Goal: Task Accomplishment & Management: Complete application form

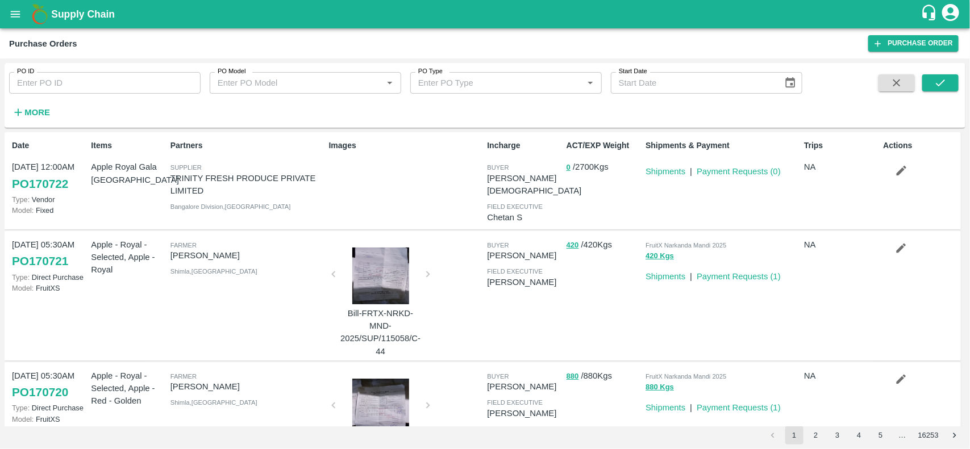
click at [15, 13] on icon "open drawer" at bounding box center [15, 14] width 12 height 12
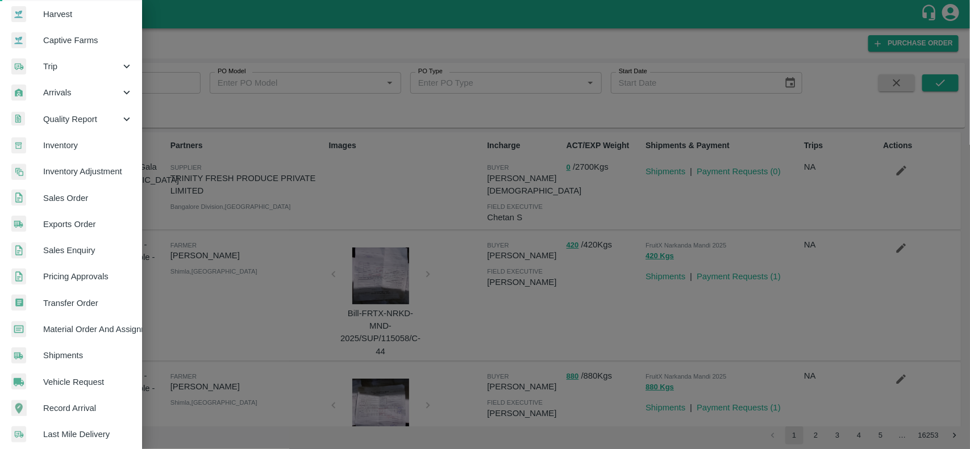
scroll to position [173, 0]
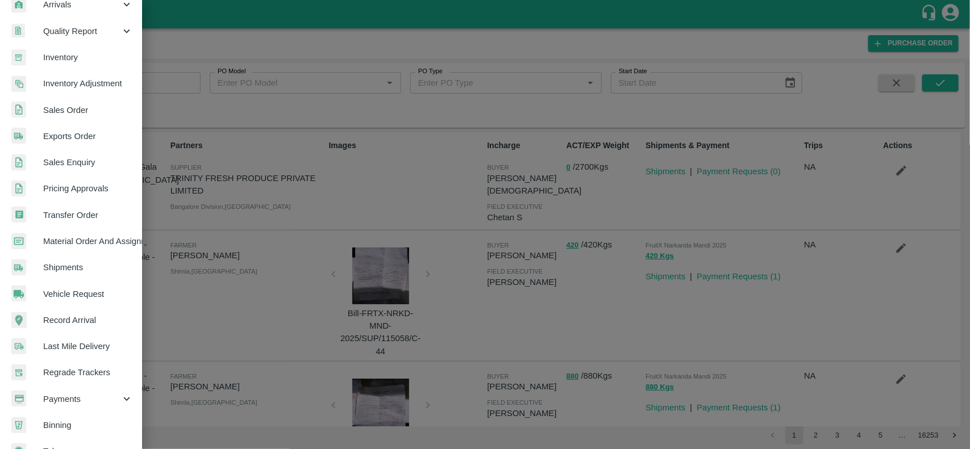
click at [182, 126] on div at bounding box center [485, 224] width 970 height 449
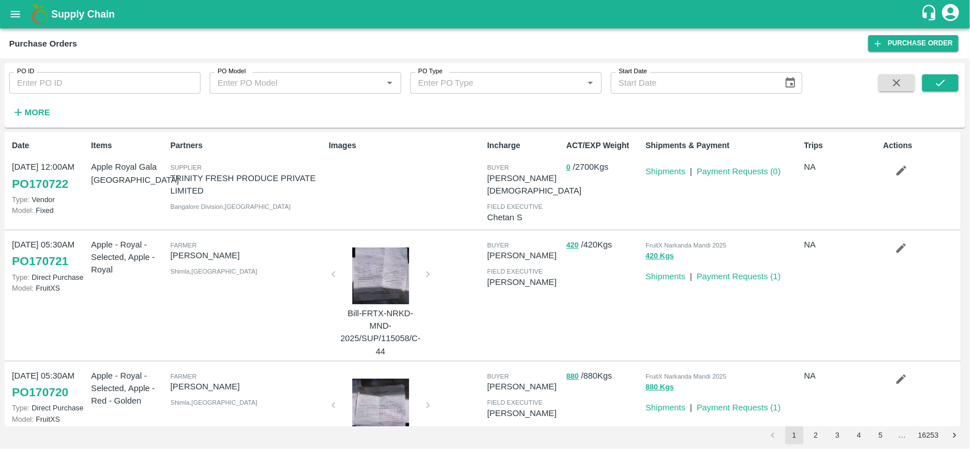
click at [26, 123] on div "PO ID PO ID PO Model PO Model   * PO Type PO Type   * Start Date Start Date More" at bounding box center [485, 96] width 961 height 56
click at [26, 116] on strong "More" at bounding box center [37, 112] width 26 height 9
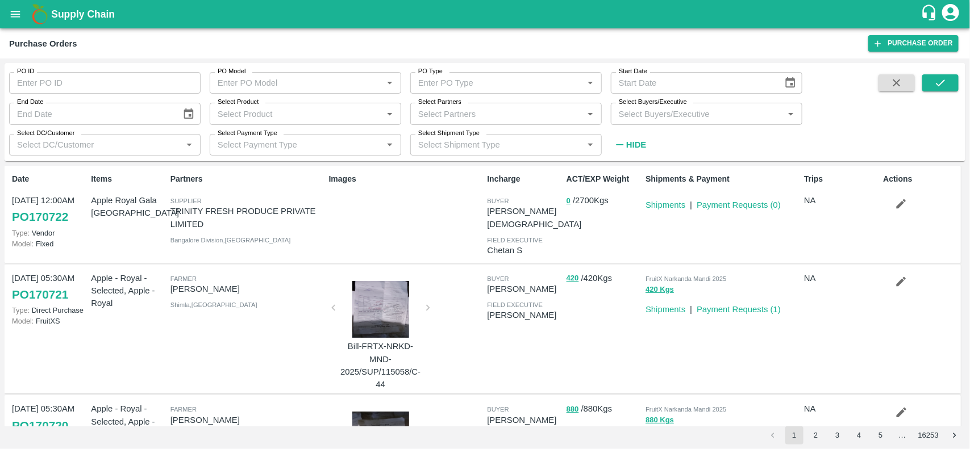
click at [470, 112] on input "Select Partners" at bounding box center [497, 113] width 166 height 15
type input "pravasi"
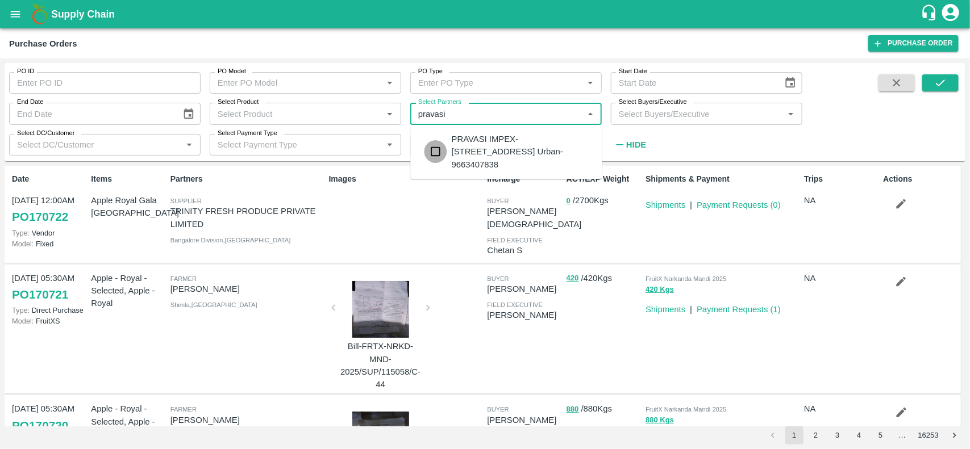
click at [436, 151] on input "checkbox" at bounding box center [435, 151] width 23 height 23
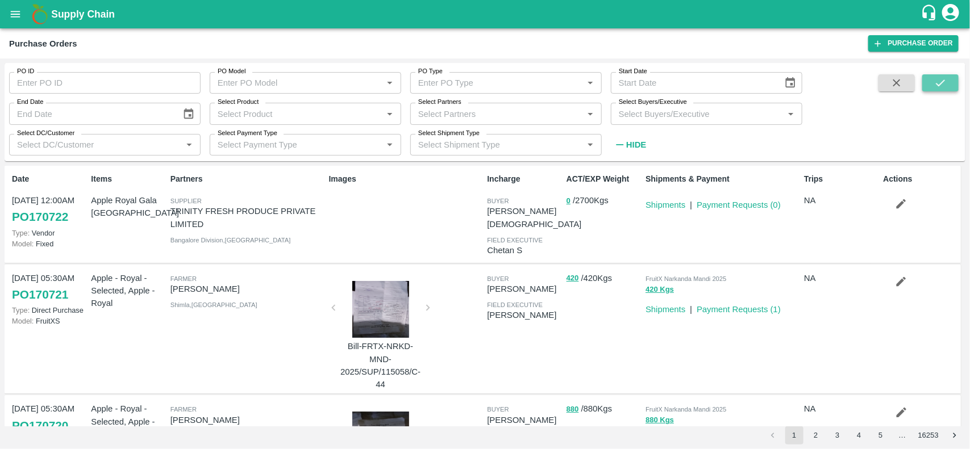
click at [930, 91] on button "submit" at bounding box center [940, 82] width 36 height 17
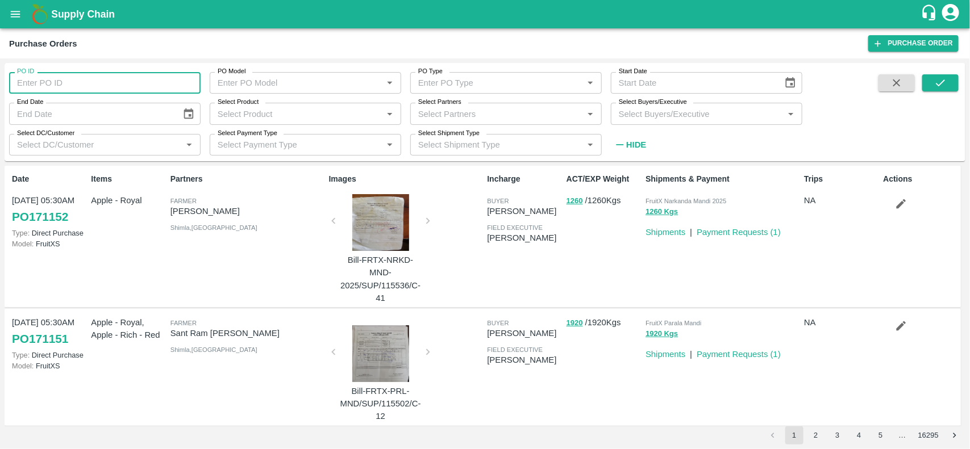
click at [27, 89] on input "PO ID" at bounding box center [104, 83] width 191 height 22
type input "170464"
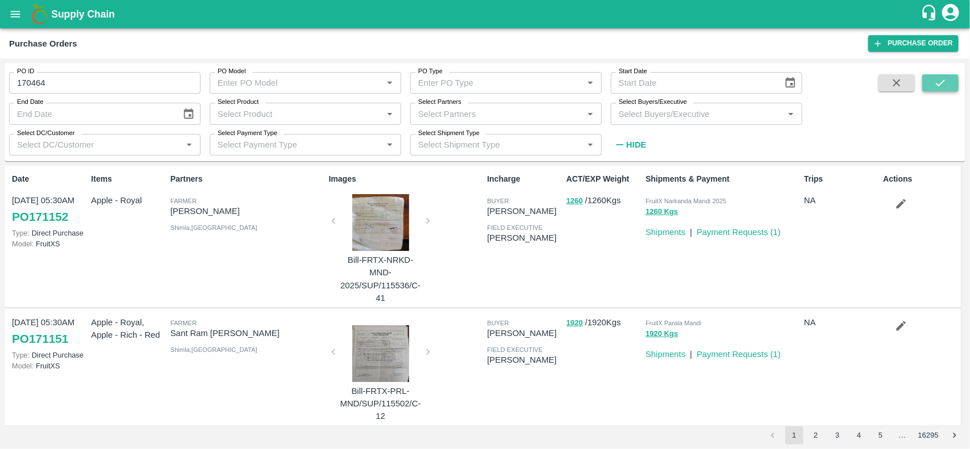
click at [941, 88] on icon "submit" at bounding box center [940, 83] width 12 height 12
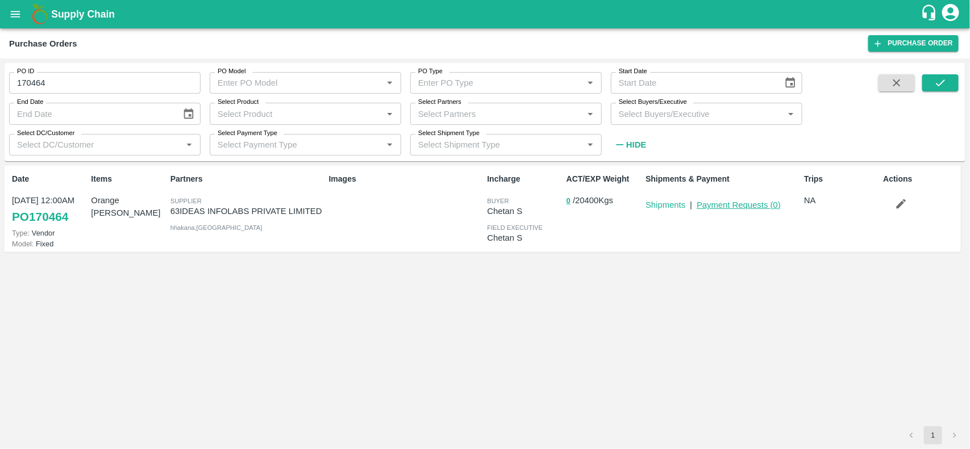
click at [745, 203] on link "Payment Requests ( 0 )" at bounding box center [738, 205] width 84 height 9
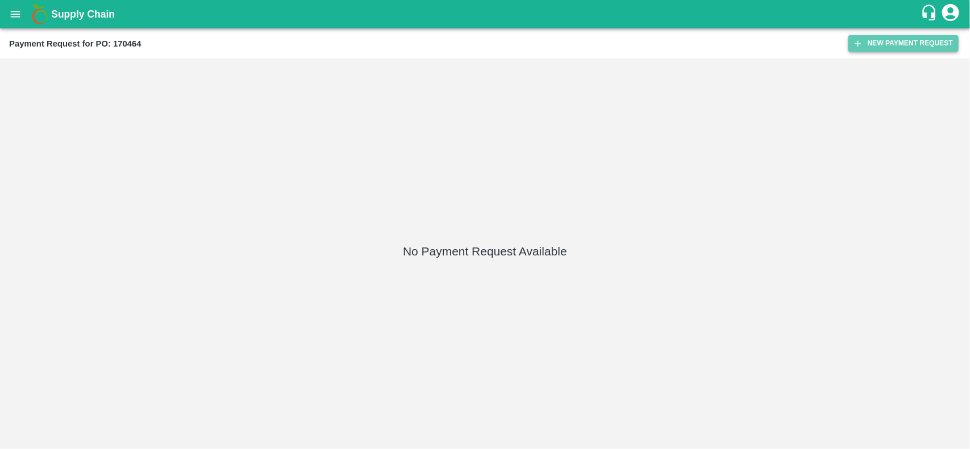
click at [875, 47] on button "New Payment Request" at bounding box center [903, 43] width 110 height 16
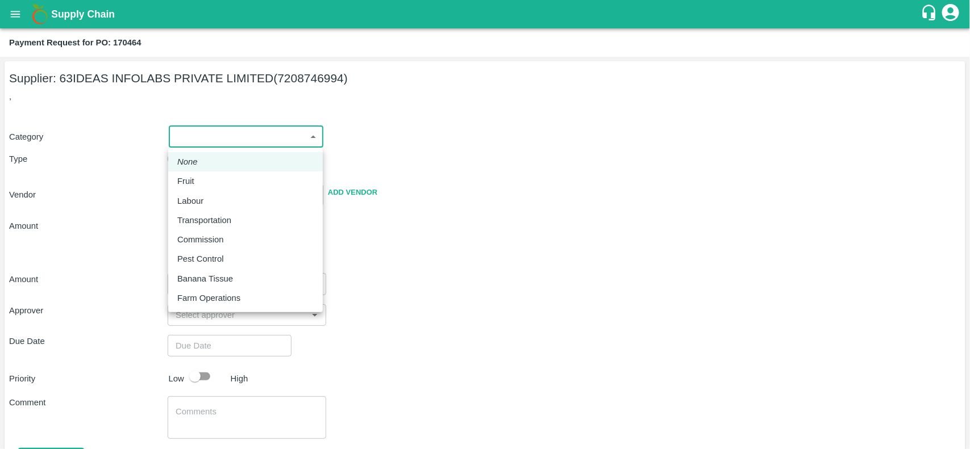
click at [194, 132] on body "Supply Chain Payment Request for PO: 170464 Supplier: 63IDEAS INFOLABS PRIVATE …" at bounding box center [485, 224] width 970 height 449
click at [183, 181] on p "Fruit" at bounding box center [185, 181] width 17 height 12
type input "1"
type input "63IDEAS INFOLABS PRIVATE LIMITED - 7208746994(Supplier)"
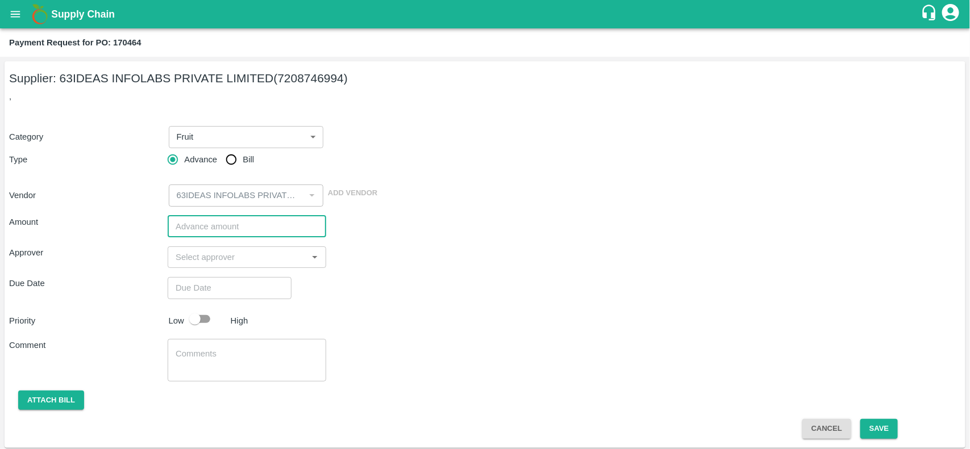
click at [203, 226] on input "number" at bounding box center [247, 227] width 158 height 22
type input "3372800"
click at [204, 257] on input "input" at bounding box center [237, 257] width 133 height 15
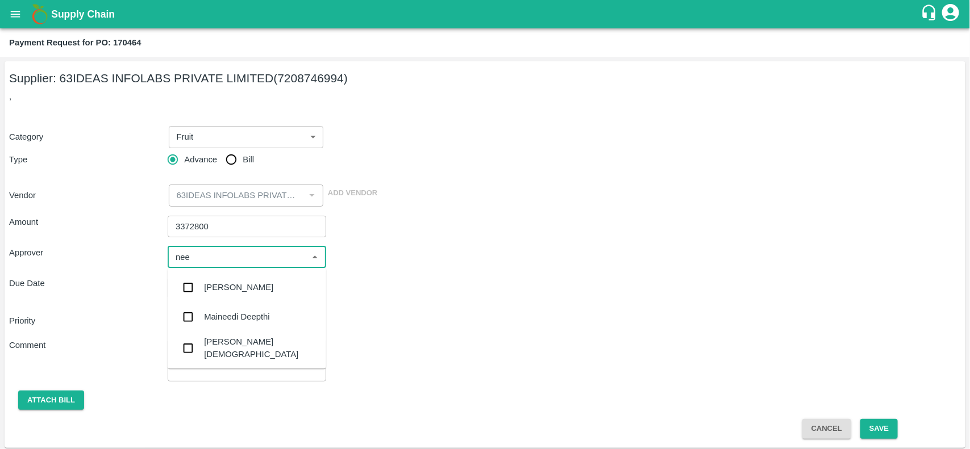
type input "neet"
click at [202, 310] on div "[PERSON_NAME][DEMOGRAPHIC_DATA]" at bounding box center [247, 319] width 158 height 32
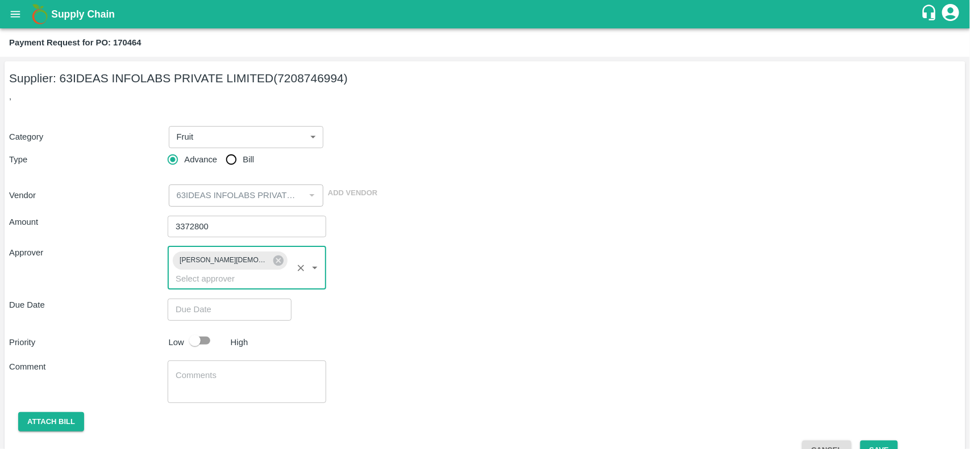
type input "DD/MM/YYYY hh:mm aa"
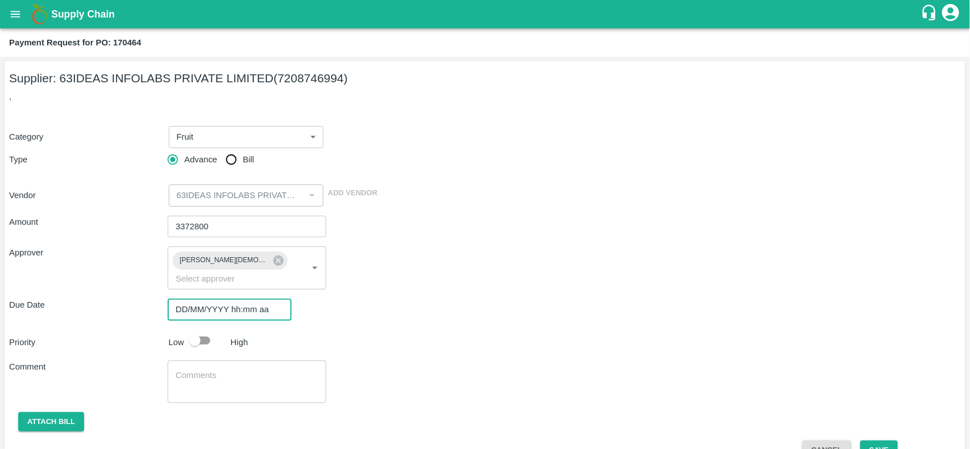
click at [202, 299] on input "DD/MM/YYYY hh:mm aa" at bounding box center [226, 310] width 116 height 22
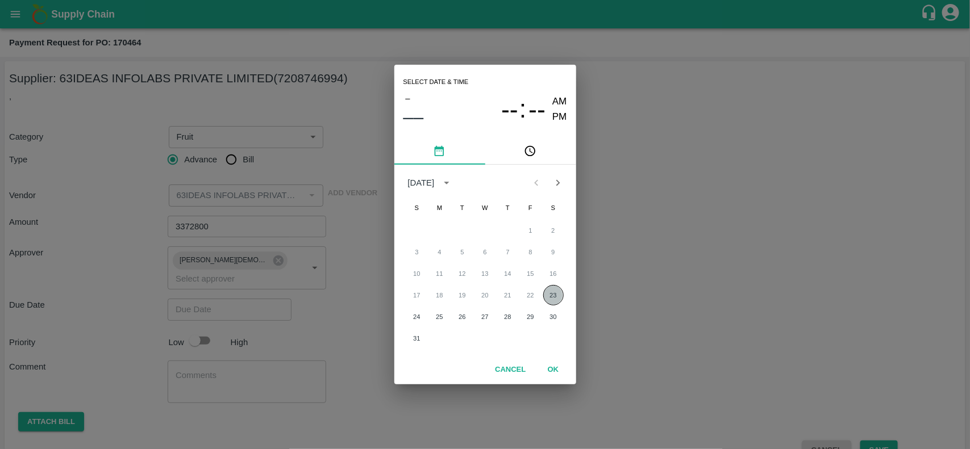
click at [552, 295] on button "23" at bounding box center [553, 295] width 20 height 20
type input "23/08/2025 12:00 AM"
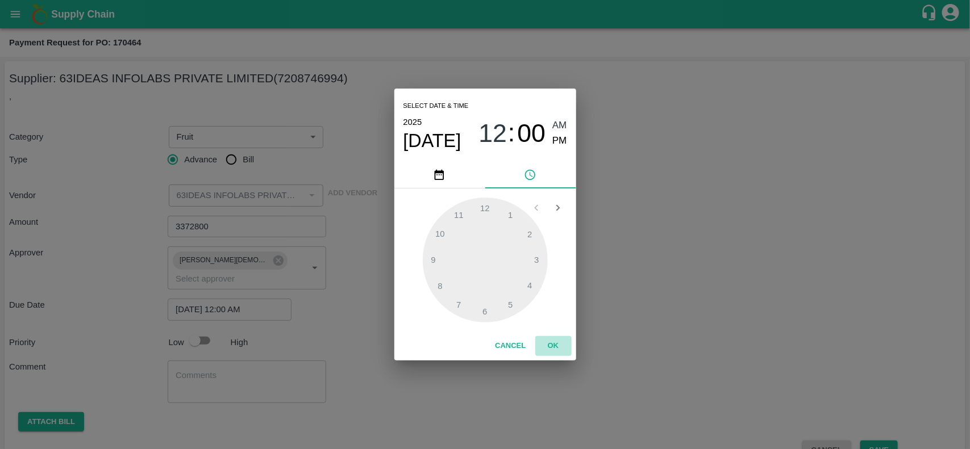
click at [551, 353] on button "OK" at bounding box center [553, 346] width 36 height 20
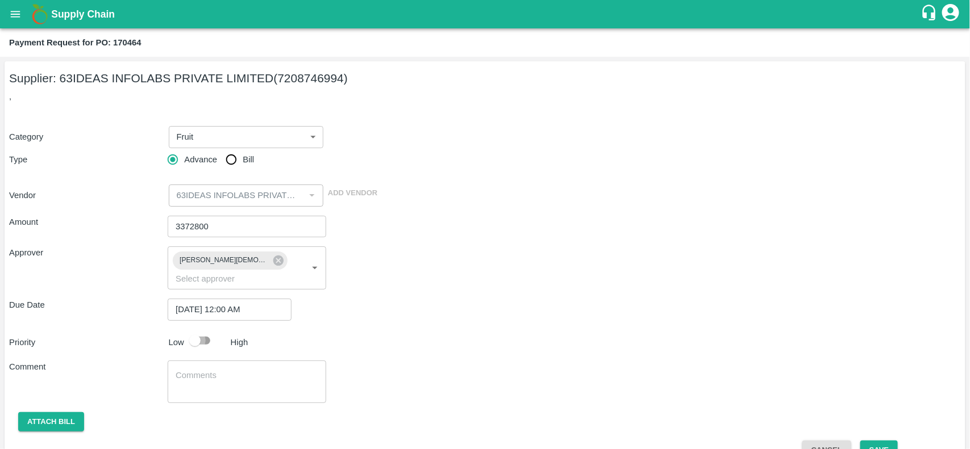
click at [206, 330] on input "checkbox" at bounding box center [194, 341] width 65 height 22
checkbox input "true"
click at [49, 412] on button "Attach bill" at bounding box center [51, 422] width 66 height 20
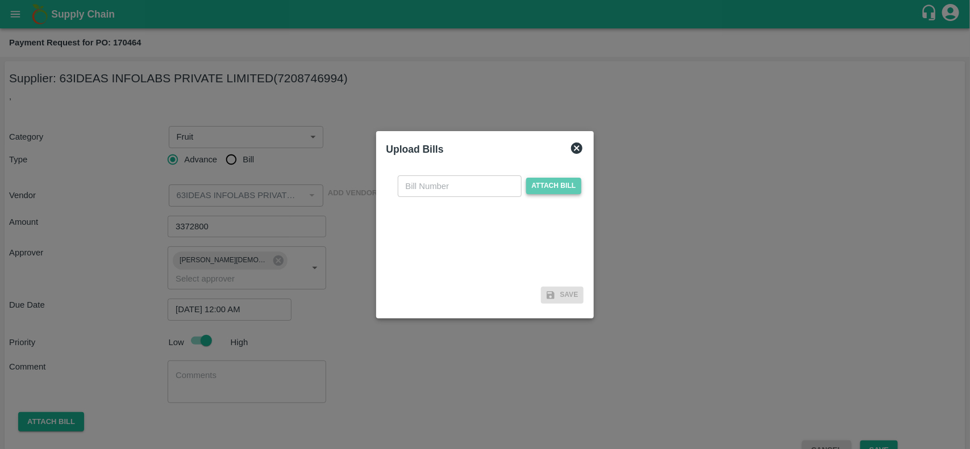
click at [537, 191] on span "Attach bill" at bounding box center [554, 186] width 56 height 16
click at [0, 0] on input "Attach bill" at bounding box center [0, 0] width 0 height 0
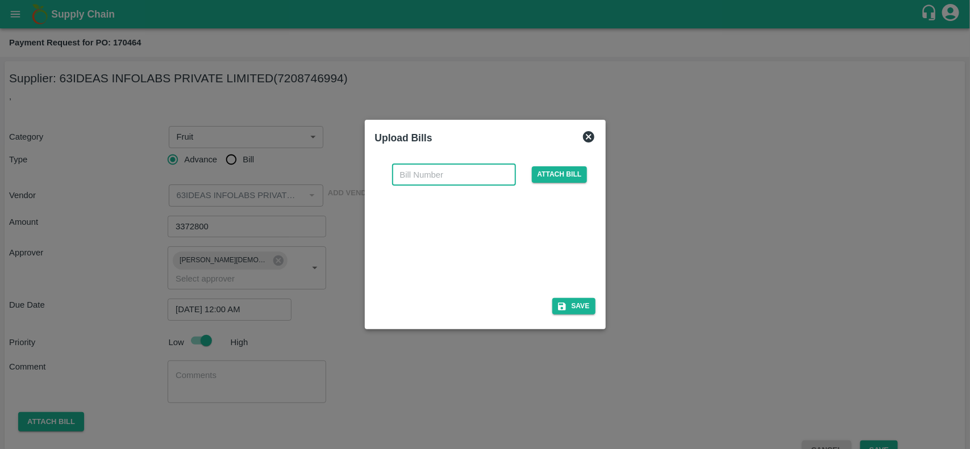
click at [410, 174] on input "text" at bounding box center [454, 175] width 124 height 22
type input "QT-TH-000047"
click at [549, 304] on div "Save" at bounding box center [485, 306] width 220 height 16
click at [566, 304] on icon "button" at bounding box center [562, 307] width 10 height 10
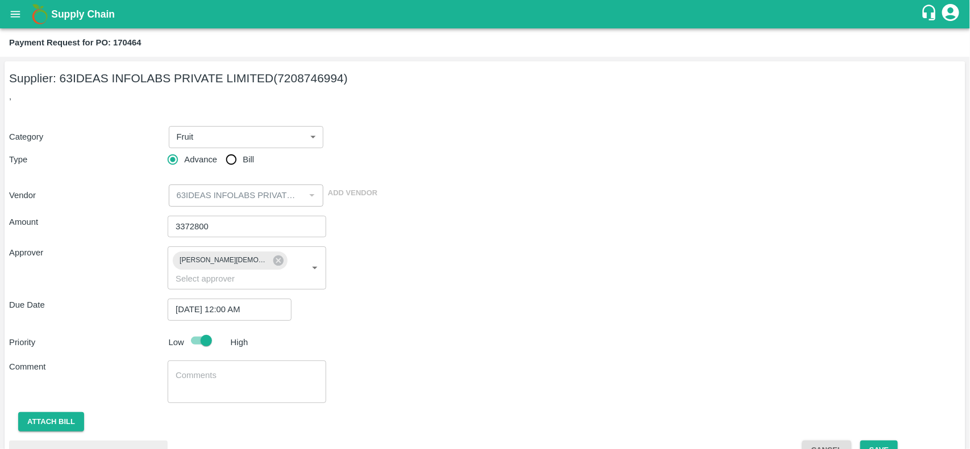
scroll to position [70, 0]
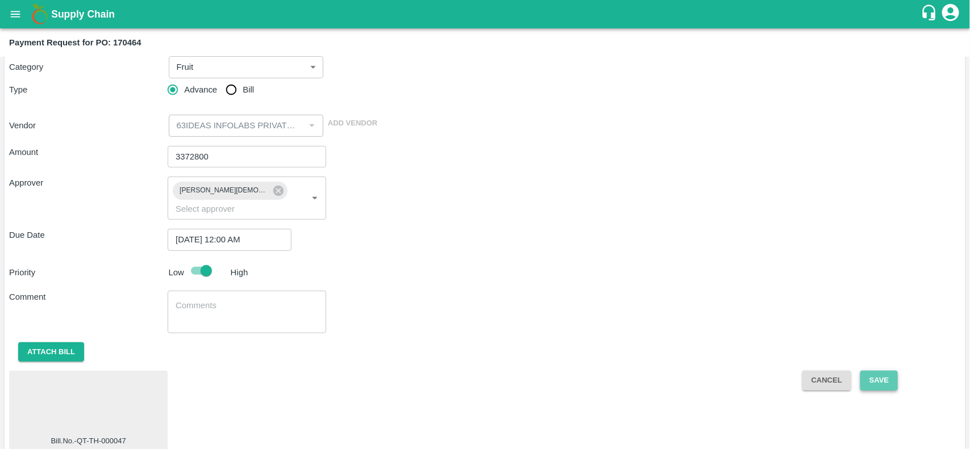
click at [892, 373] on button "Save" at bounding box center [878, 381] width 37 height 20
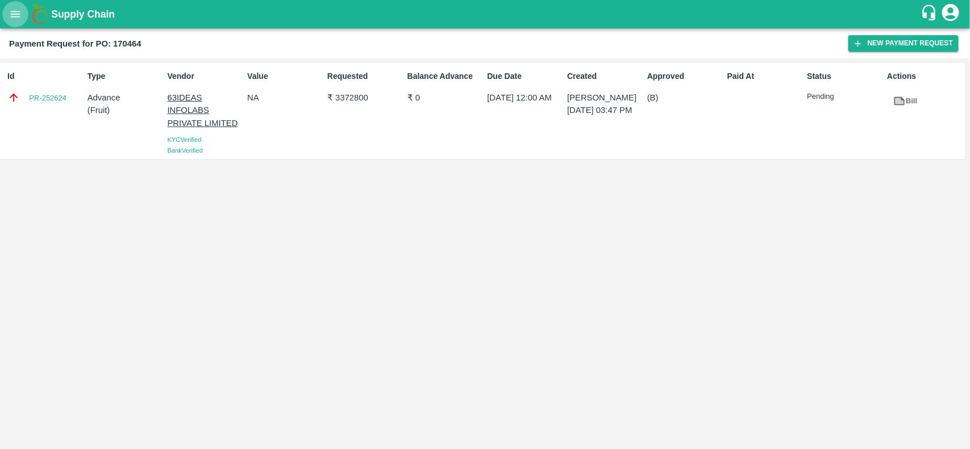
click at [9, 18] on icon "open drawer" at bounding box center [15, 14] width 12 height 12
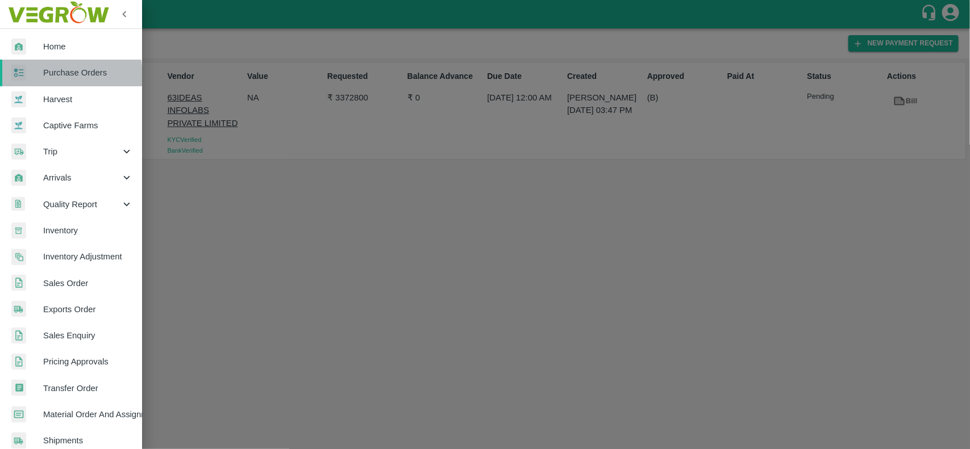
click at [57, 76] on span "Purchase Orders" at bounding box center [88, 72] width 90 height 12
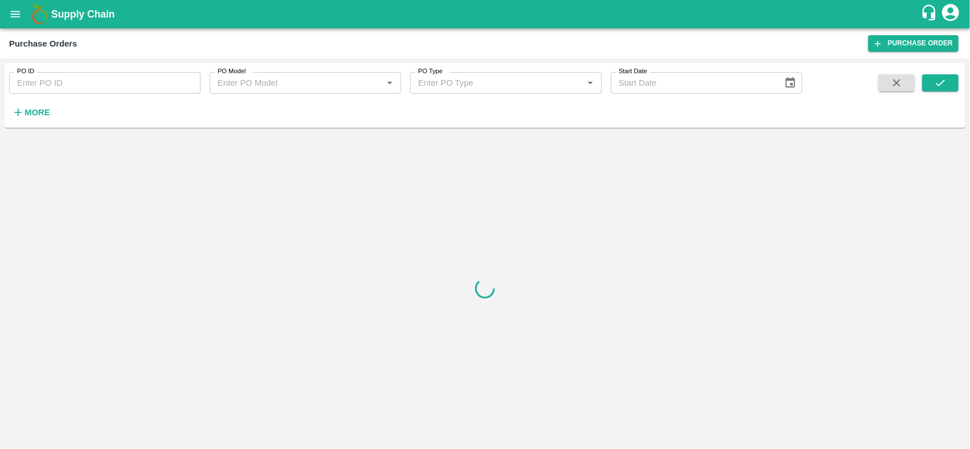
click at [27, 112] on strong "More" at bounding box center [37, 112] width 26 height 9
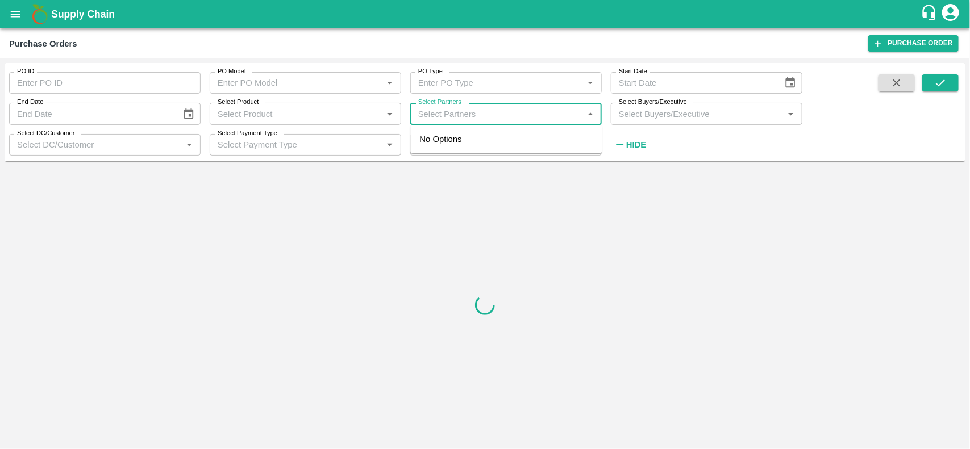
click at [432, 114] on input "Select Partners" at bounding box center [497, 113] width 166 height 15
type input "SHEEMIT"
click at [439, 144] on input "checkbox" at bounding box center [435, 145] width 23 height 23
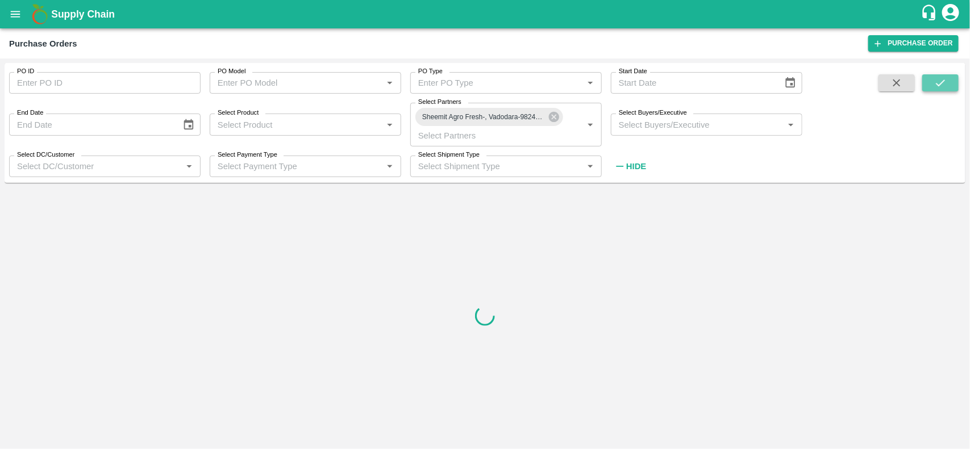
click at [936, 83] on icon "submit" at bounding box center [940, 83] width 9 height 7
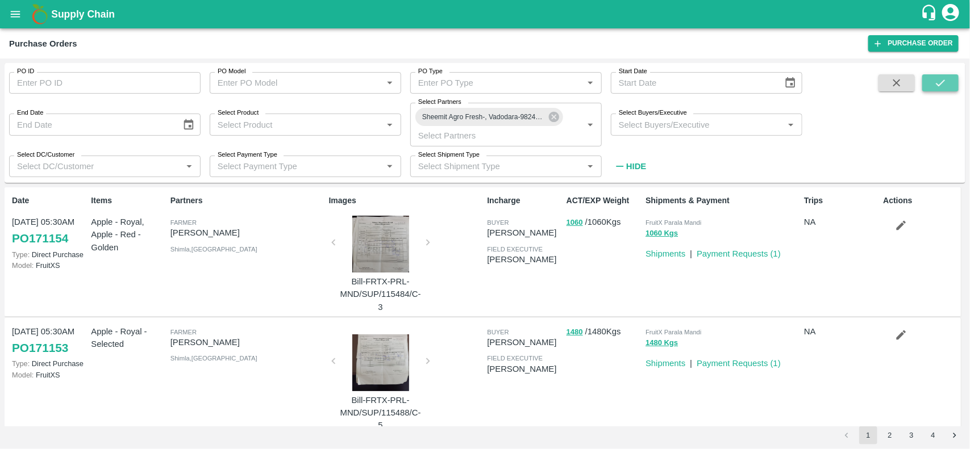
click at [932, 78] on button "submit" at bounding box center [940, 82] width 36 height 17
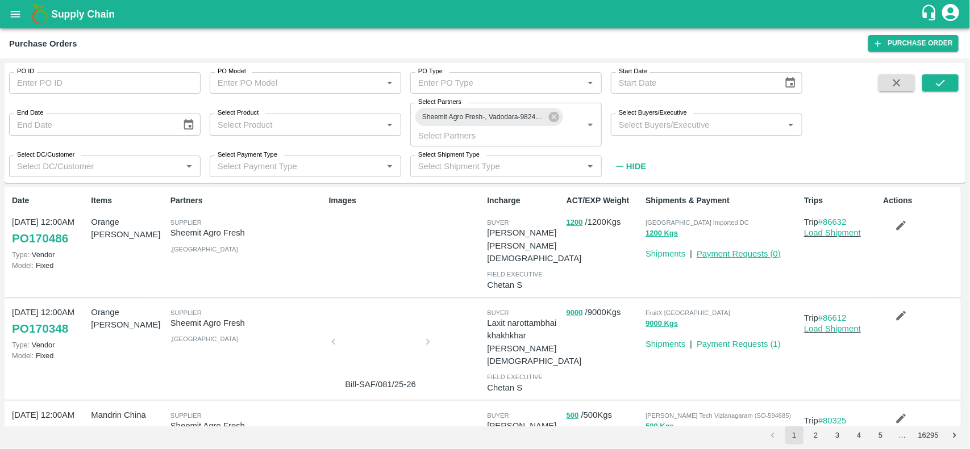
click at [725, 250] on link "Payment Requests ( 0 )" at bounding box center [738, 253] width 84 height 9
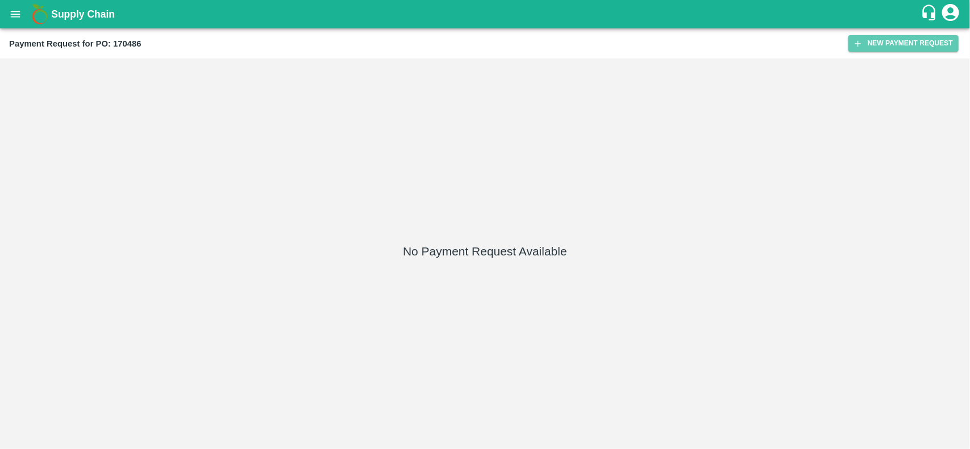
click at [887, 41] on button "New Payment Request" at bounding box center [903, 43] width 110 height 16
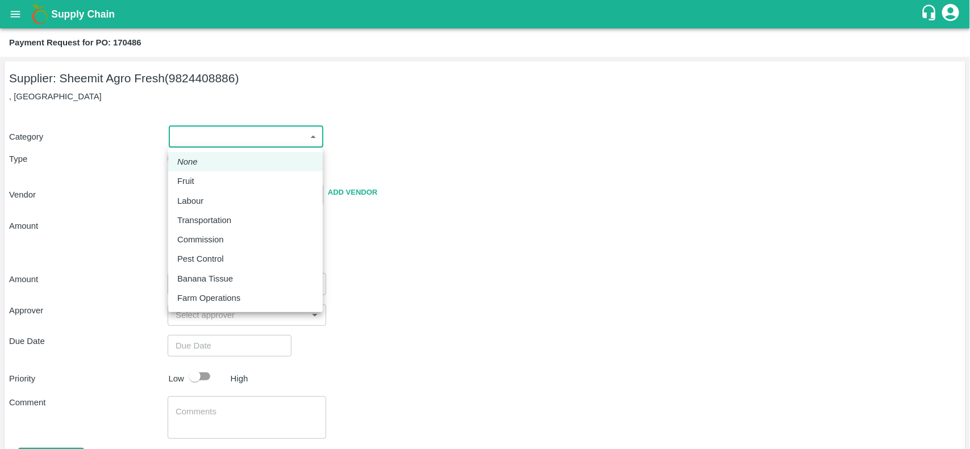
click at [201, 135] on body "Supply Chain Payment Request for PO: 170486 Supplier: Sheemit Agro Fresh (98244…" at bounding box center [485, 224] width 970 height 449
click at [182, 177] on p "Fruit" at bounding box center [185, 181] width 17 height 12
type input "1"
type input "Sheemit Agro Fresh - 9824408886(Supplier)"
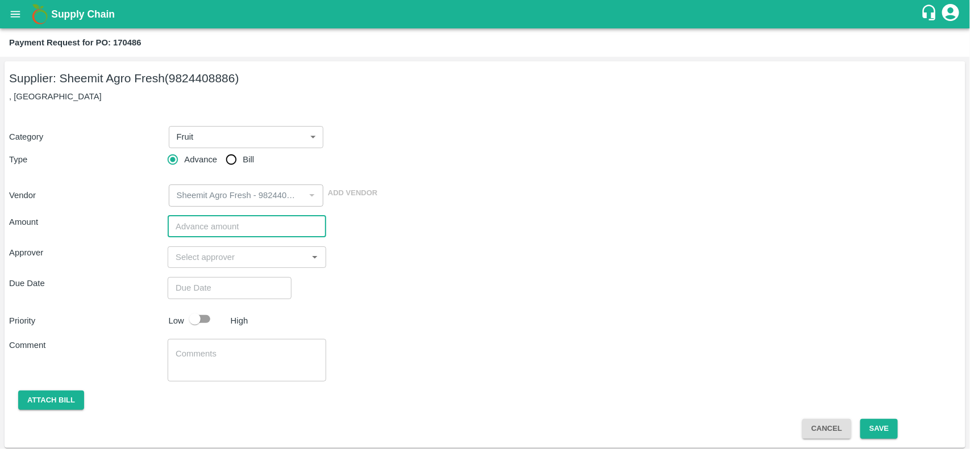
click at [196, 220] on input "number" at bounding box center [247, 227] width 158 height 22
type input "192000"
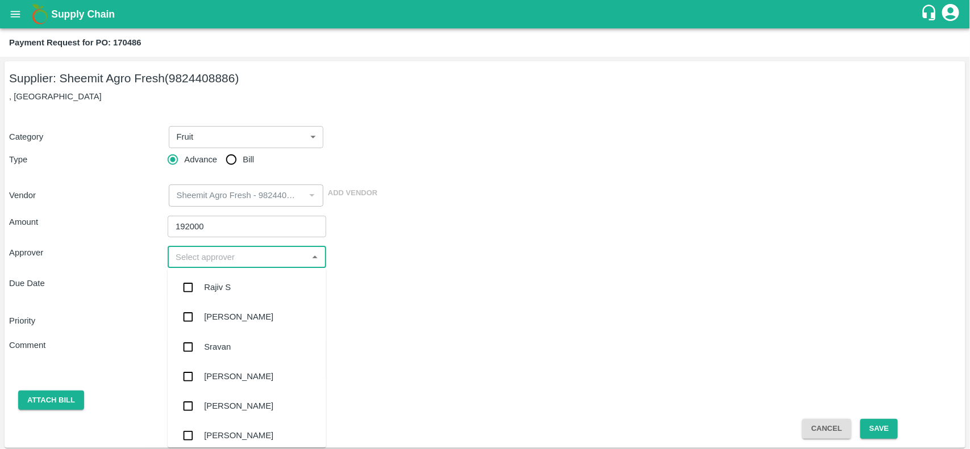
click at [200, 254] on input "input" at bounding box center [237, 257] width 133 height 15
type input "NEE"
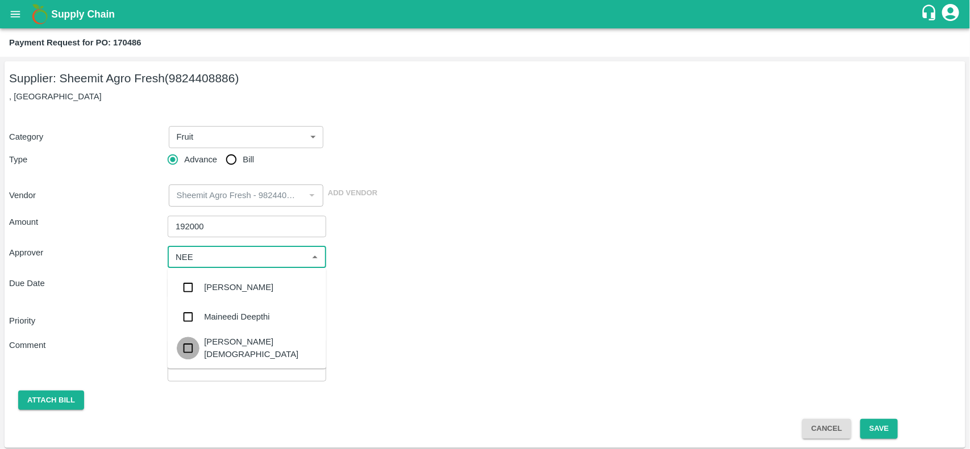
click at [194, 350] on input "checkbox" at bounding box center [188, 348] width 23 height 23
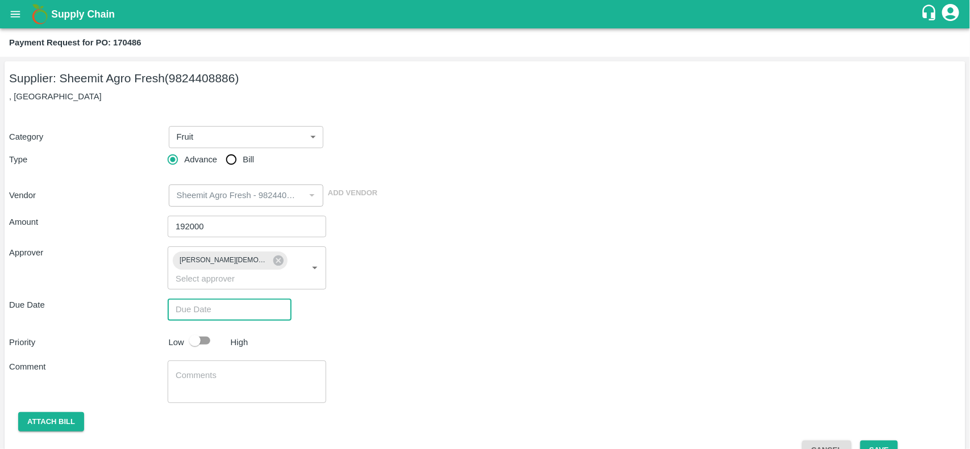
type input "DD/MM/YYYY hh:mm aa"
click at [210, 299] on input "DD/MM/YYYY hh:mm aa" at bounding box center [226, 310] width 116 height 22
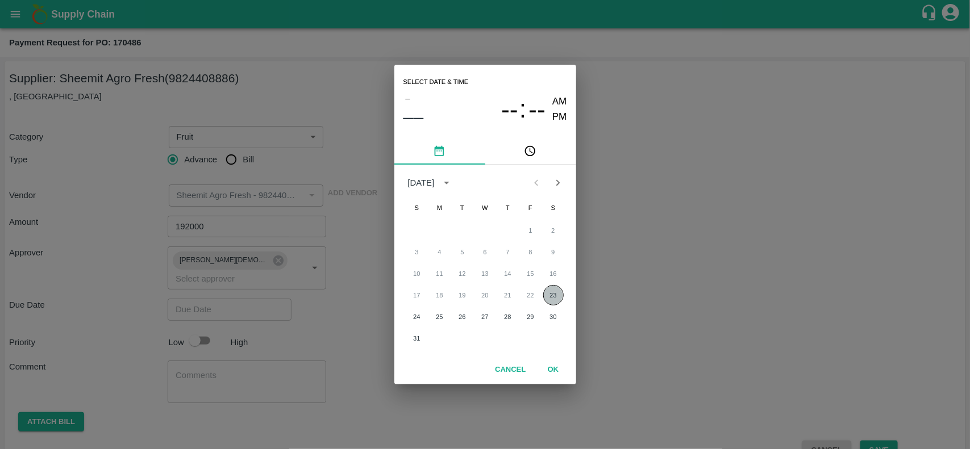
click at [554, 299] on button "23" at bounding box center [553, 295] width 20 height 20
type input "23/08/2025 12:00 AM"
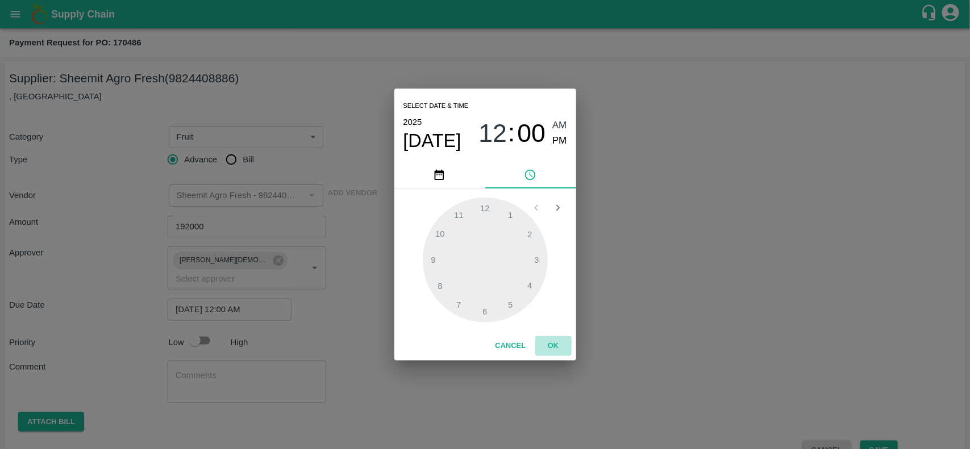
click at [556, 348] on button "OK" at bounding box center [553, 346] width 36 height 20
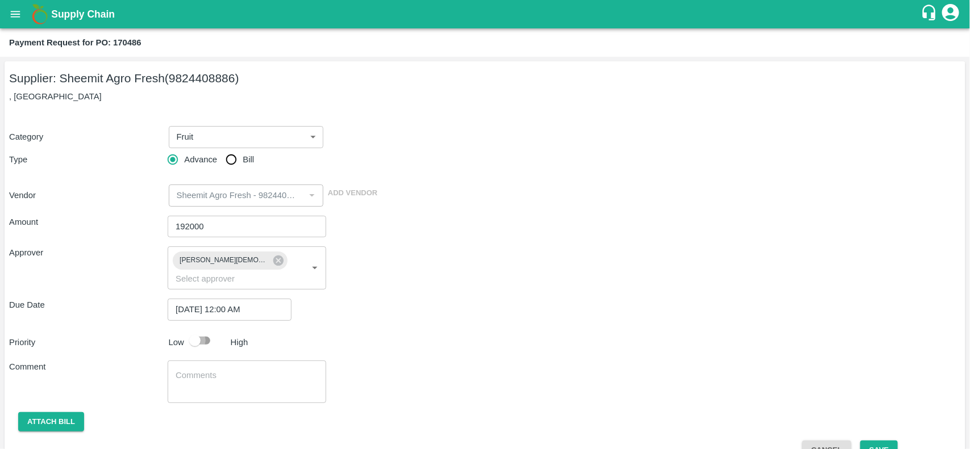
click at [194, 330] on input "checkbox" at bounding box center [194, 341] width 65 height 22
checkbox input "true"
click at [63, 412] on button "Attach bill" at bounding box center [51, 422] width 66 height 20
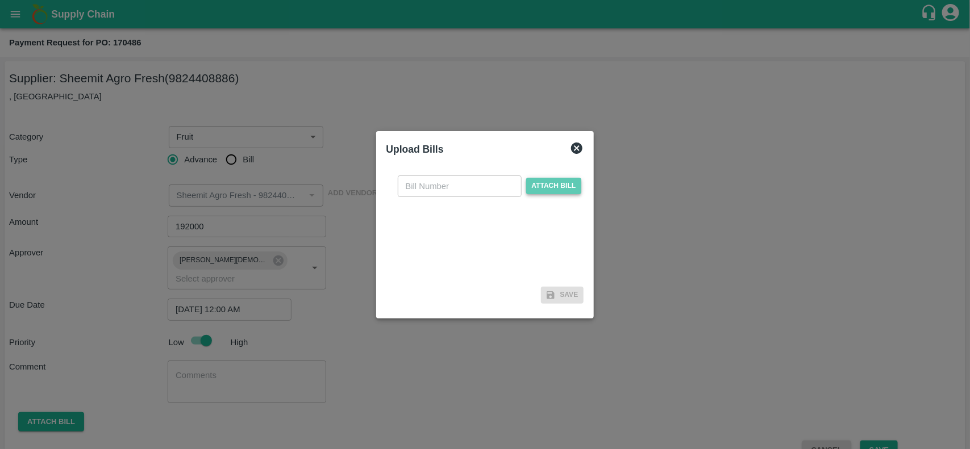
click at [560, 189] on span "Attach bill" at bounding box center [554, 186] width 56 height 16
click at [0, 0] on input "Attach bill" at bounding box center [0, 0] width 0 height 0
click at [543, 193] on span "Attach bill" at bounding box center [554, 186] width 56 height 16
click at [0, 0] on input "Attach bill" at bounding box center [0, 0] width 0 height 0
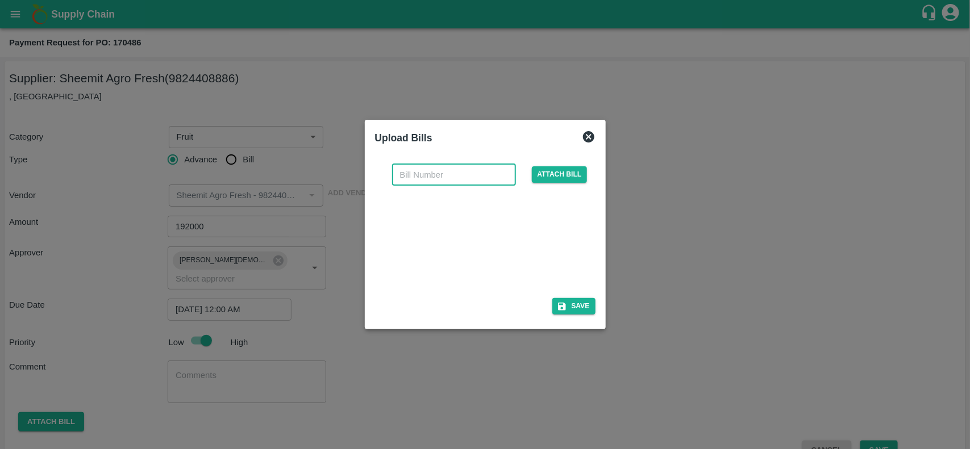
click at [416, 172] on input "text" at bounding box center [454, 175] width 124 height 22
type input "SAF/083/25-26"
click at [568, 311] on button "Save" at bounding box center [573, 306] width 43 height 16
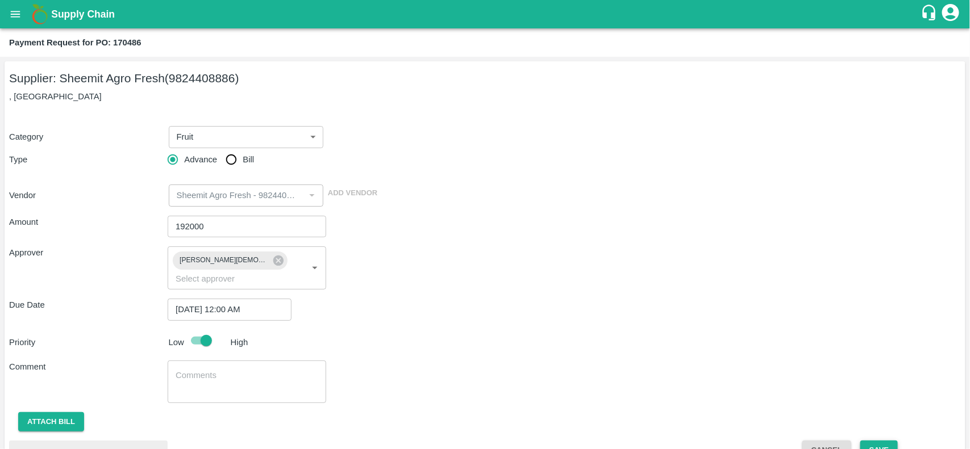
click at [875, 441] on button "Save" at bounding box center [878, 451] width 37 height 20
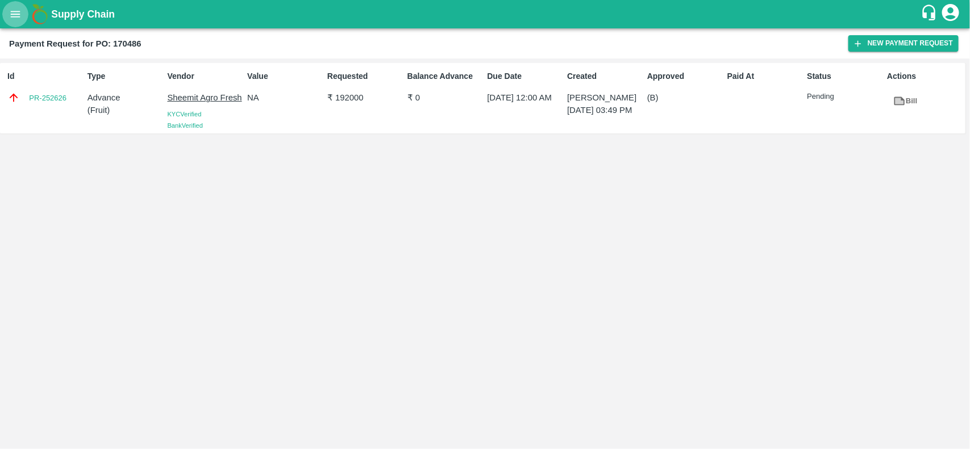
click at [9, 7] on button "open drawer" at bounding box center [15, 14] width 26 height 26
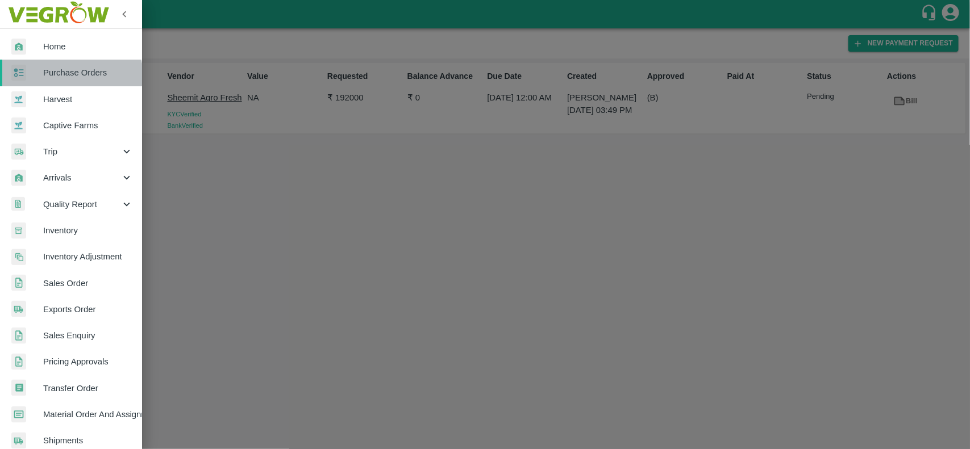
click at [52, 81] on link "Purchase Orders" at bounding box center [71, 73] width 142 height 26
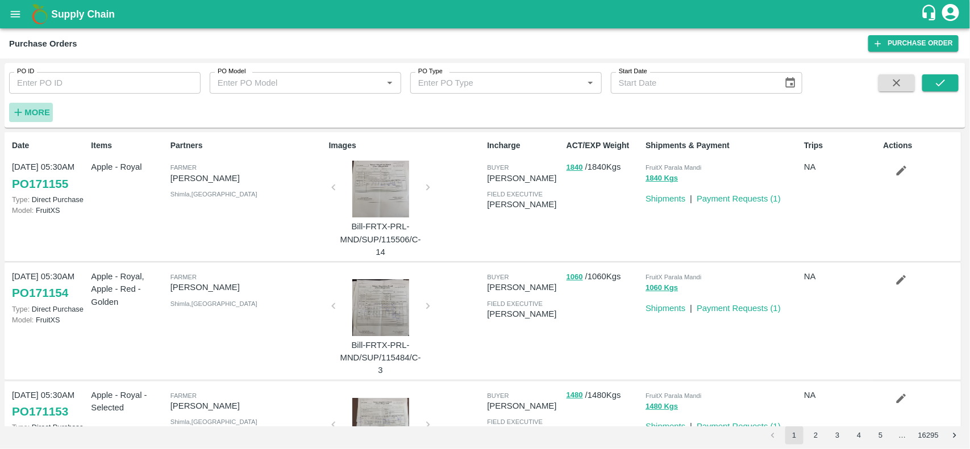
click at [47, 117] on strong "More" at bounding box center [37, 112] width 26 height 9
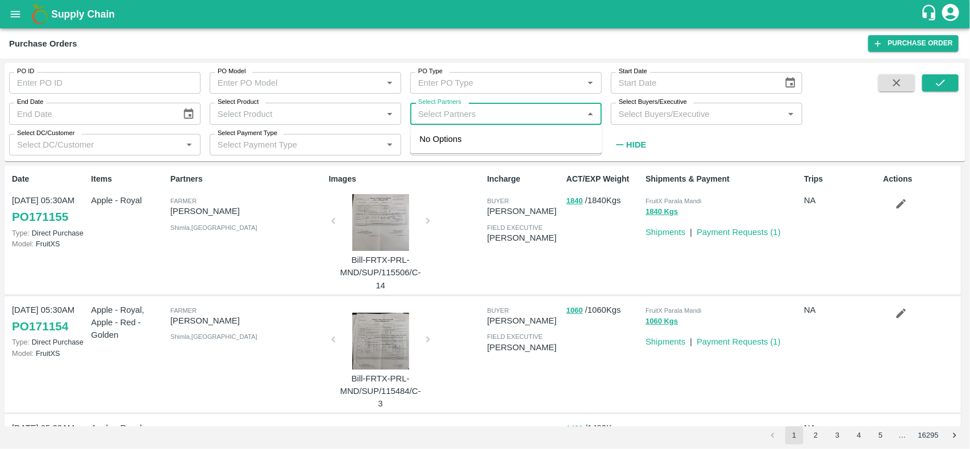
click at [420, 118] on input "Select Partners" at bounding box center [497, 113] width 166 height 15
type input "Pravas"
click at [431, 151] on input "checkbox" at bounding box center [435, 151] width 23 height 23
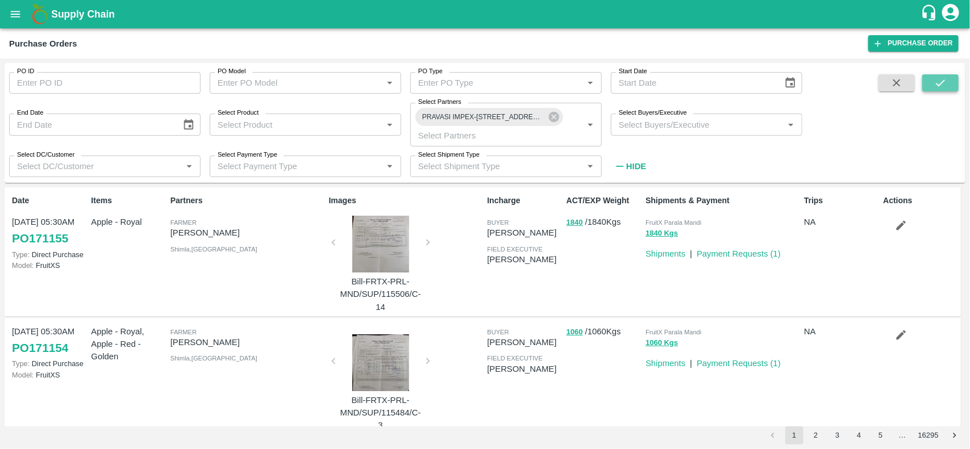
click at [944, 84] on icon "submit" at bounding box center [940, 83] width 12 height 12
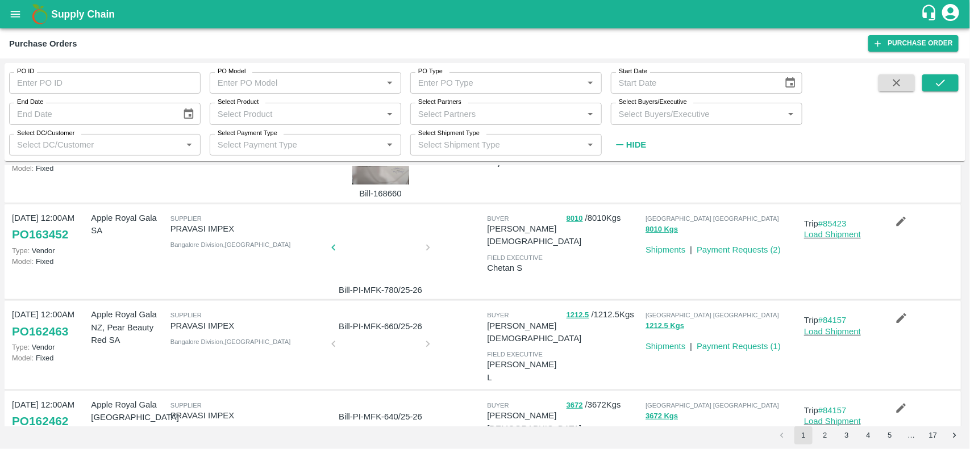
scroll to position [166, 0]
click at [372, 220] on div at bounding box center [380, 250] width 85 height 60
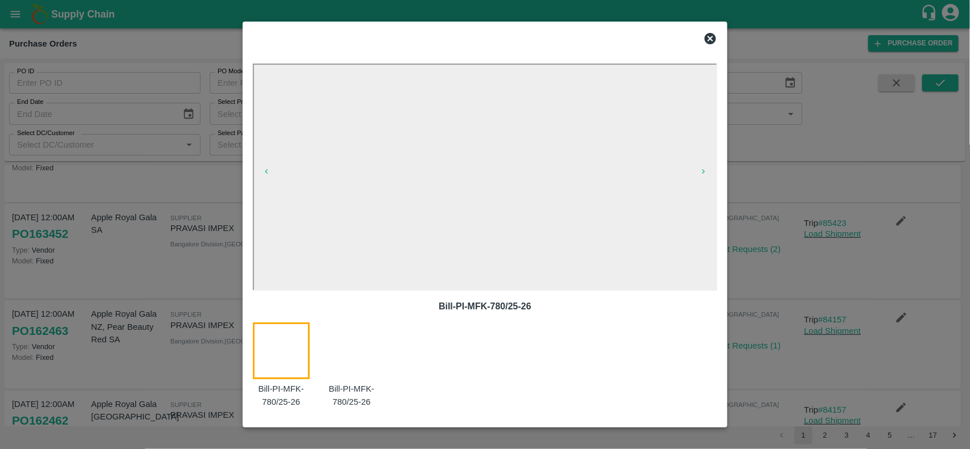
click at [708, 43] on icon at bounding box center [709, 38] width 11 height 11
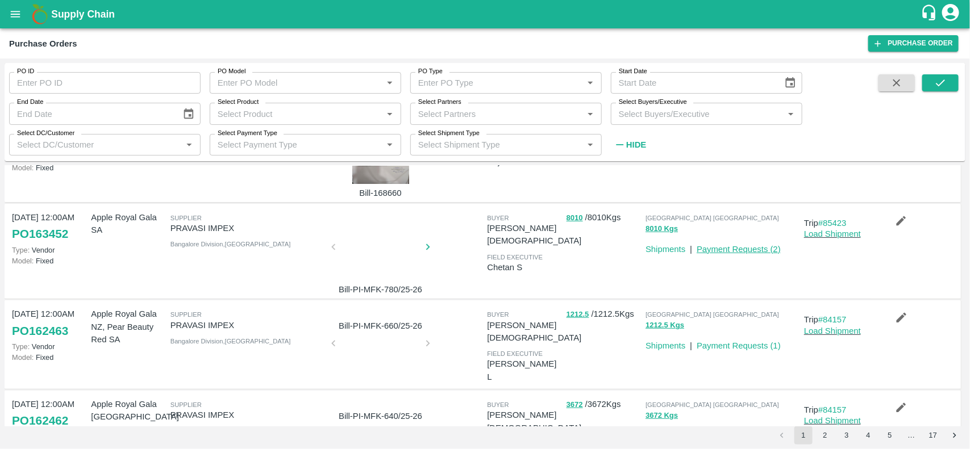
click at [730, 245] on link "Payment Requests ( 2 )" at bounding box center [738, 249] width 84 height 9
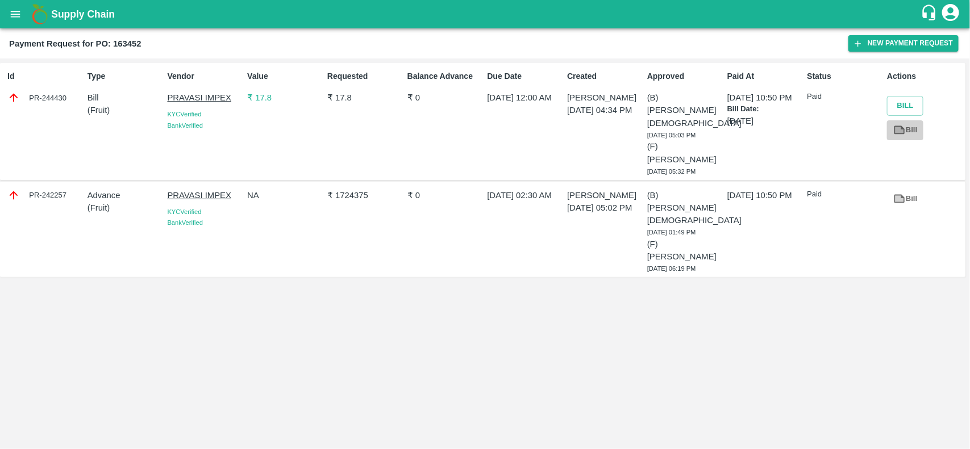
click at [913, 132] on link "Bill" at bounding box center [905, 130] width 36 height 20
click at [9, 20] on icon "open drawer" at bounding box center [15, 14] width 12 height 12
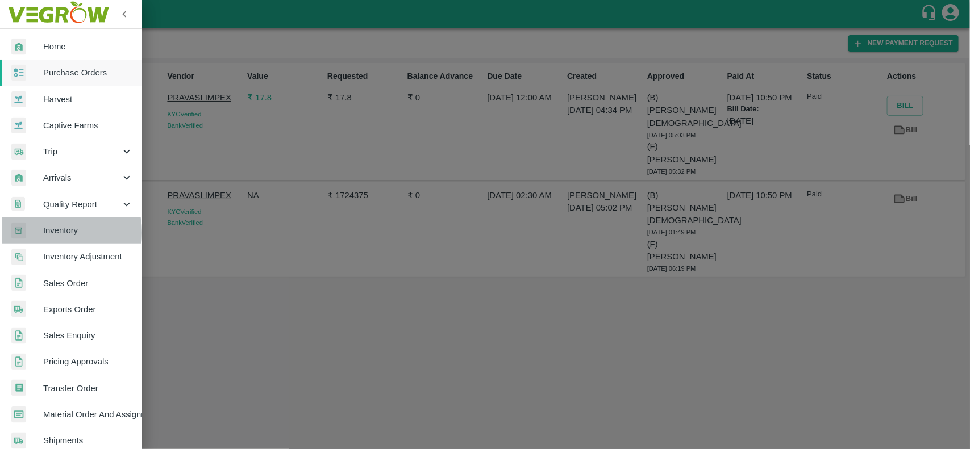
click at [50, 233] on span "Inventory" at bounding box center [88, 230] width 90 height 12
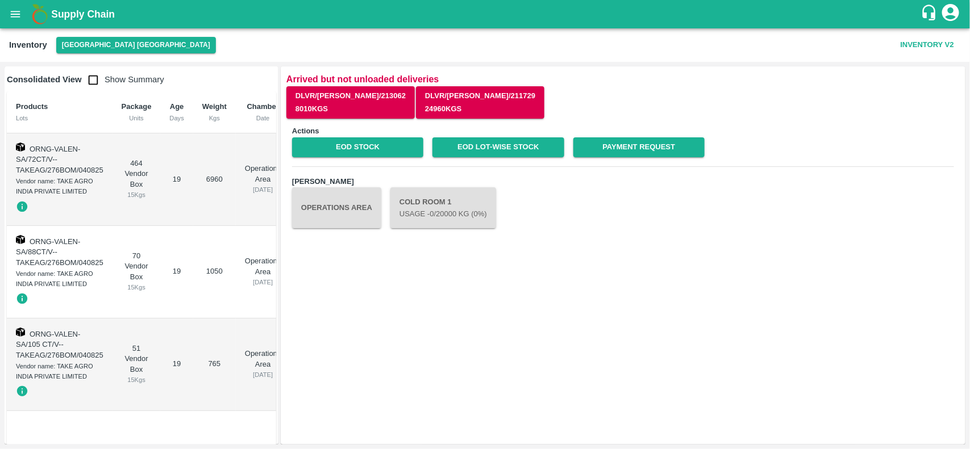
click at [78, 56] on div "Inventory [GEOGRAPHIC_DATA] DC Inventory V2" at bounding box center [485, 45] width 970 height 34
click at [86, 86] on input "checkbox" at bounding box center [93, 80] width 23 height 23
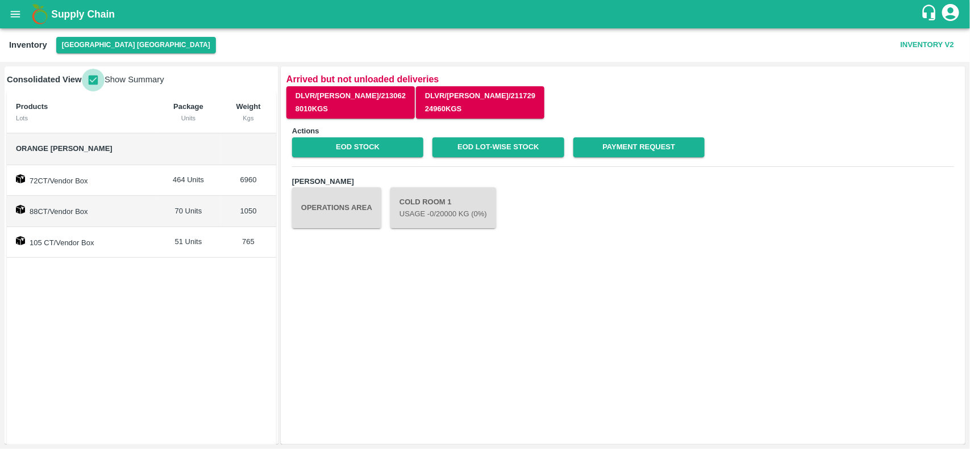
click at [86, 86] on input "checkbox" at bounding box center [93, 80] width 23 height 23
checkbox input "false"
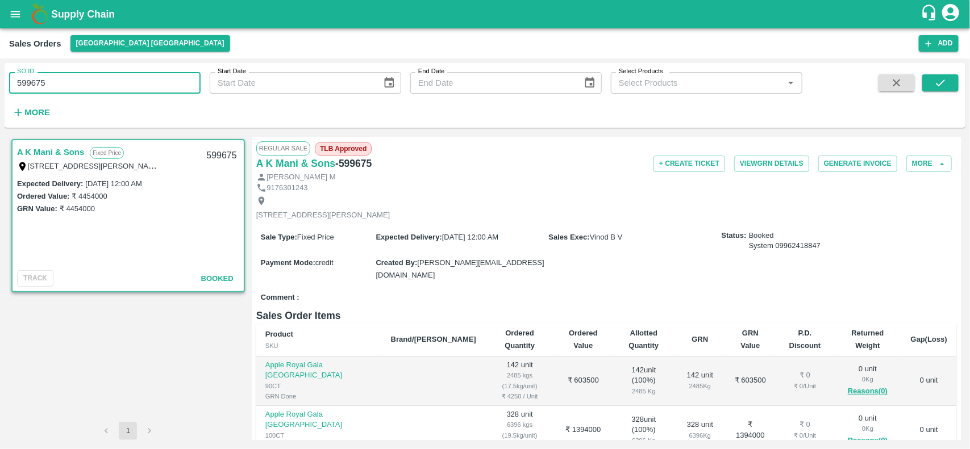
click at [49, 74] on input "599675" at bounding box center [104, 83] width 191 height 22
type input "599675"
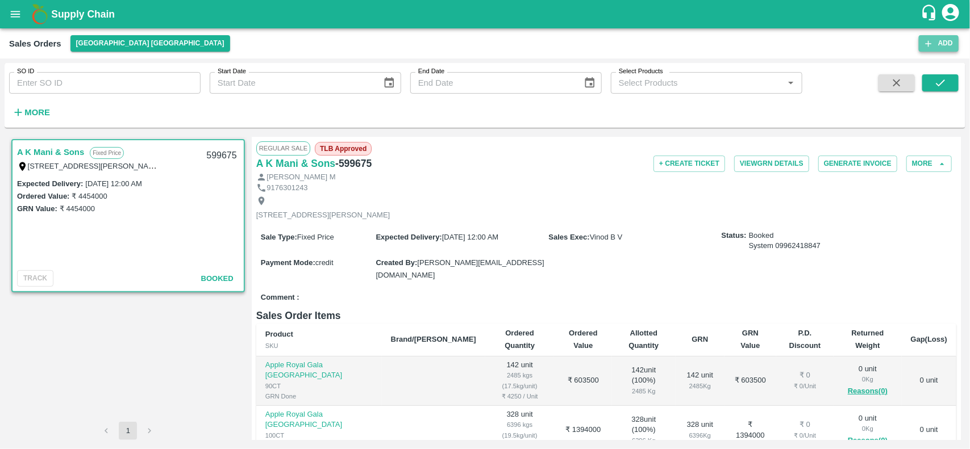
click at [949, 41] on button "Add" at bounding box center [938, 43] width 40 height 16
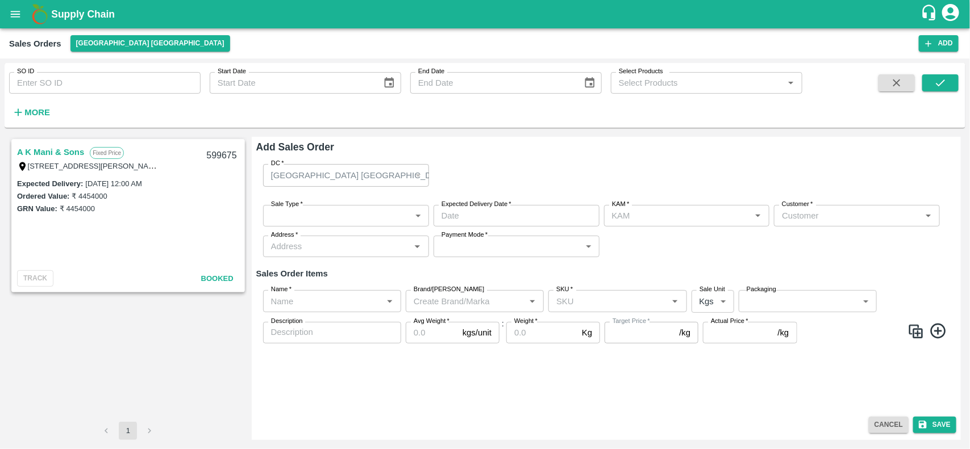
type input "[PERSON_NAME]"
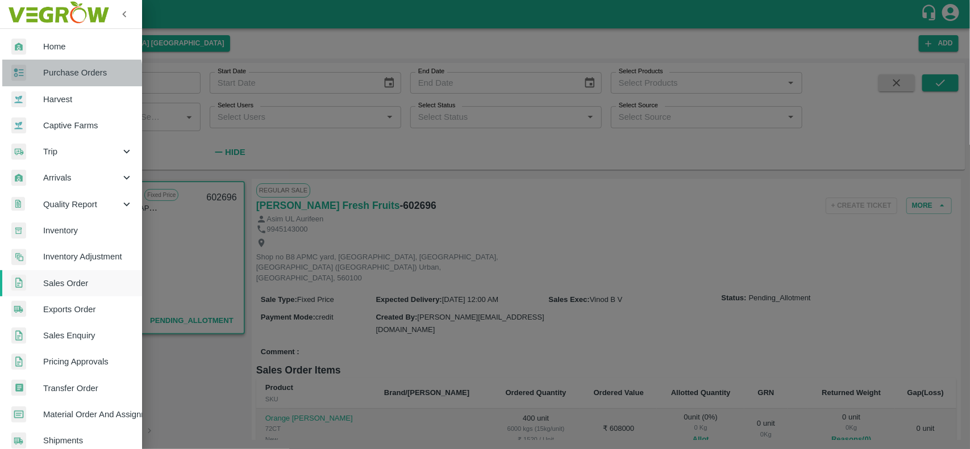
click at [61, 77] on span "Purchase Orders" at bounding box center [88, 72] width 90 height 12
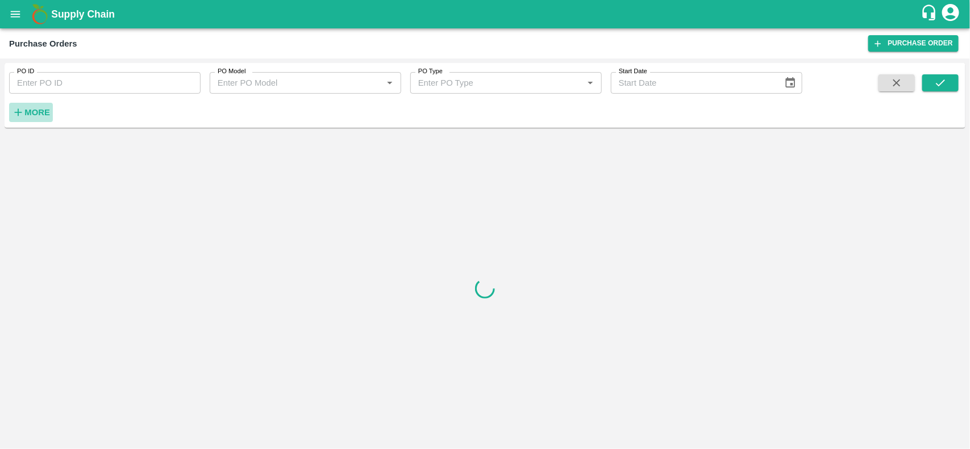
click at [31, 112] on strong "More" at bounding box center [37, 112] width 26 height 9
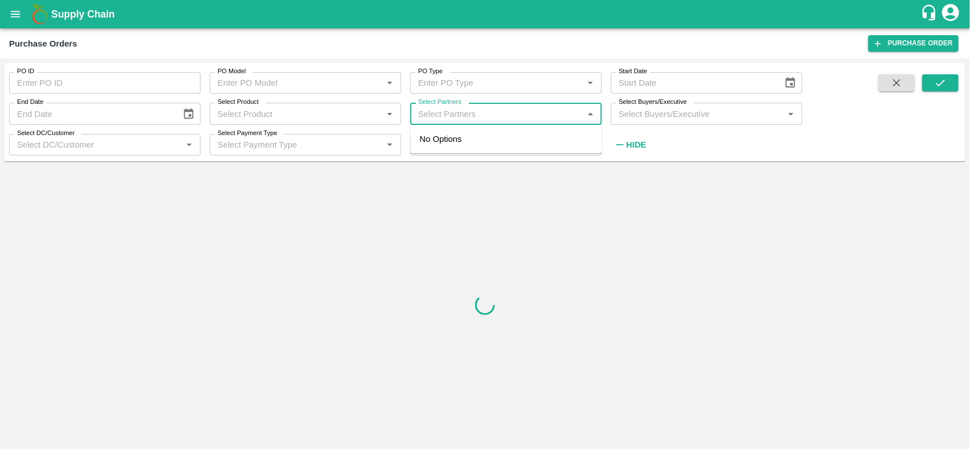
click at [443, 115] on input "Select Partners" at bounding box center [497, 113] width 166 height 15
type input "swaan"
click at [436, 148] on input "checkbox" at bounding box center [435, 145] width 23 height 23
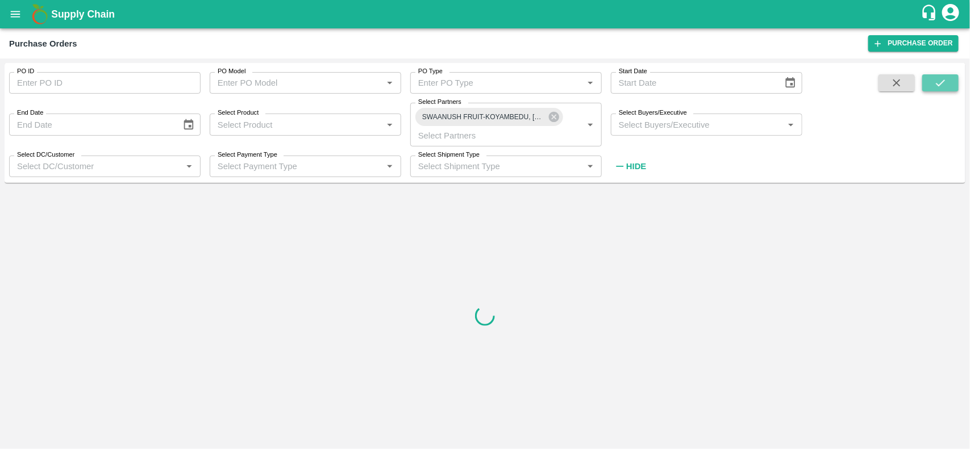
click at [946, 86] on icon "submit" at bounding box center [940, 83] width 12 height 12
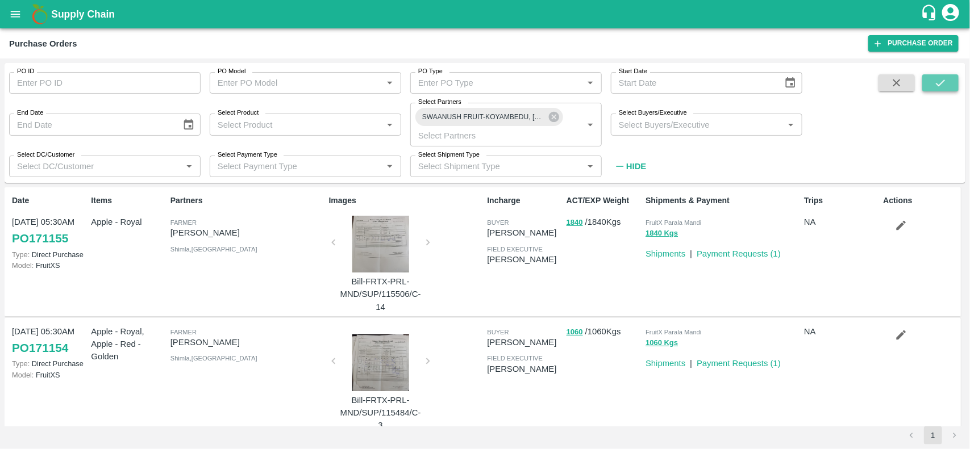
click at [950, 77] on button "submit" at bounding box center [940, 82] width 36 height 17
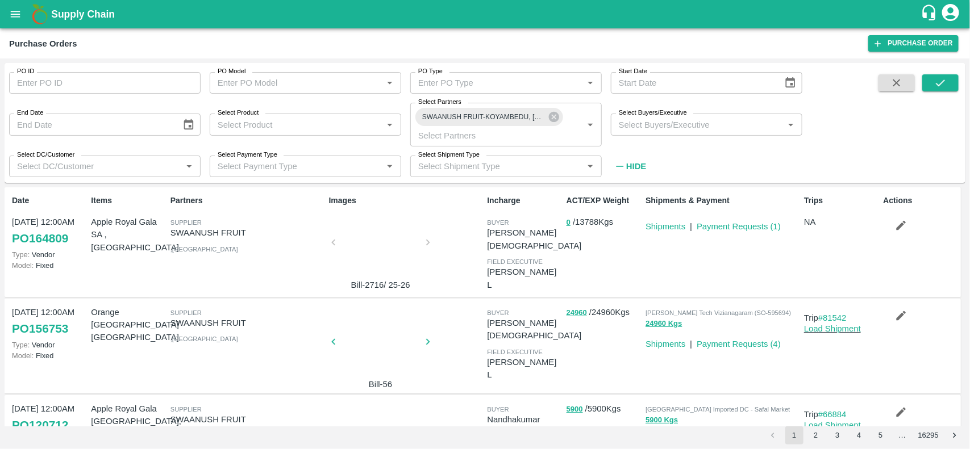
click at [383, 240] on div at bounding box center [380, 246] width 85 height 60
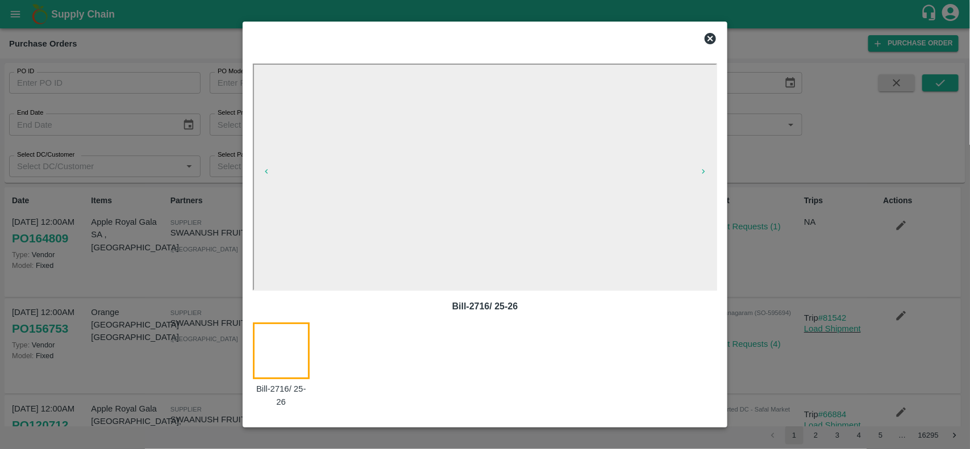
click at [710, 39] on icon at bounding box center [710, 39] width 14 height 14
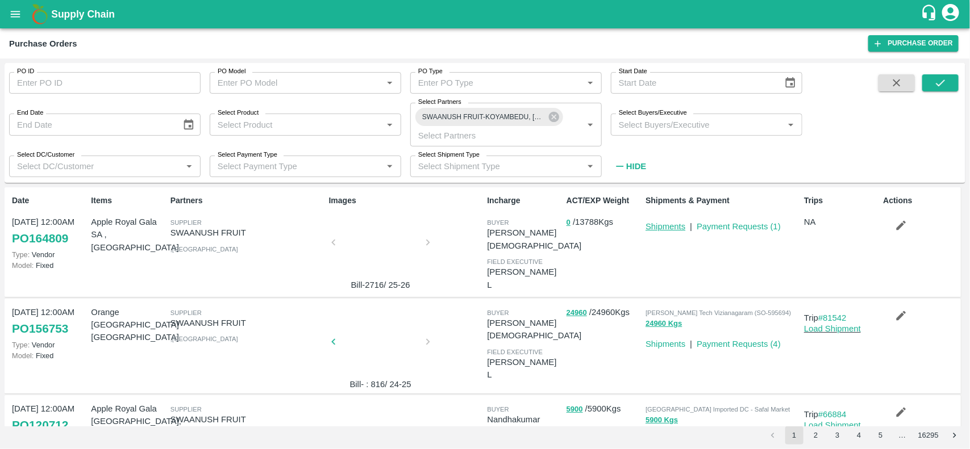
click at [669, 228] on link "Shipments" at bounding box center [665, 226] width 40 height 9
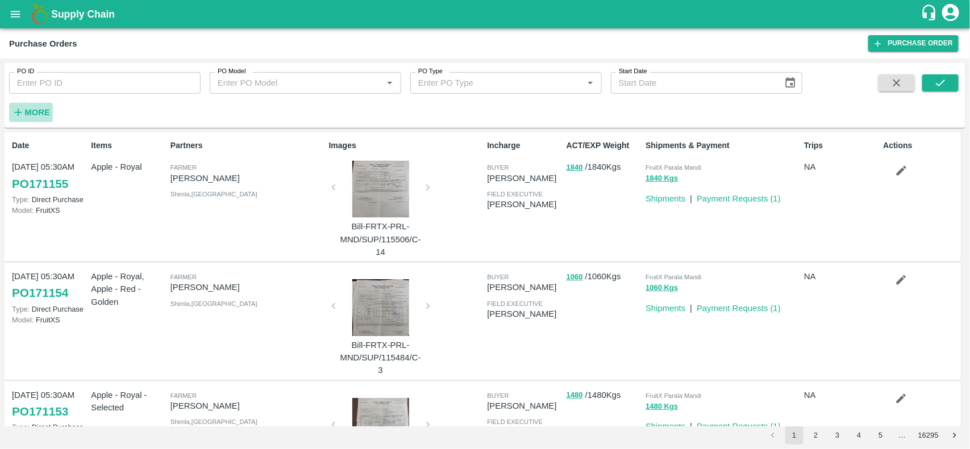
click at [45, 111] on strong "More" at bounding box center [37, 112] width 26 height 9
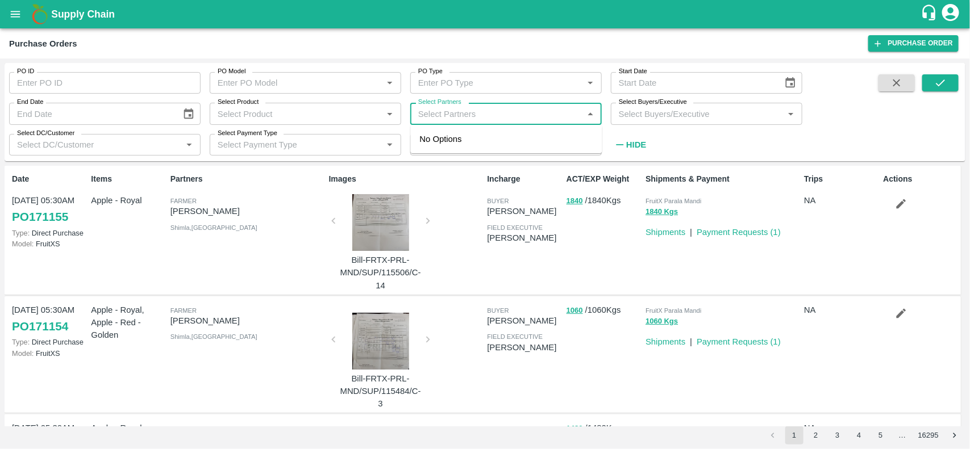
click at [444, 109] on input "Select Partners" at bounding box center [497, 113] width 166 height 15
type input "swaan"
click at [432, 142] on input "checkbox" at bounding box center [435, 145] width 23 height 23
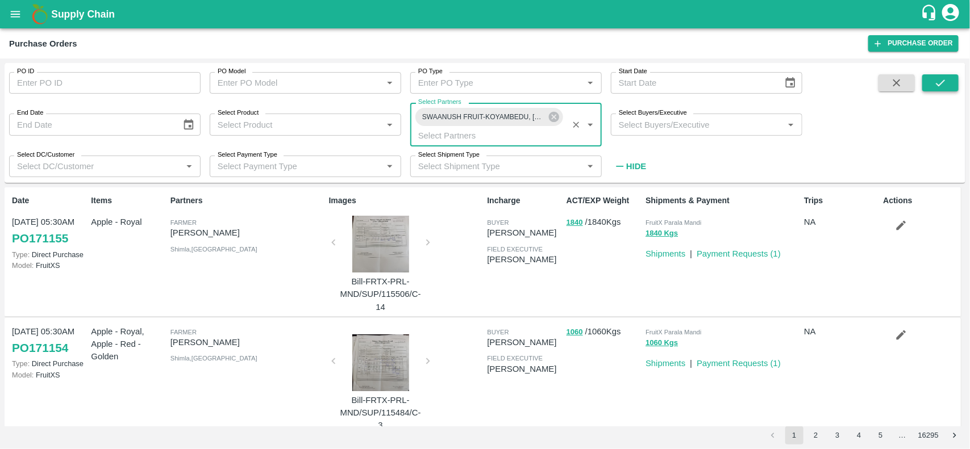
click at [938, 87] on icon "submit" at bounding box center [940, 83] width 12 height 12
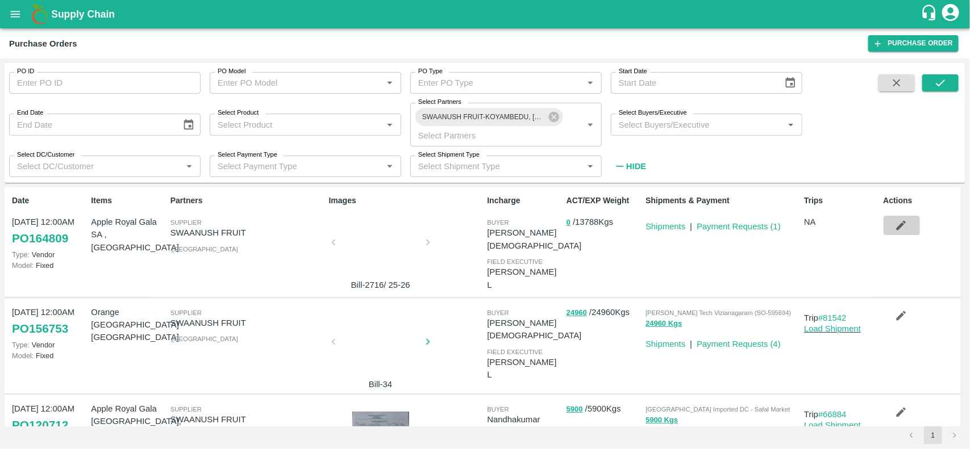
click at [895, 224] on icon "button" at bounding box center [901, 225] width 12 height 12
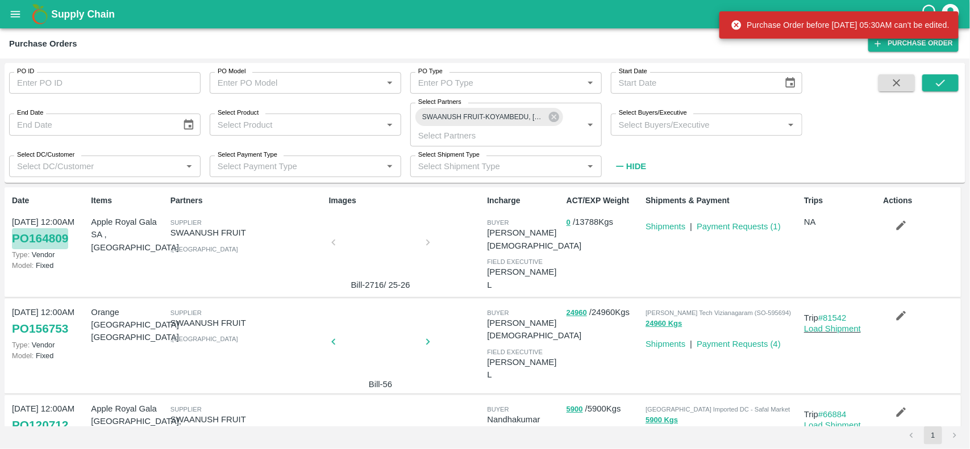
click at [54, 236] on link "PO 164809" at bounding box center [40, 238] width 56 height 20
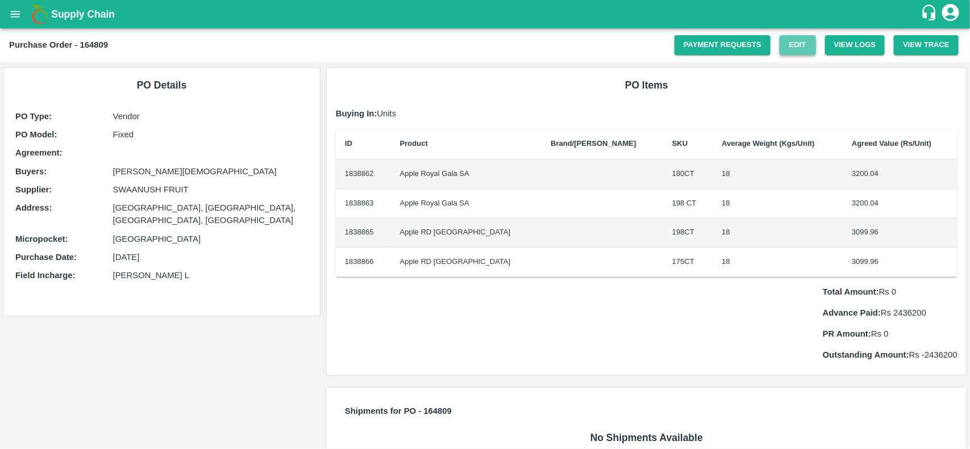
click at [792, 41] on link "Edit" at bounding box center [797, 45] width 36 height 20
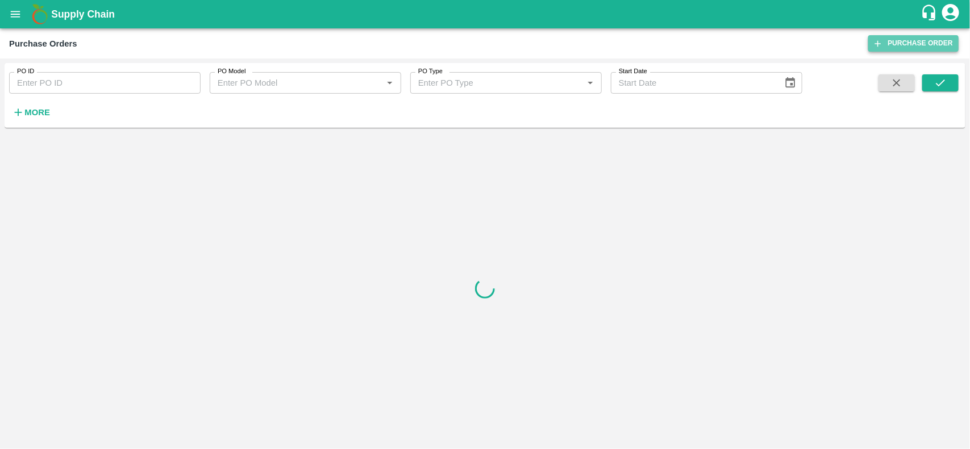
click at [904, 39] on link "Purchase Order" at bounding box center [913, 43] width 90 height 16
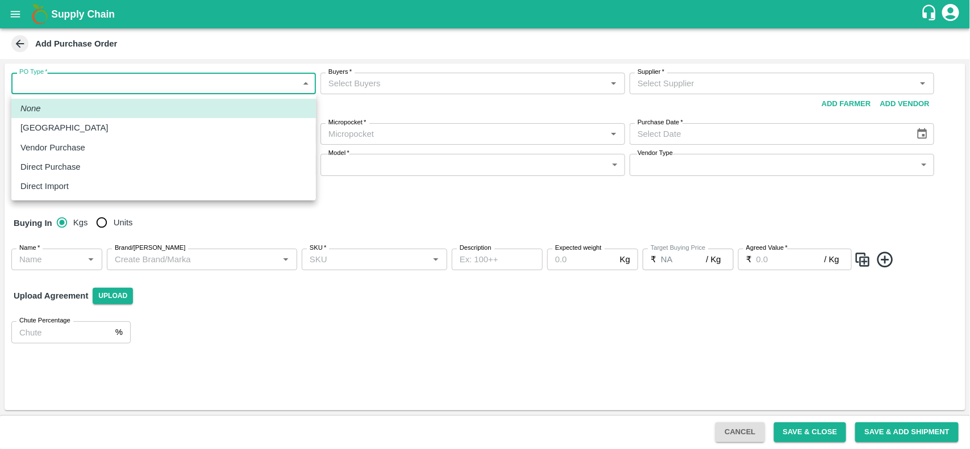
click at [93, 74] on body "Supply Chain Add Purchase Order PO Type   * ​ PO Type Buyers   * Buyers   * Sup…" at bounding box center [485, 224] width 970 height 449
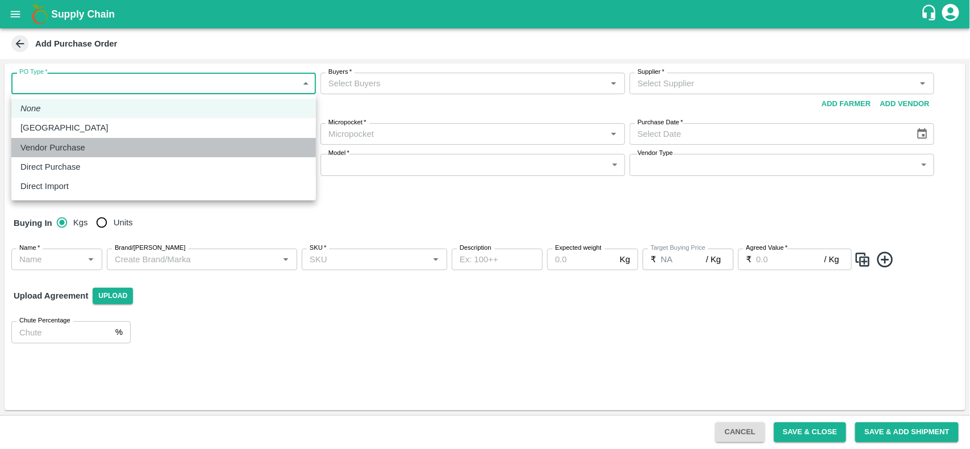
click at [72, 141] on p "Vendor Purchase" at bounding box center [52, 147] width 65 height 12
type input "2"
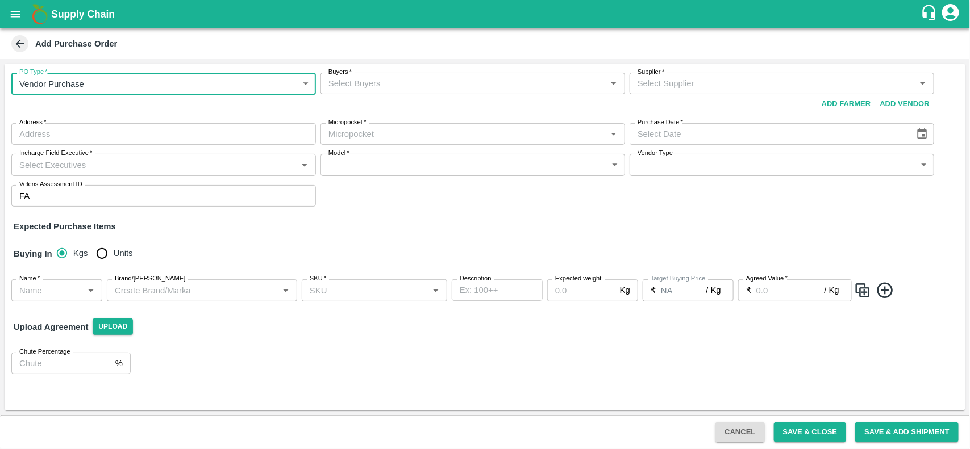
click at [344, 83] on input "Buyers   *" at bounding box center [463, 83] width 279 height 15
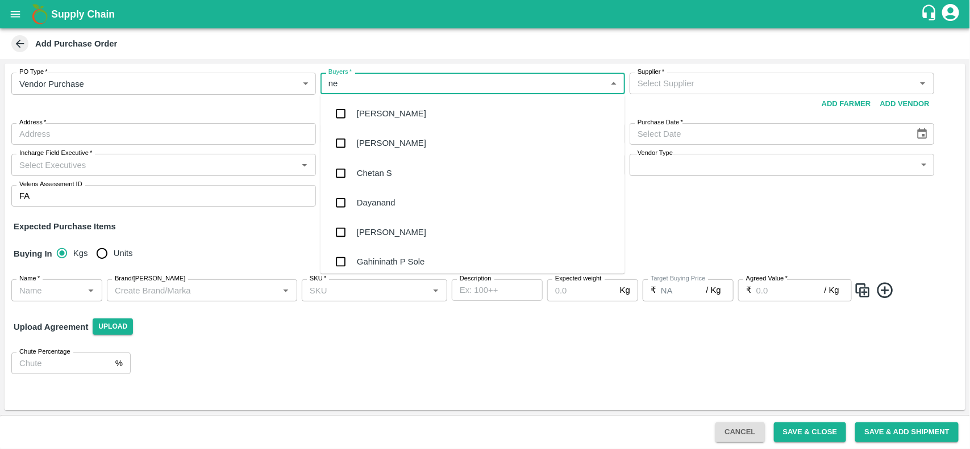
type input "nee"
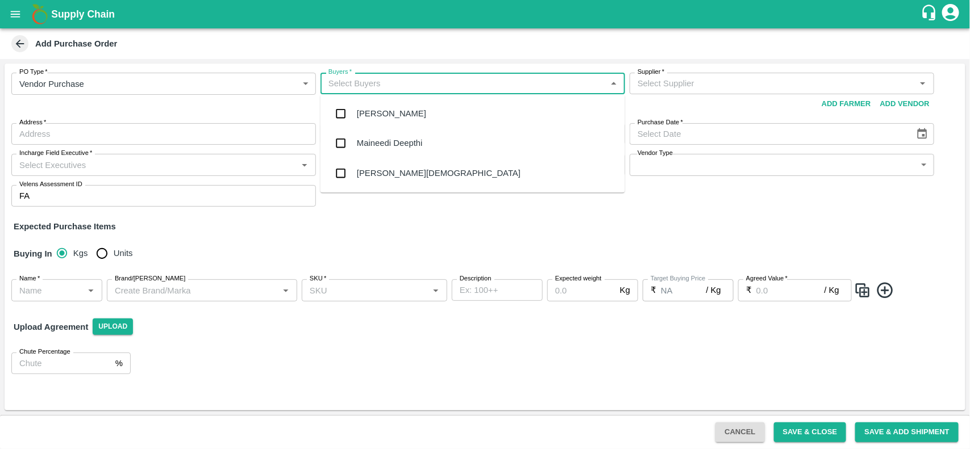
type input "t"
type input "neet"
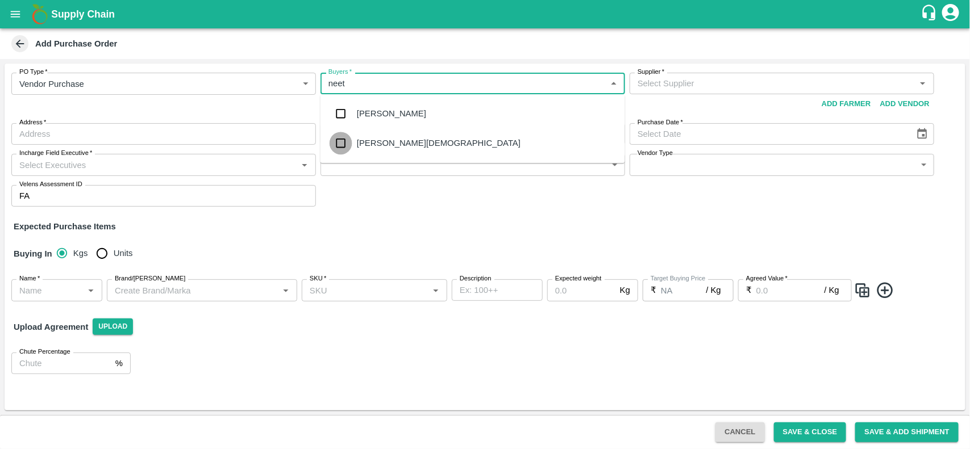
click at [349, 143] on input "checkbox" at bounding box center [340, 143] width 23 height 23
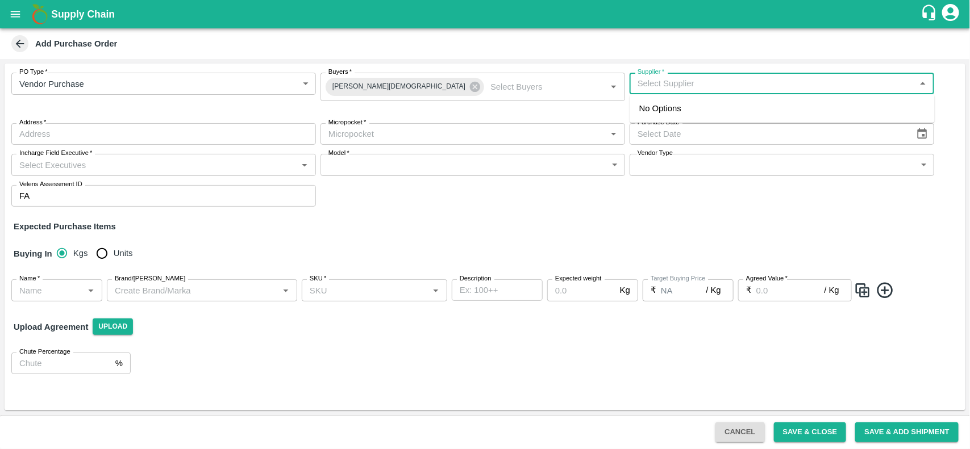
click at [740, 84] on input "Supplier   *" at bounding box center [772, 83] width 279 height 15
click at [683, 112] on div "SWAANUSH FRUIT-KOYAMBEDU, Chennai-9884485174(Supplier)" at bounding box center [782, 115] width 286 height 26
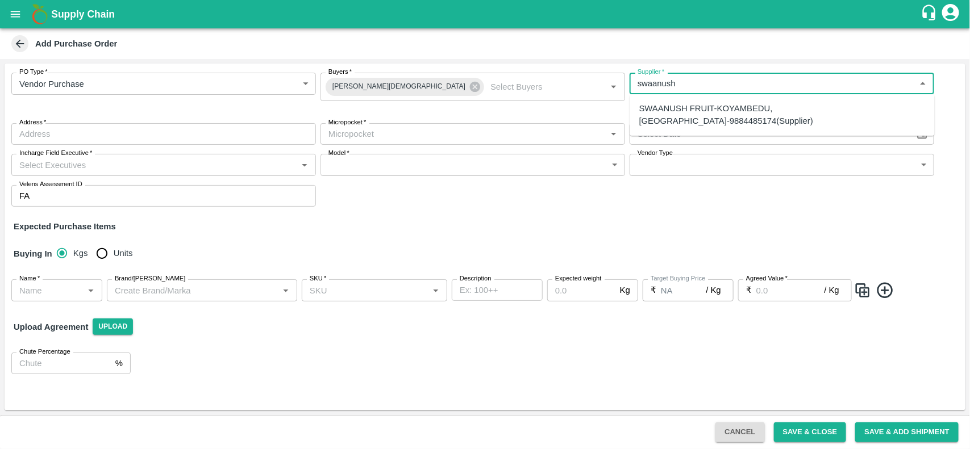
type input "SWAANUSH FRUIT-KOYAMBEDU, Chennai-9884485174(Supplier)"
type input "KOYAMBEDU, Chennai, CHENNAI, Tamil Nadu"
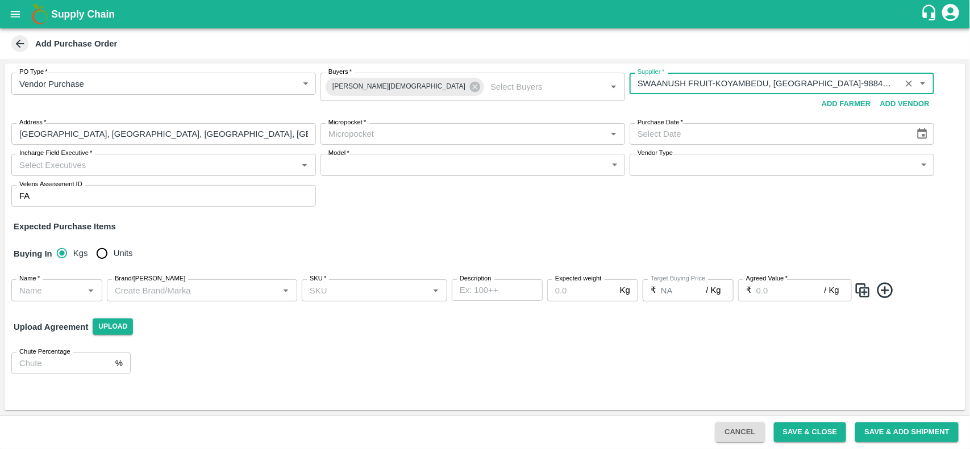
type input "SWAANUSH FRUIT-KOYAMBEDU, Chennai-9884485174(Supplier)"
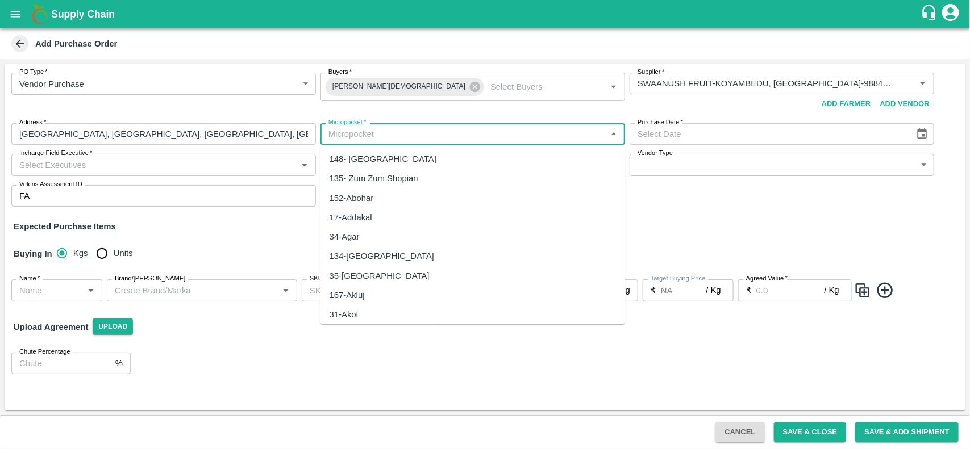
click at [353, 135] on input "Micropocket   *" at bounding box center [463, 134] width 279 height 15
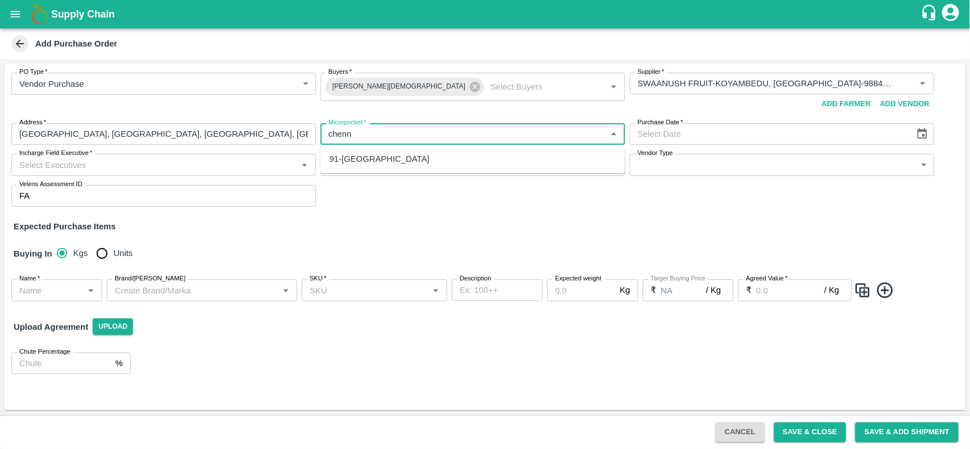
click at [355, 156] on div "91-Chennai" at bounding box center [379, 159] width 100 height 12
type input "91-Chennai"
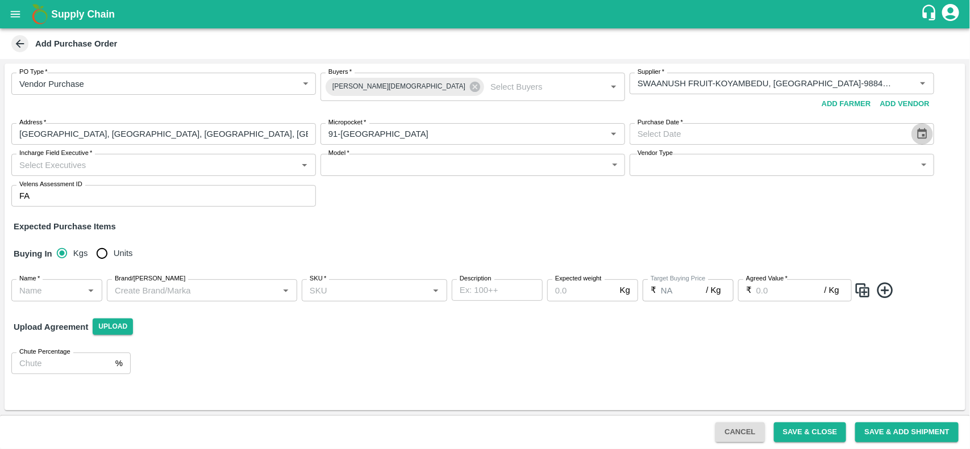
click at [923, 127] on button "Choose date" at bounding box center [922, 134] width 22 height 22
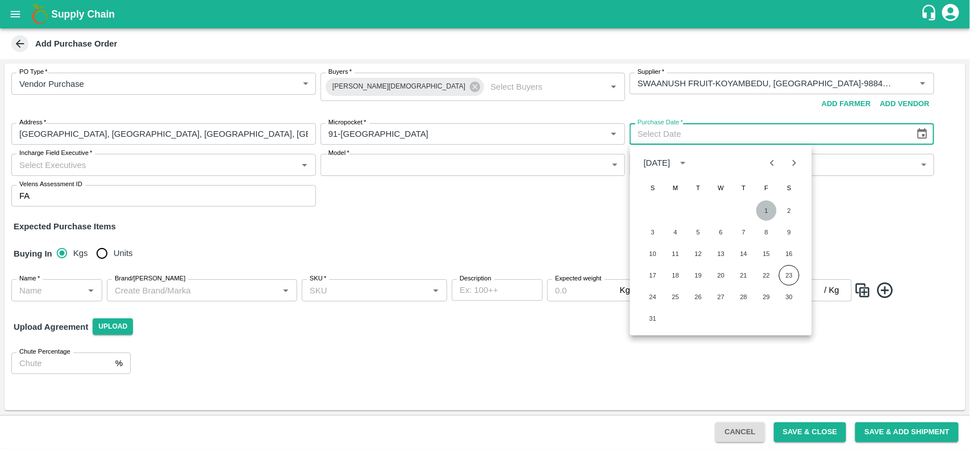
click at [770, 208] on button "1" at bounding box center [766, 211] width 20 height 20
type input "01/08/2025"
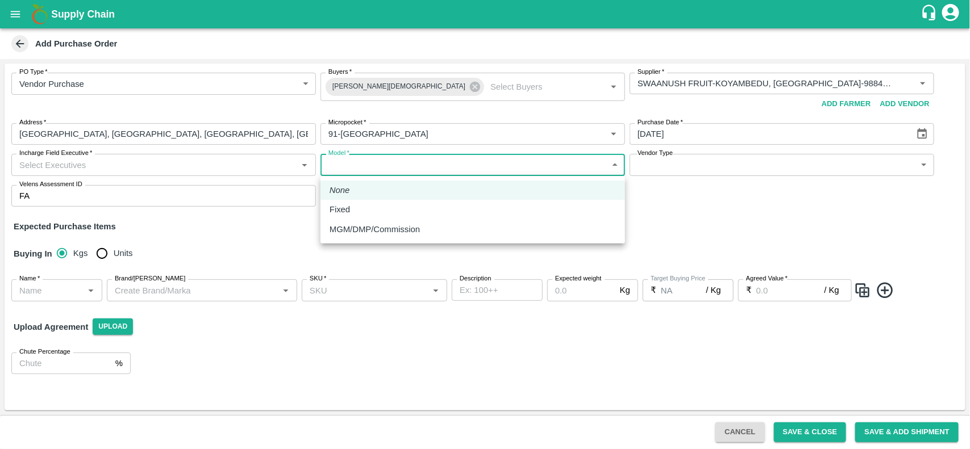
click at [331, 174] on body "Supply Chain Add Purchase Order PO Type   * Vendor Purchase 2 PO Type Buyers   …" at bounding box center [485, 224] width 970 height 449
click at [333, 207] on p "Fixed" at bounding box center [339, 209] width 20 height 12
type input "Fixed"
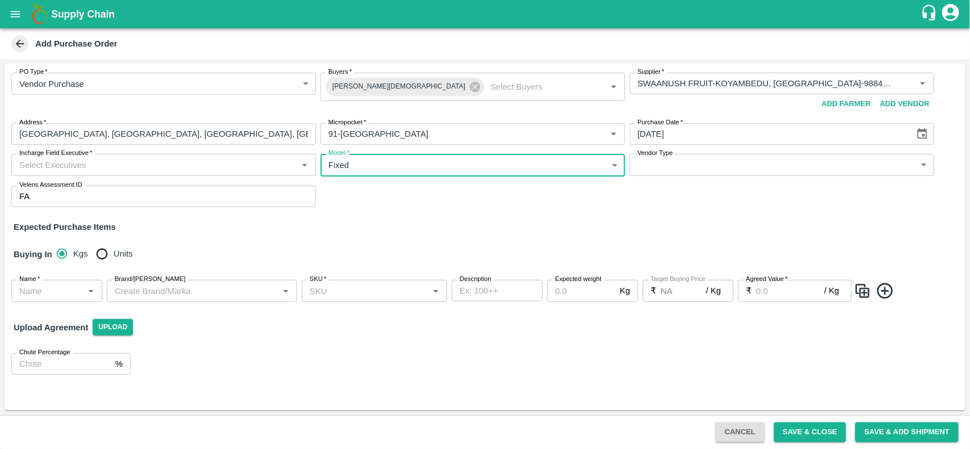
click at [138, 169] on input "Incharge Field Executive   *" at bounding box center [154, 164] width 279 height 15
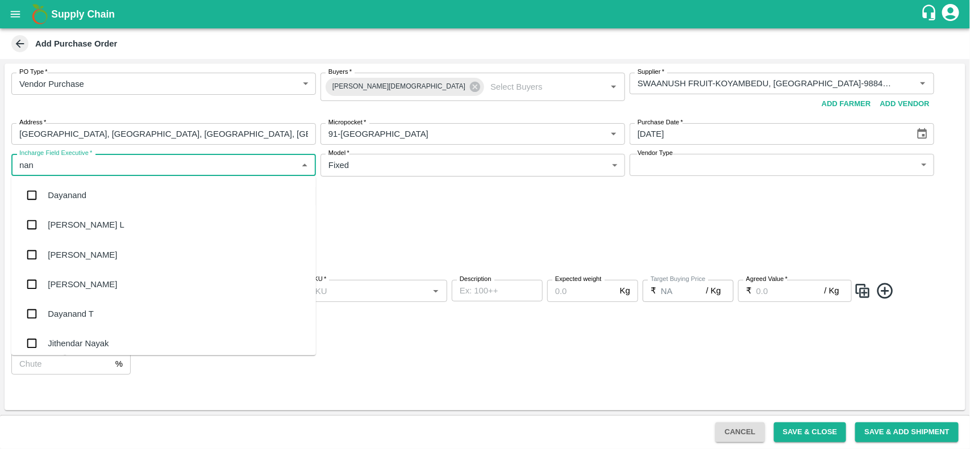
type input "nand"
click at [103, 216] on div "[PERSON_NAME] L" at bounding box center [163, 225] width 304 height 30
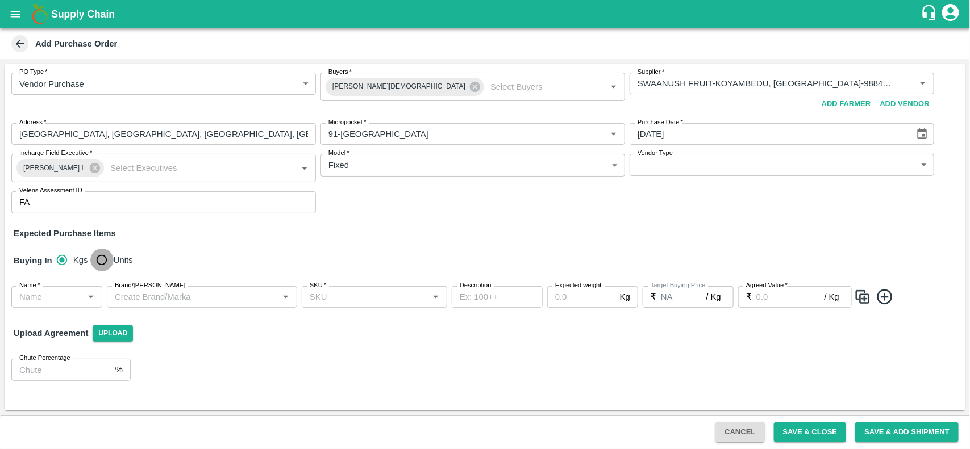
click at [101, 260] on input "Units" at bounding box center [101, 260] width 23 height 23
radio input "true"
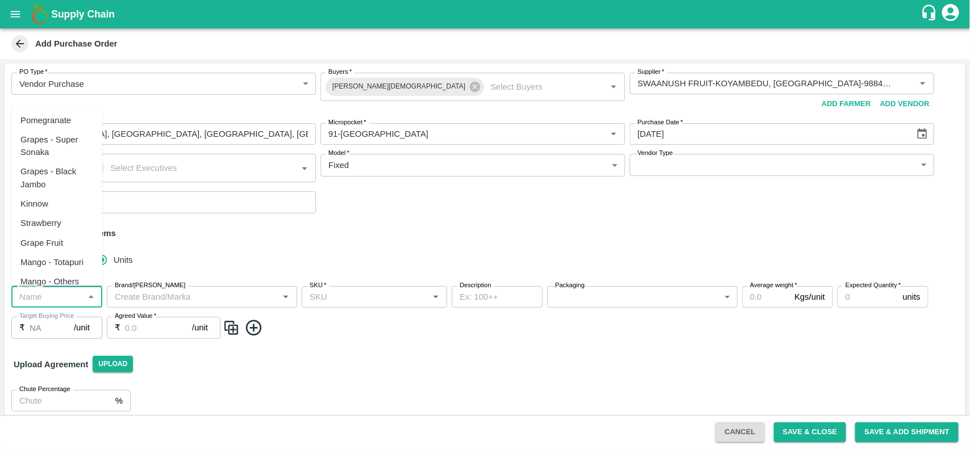
click at [52, 304] on input "Name   *" at bounding box center [47, 297] width 65 height 15
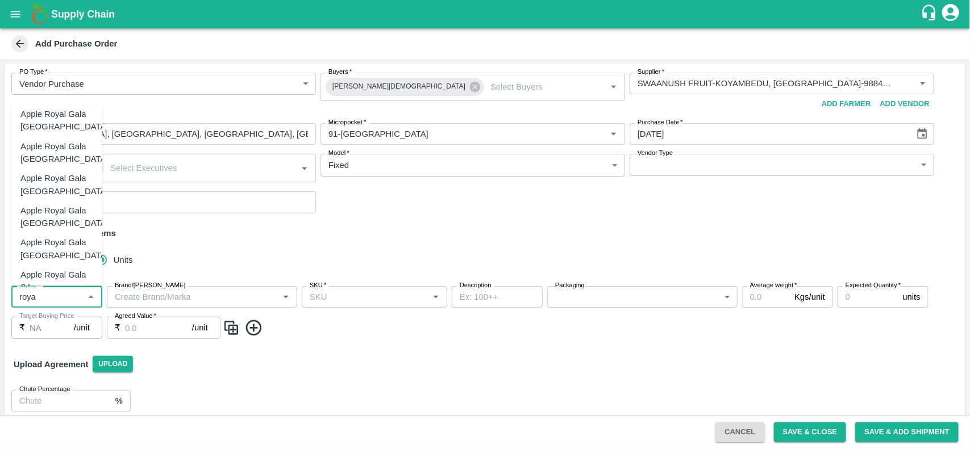
scroll to position [40, 0]
click at [46, 211] on div "Apple Royal Gala [GEOGRAPHIC_DATA]" at bounding box center [64, 216] width 88 height 26
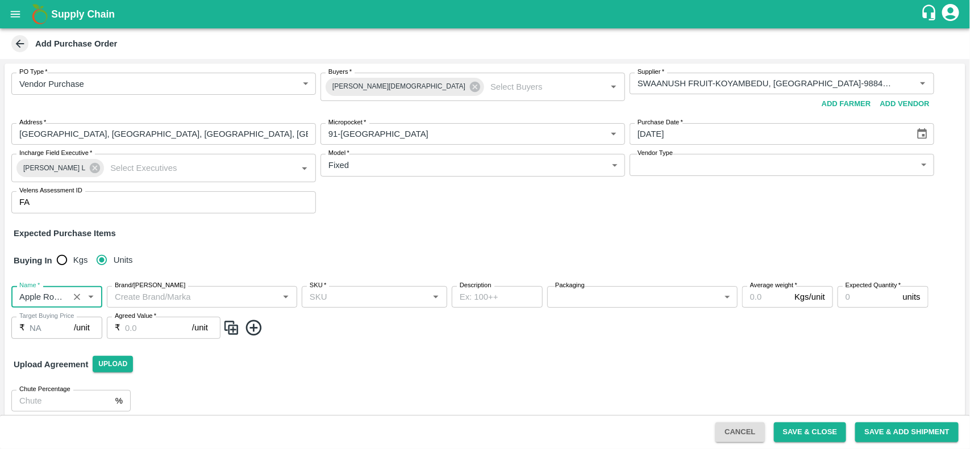
type input "Apple Royal Gala [GEOGRAPHIC_DATA]"
click at [250, 333] on icon at bounding box center [253, 327] width 15 height 15
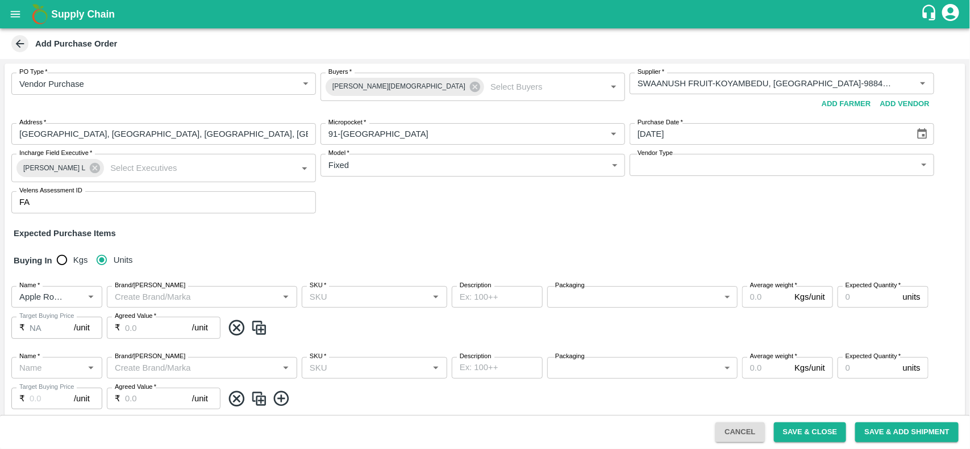
click at [237, 399] on icon at bounding box center [236, 398] width 15 height 15
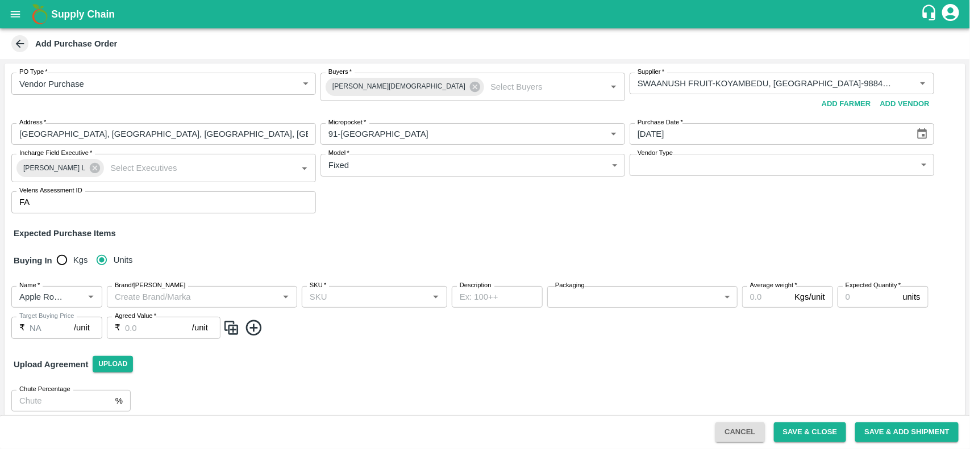
click at [226, 327] on img at bounding box center [231, 328] width 17 height 19
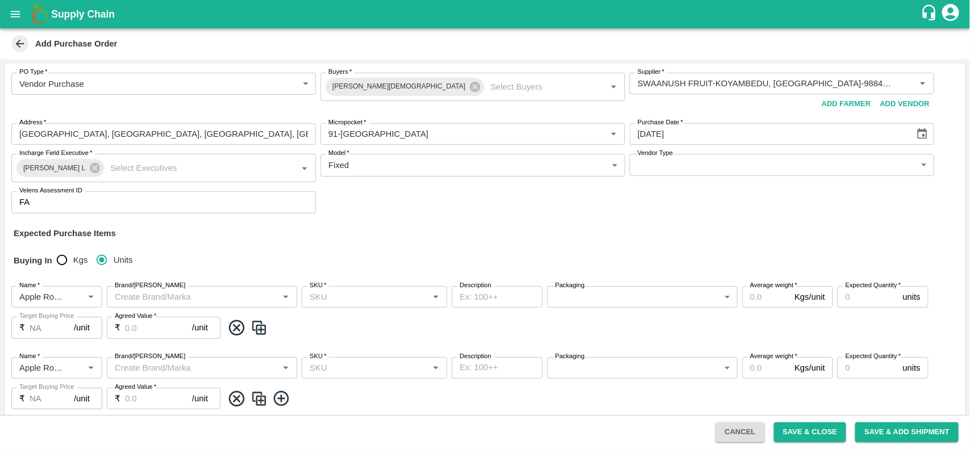
scroll to position [80, 0]
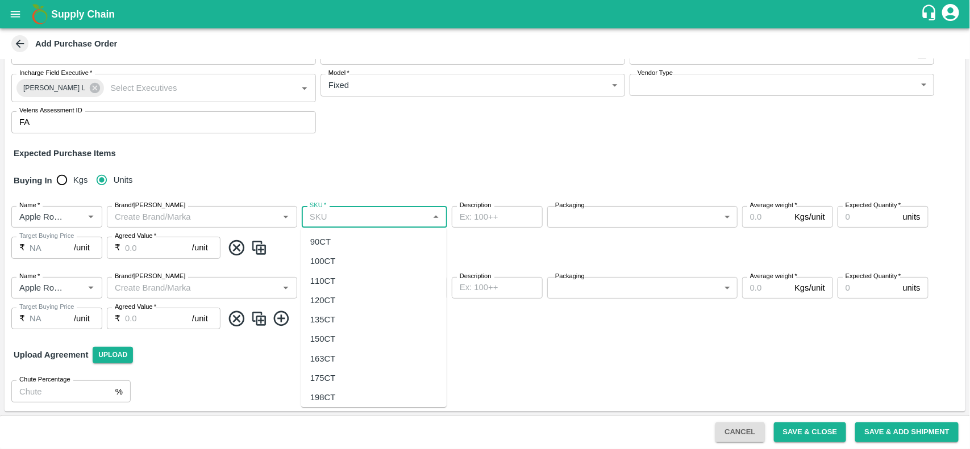
click at [364, 222] on input "SKU   *" at bounding box center [365, 217] width 120 height 15
click at [324, 350] on div "180 CT" at bounding box center [324, 354] width 28 height 12
type input "180 CT"
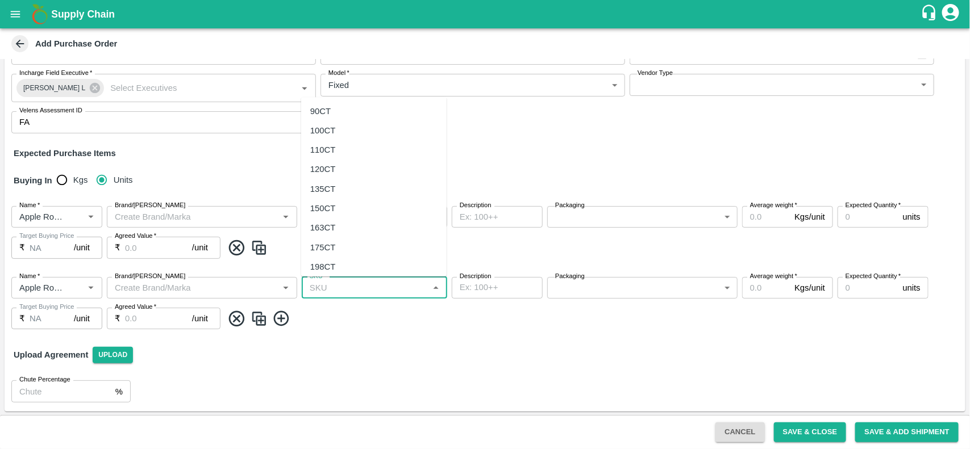
click at [341, 285] on input "SKU   *" at bounding box center [365, 288] width 120 height 15
click at [328, 265] on div "198CT" at bounding box center [323, 267] width 26 height 12
type input "198CT"
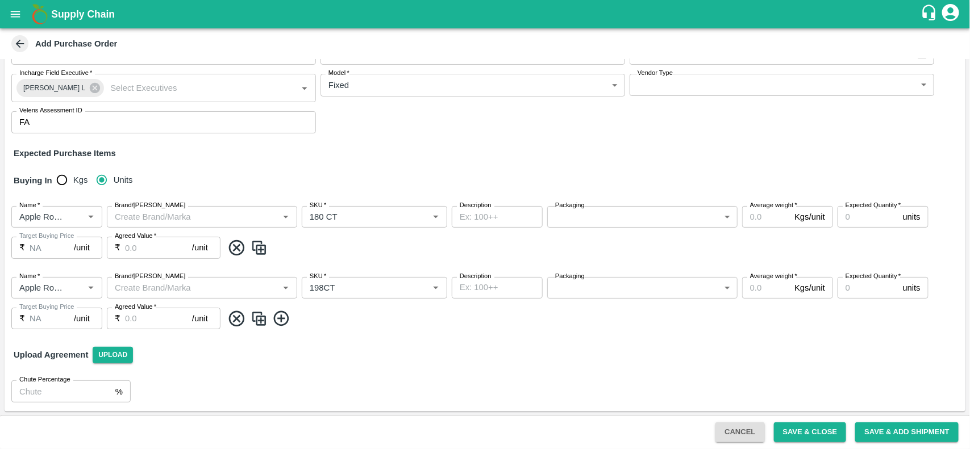
click at [265, 318] on img at bounding box center [258, 319] width 17 height 19
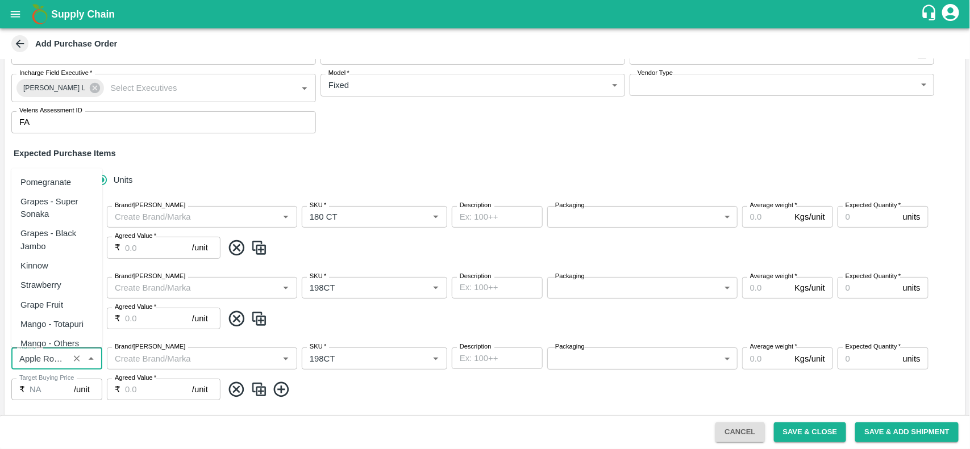
click at [62, 355] on input "Name   *" at bounding box center [40, 358] width 51 height 15
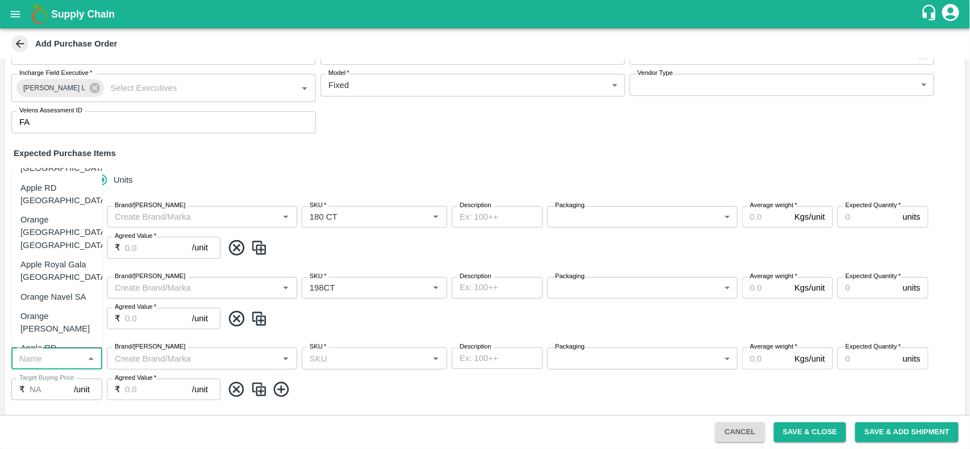
scroll to position [0, 0]
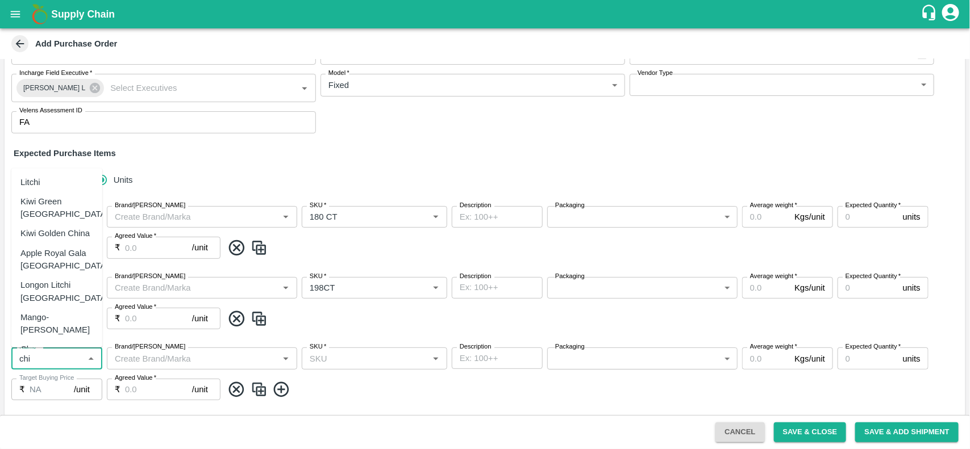
click at [66, 257] on div "Apple Royal Gala [GEOGRAPHIC_DATA]" at bounding box center [64, 260] width 88 height 26
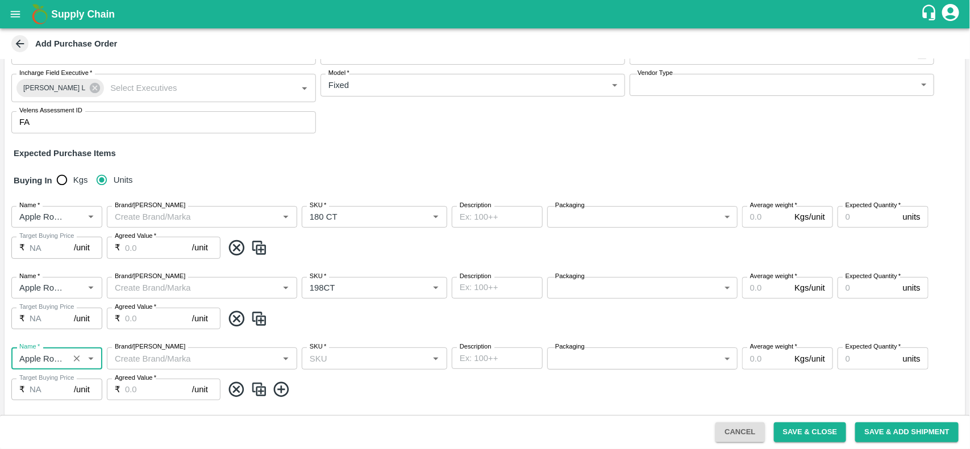
type input "Apple Royal Gala [GEOGRAPHIC_DATA]"
click at [254, 390] on img at bounding box center [258, 390] width 17 height 19
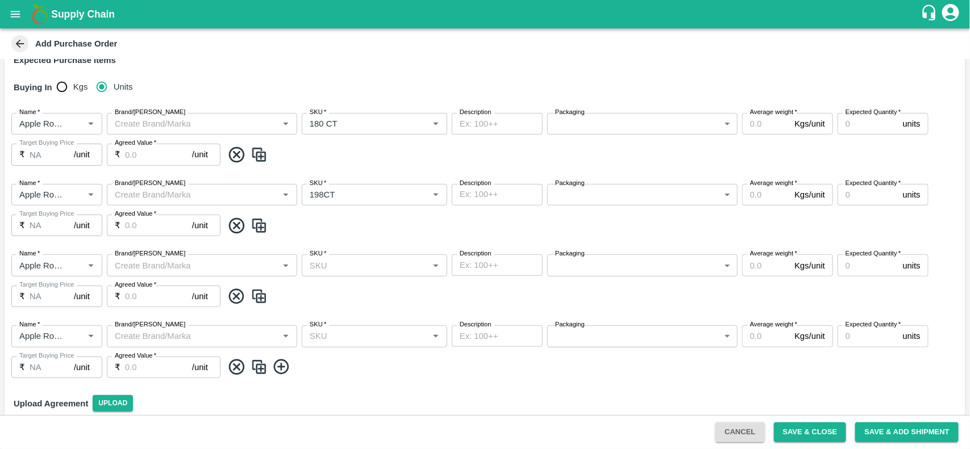
scroll to position [197, 0]
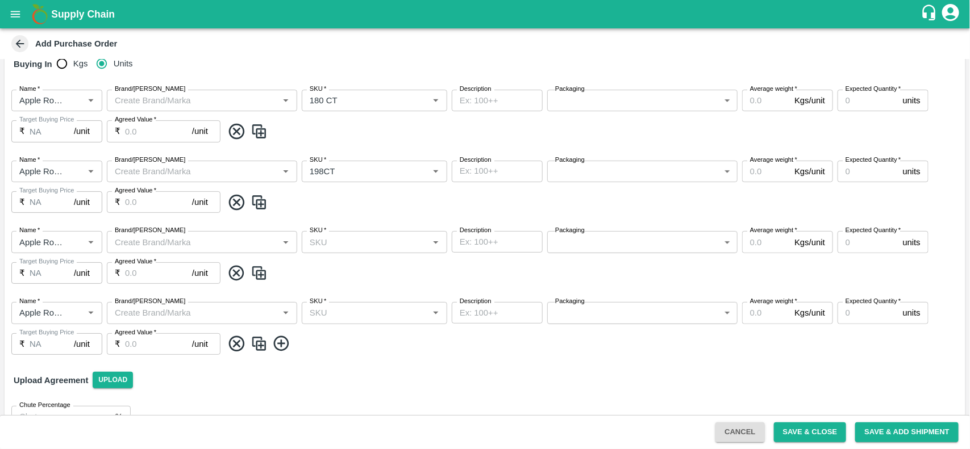
click at [324, 247] on input "SKU   *" at bounding box center [365, 242] width 120 height 15
click at [321, 362] on div "175CT" at bounding box center [323, 360] width 26 height 12
type input "175CT"
click at [324, 310] on input "SKU   *" at bounding box center [365, 313] width 120 height 15
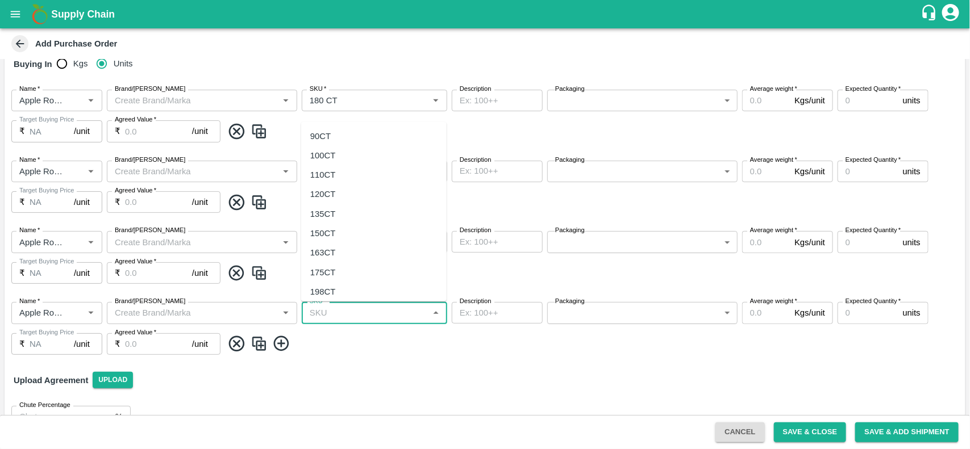
click at [331, 287] on div "198CT" at bounding box center [323, 292] width 26 height 12
type input "198CT"
click at [589, 98] on body "Supply Chain Add Purchase Order PO Type   * Vendor Purchase 2 PO Type Buyers   …" at bounding box center [485, 224] width 970 height 449
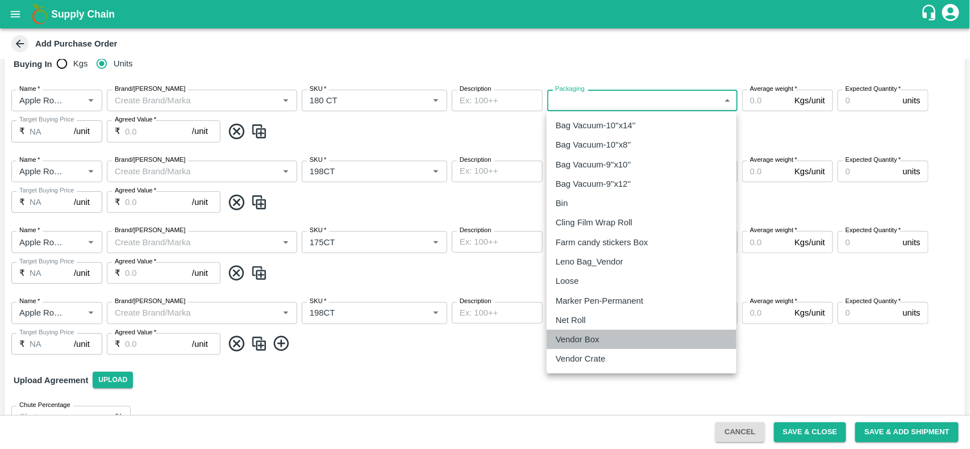
click at [569, 336] on p "Vendor Box" at bounding box center [578, 339] width 44 height 12
type input "276"
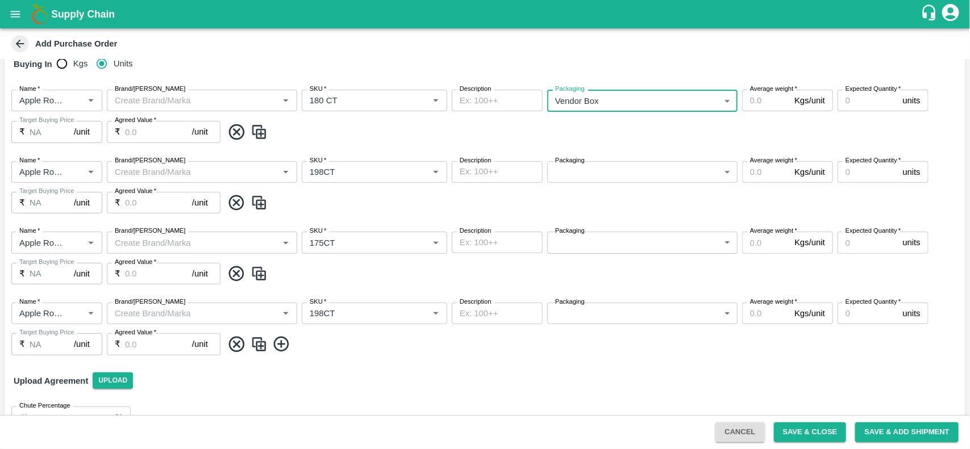
click at [587, 168] on body "Supply Chain Add Purchase Order PO Type   * Vendor Purchase 2 PO Type Buyers   …" at bounding box center [485, 224] width 970 height 449
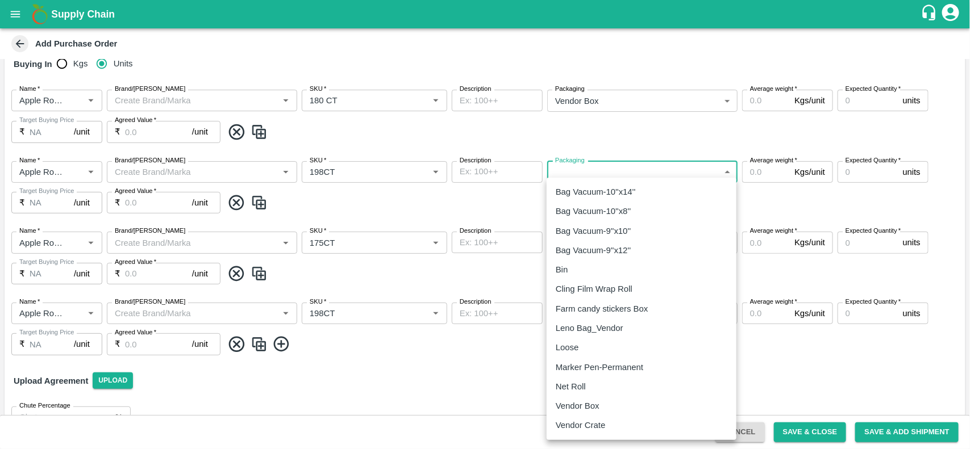
click at [577, 400] on p "Vendor Box" at bounding box center [578, 406] width 44 height 12
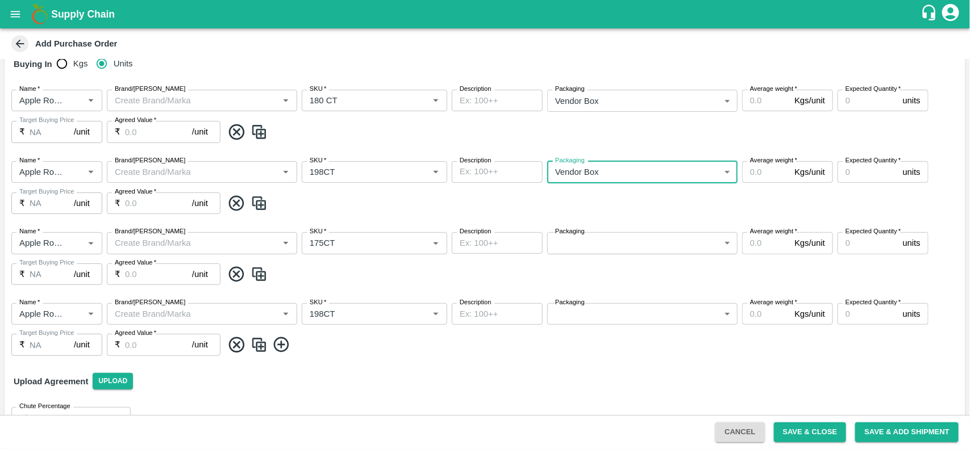
type input "276"
click at [591, 249] on body "Supply Chain Add Purchase Order PO Type   * Vendor Purchase 2 PO Type Buyers   …" at bounding box center [485, 224] width 970 height 449
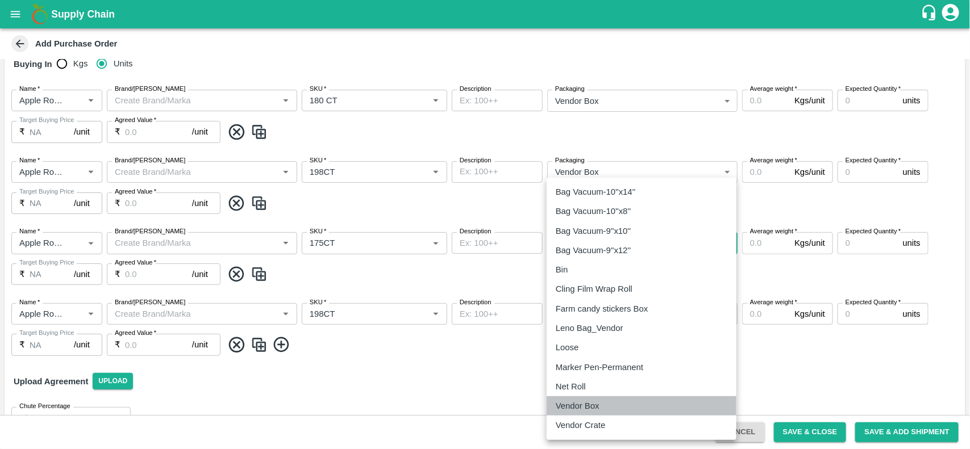
click at [575, 404] on p "Vendor Box" at bounding box center [578, 406] width 44 height 12
type input "276"
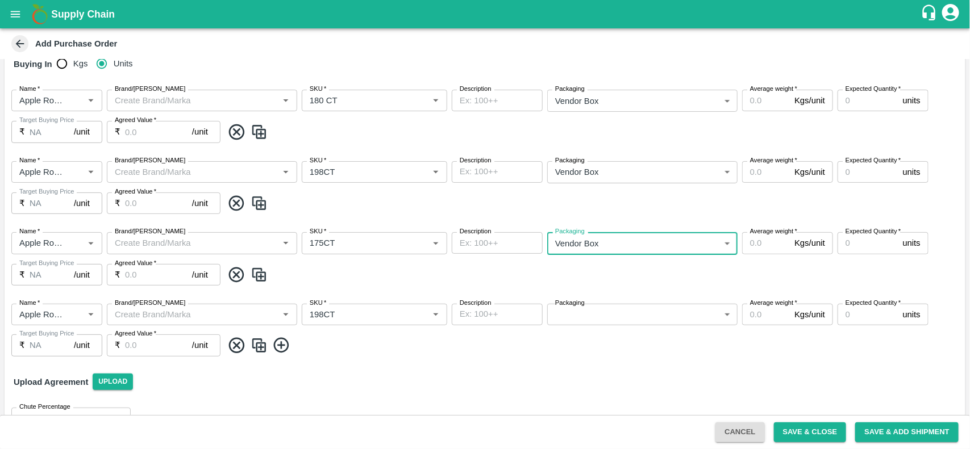
click at [577, 304] on label "Packaging" at bounding box center [570, 303] width 30 height 9
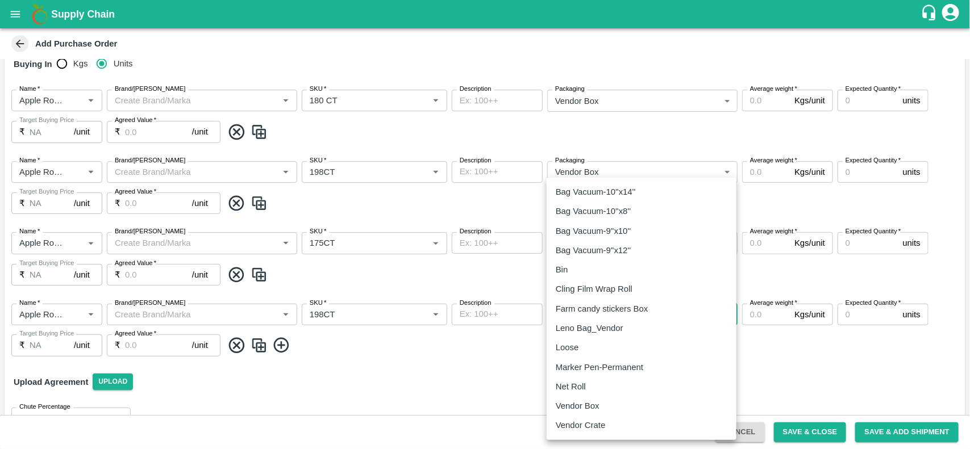
click at [579, 315] on body "Supply Chain Add Purchase Order PO Type   * Vendor Purchase 2 PO Type Buyers   …" at bounding box center [485, 224] width 970 height 449
click at [574, 403] on p "Vendor Box" at bounding box center [578, 406] width 44 height 12
type input "276"
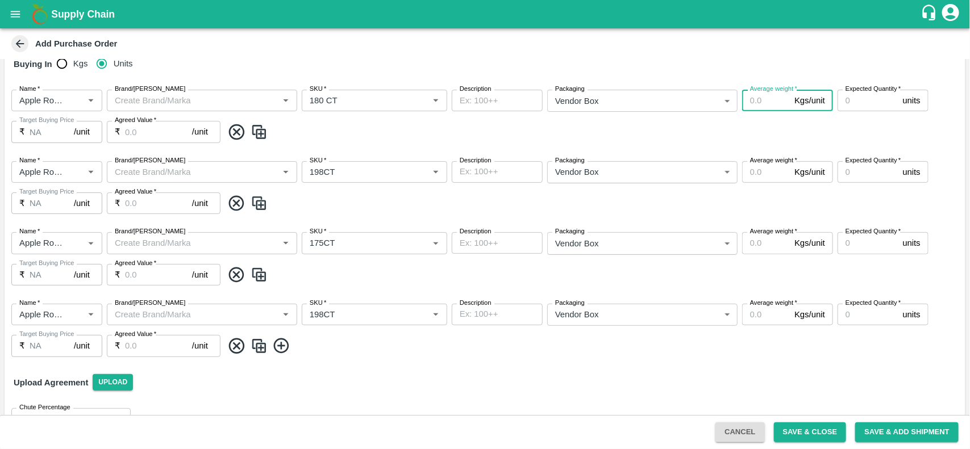
click at [751, 100] on input "Average weight   *" at bounding box center [766, 101] width 48 height 22
type input "15"
click at [751, 100] on input "15" at bounding box center [766, 101] width 48 height 22
type input "18"
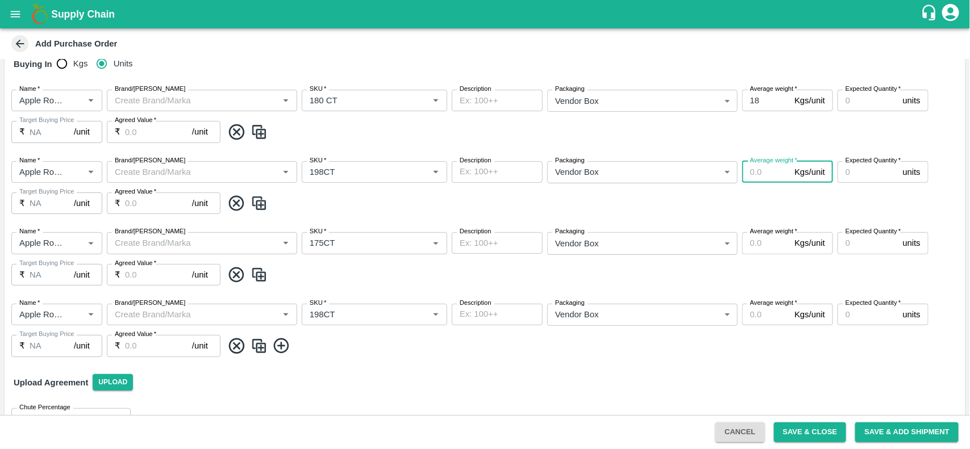
click at [750, 177] on input "Average weight   *" at bounding box center [766, 172] width 48 height 22
type input "18"
click at [758, 242] on input "Average weight   *" at bounding box center [766, 243] width 48 height 22
type input "18"
click at [749, 311] on input "Average weight   *" at bounding box center [766, 315] width 48 height 22
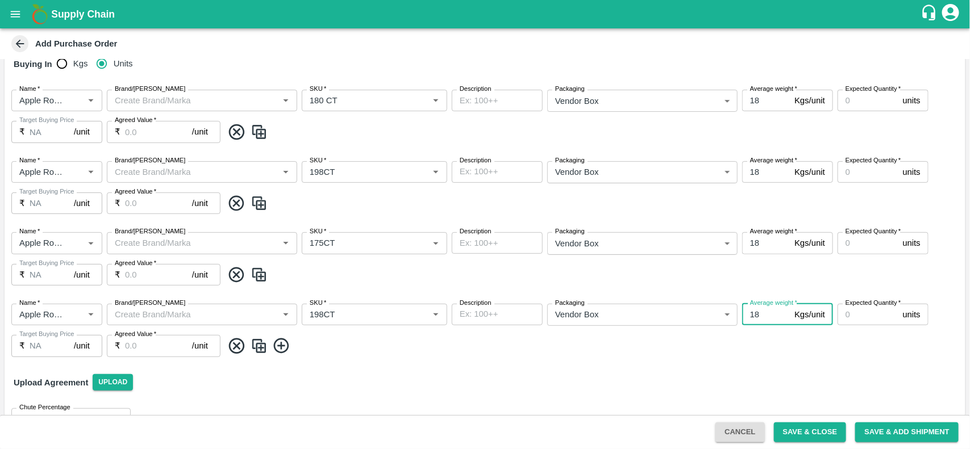
type input "18"
click at [856, 111] on div "Expected Quantity   * units Expected Quantity" at bounding box center [882, 101] width 91 height 22
click at [855, 101] on input "Expected Quantity   *" at bounding box center [867, 101] width 61 height 22
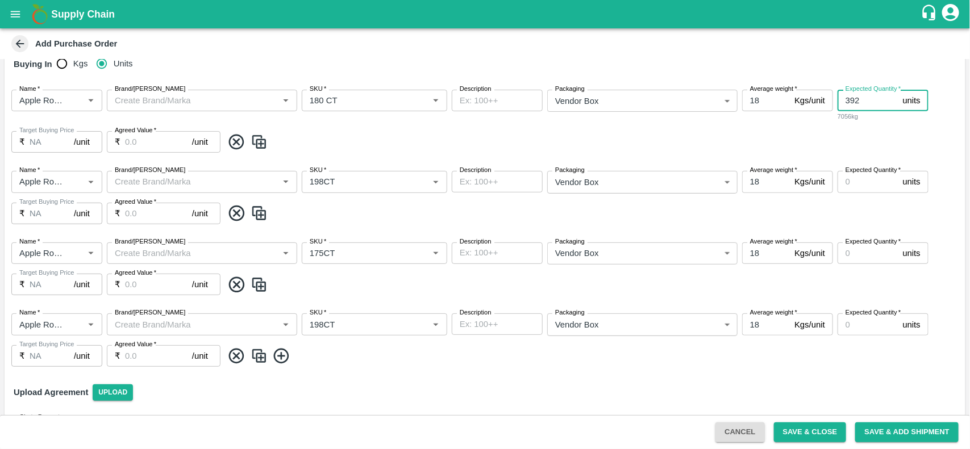
type input "392"
click at [853, 185] on input "Expected Quantity   *" at bounding box center [867, 182] width 61 height 22
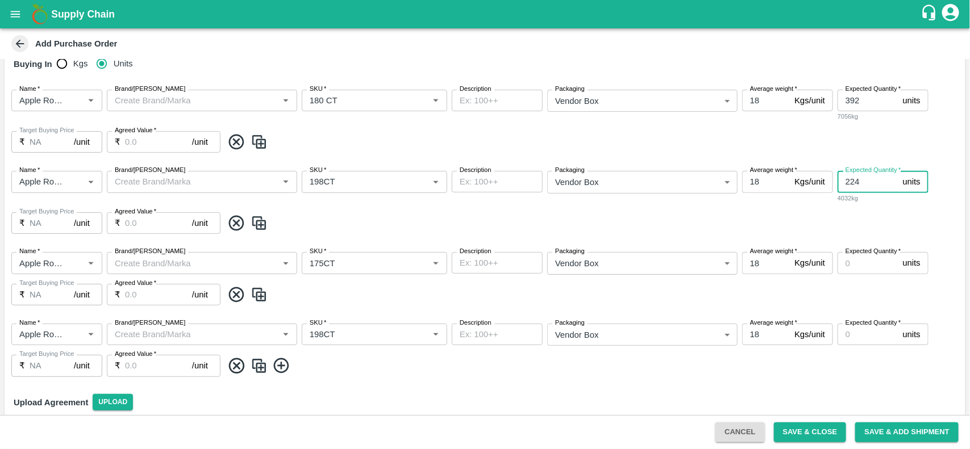
type input "224"
click at [850, 262] on input "Expected Quantity   *" at bounding box center [867, 263] width 61 height 22
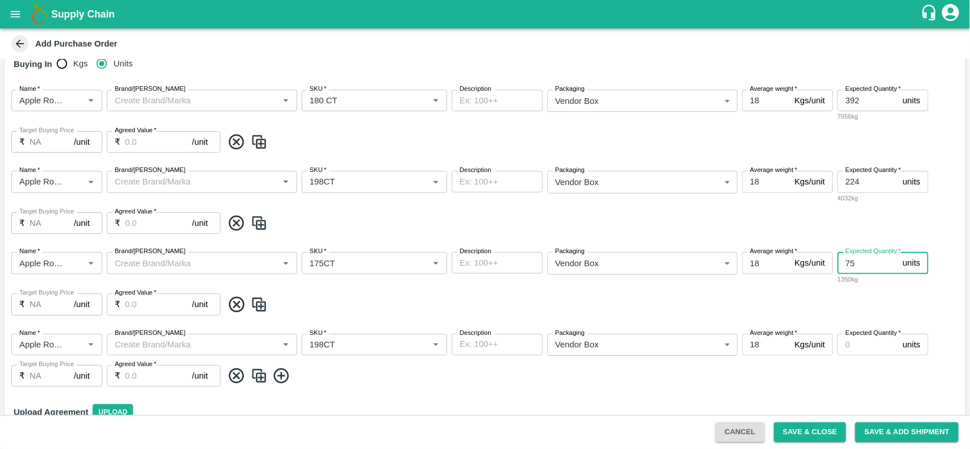
type input "75"
click at [870, 348] on input "Expected Quantity   *" at bounding box center [867, 345] width 61 height 22
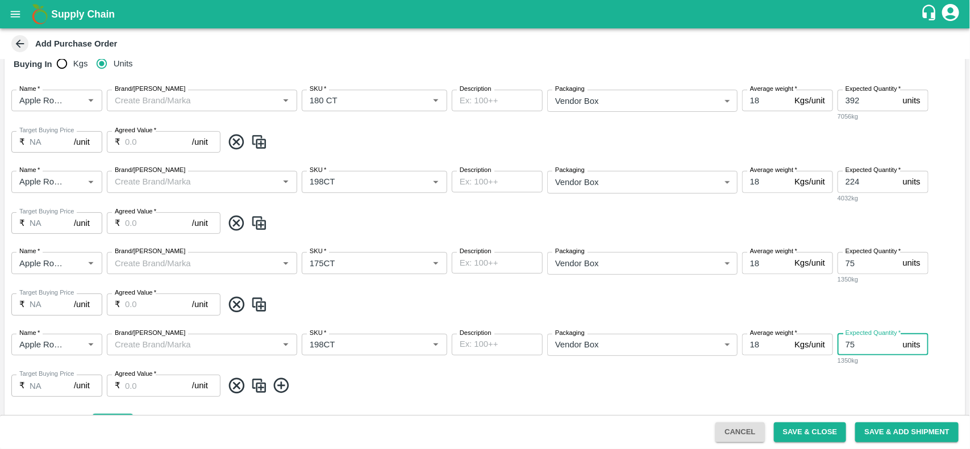
type input "75"
click at [149, 147] on input "Agreed Value   *" at bounding box center [158, 142] width 67 height 22
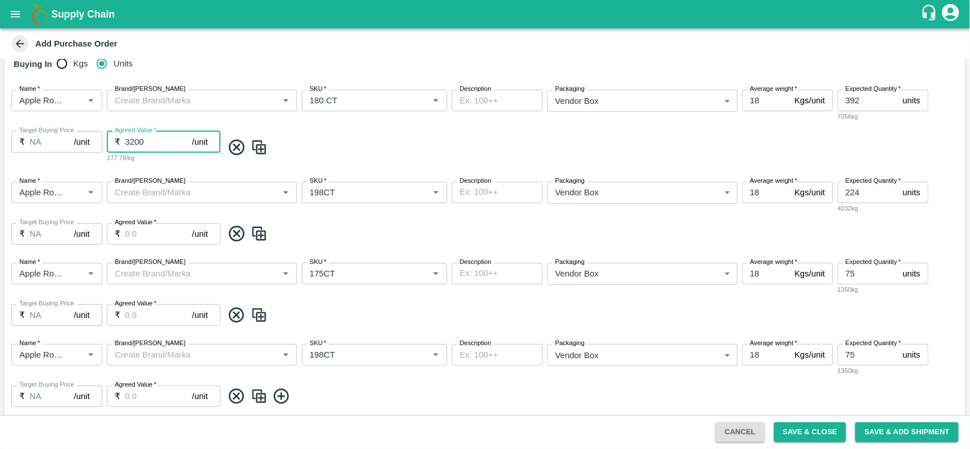
type input "3200"
click at [125, 244] on input "Agreed Value   *" at bounding box center [158, 234] width 67 height 22
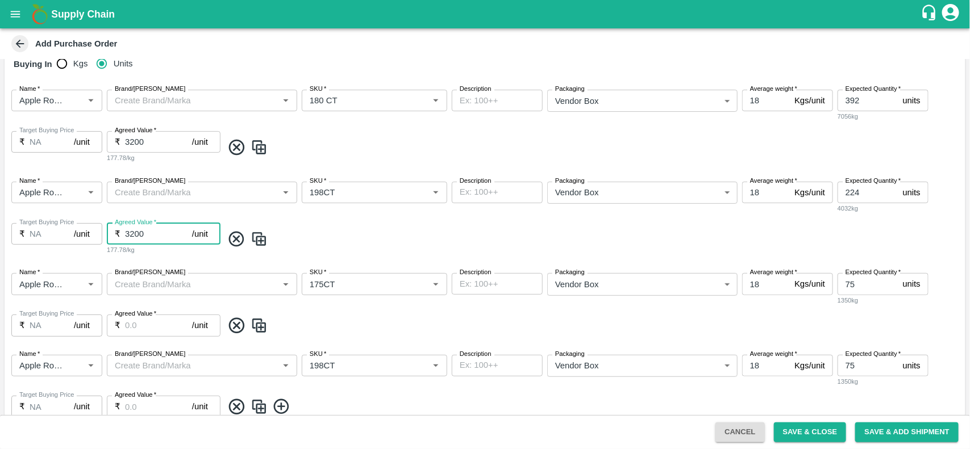
type input "3200"
click at [149, 324] on input "Agreed Value   *" at bounding box center [158, 326] width 67 height 22
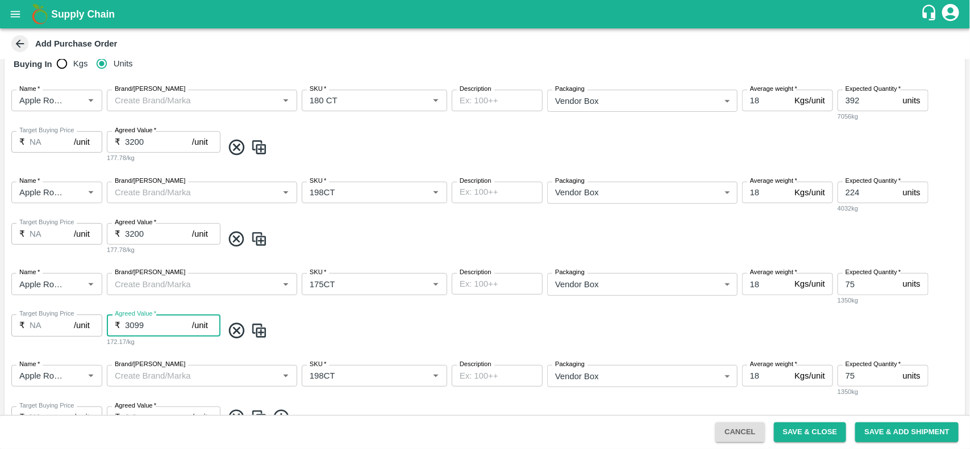
scroll to position [295, 0]
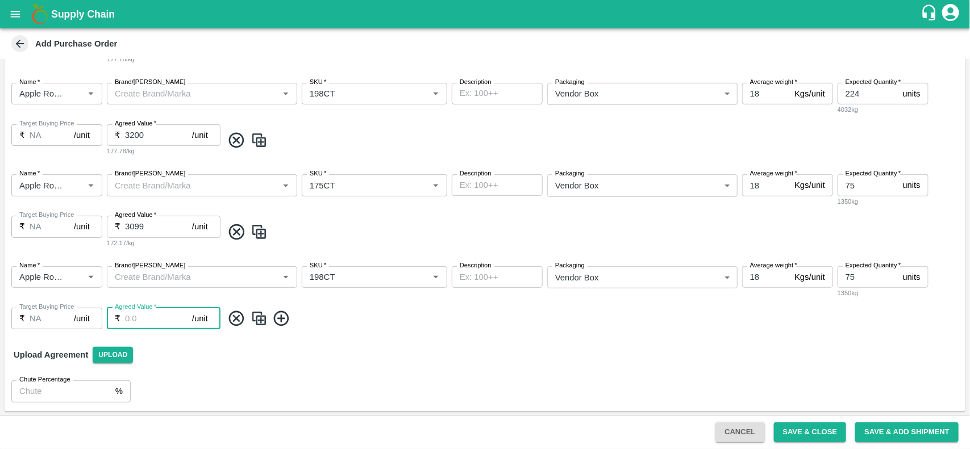
click at [149, 324] on input "Agreed Value   *" at bounding box center [158, 319] width 67 height 22
click at [165, 225] on input "3099" at bounding box center [158, 227] width 67 height 22
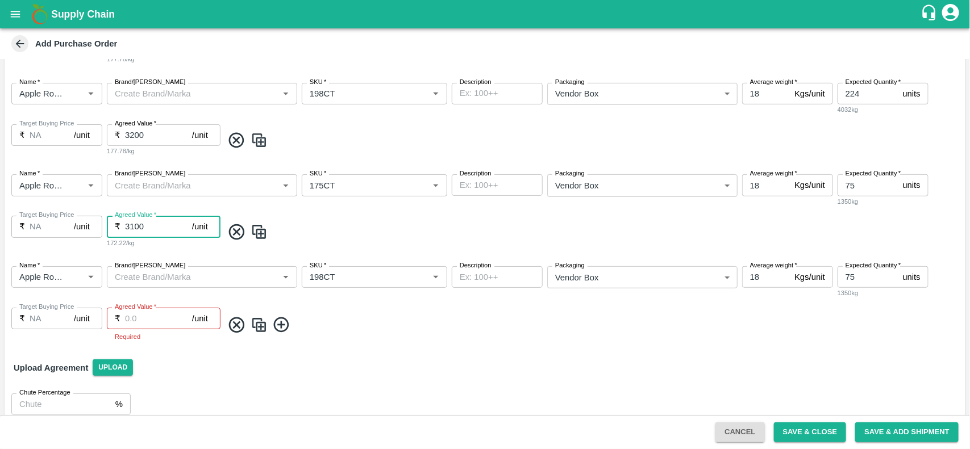
type input "3100"
click at [131, 316] on input "Agreed Value   *" at bounding box center [158, 319] width 67 height 22
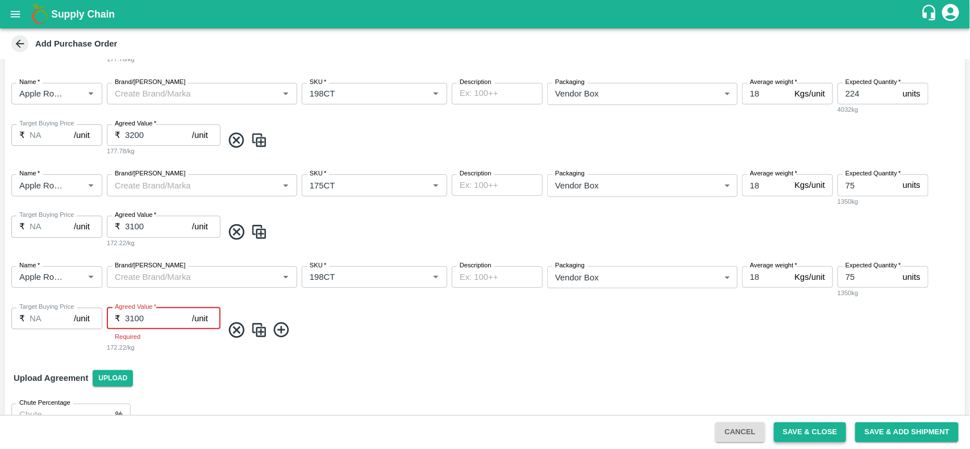
type input "3100"
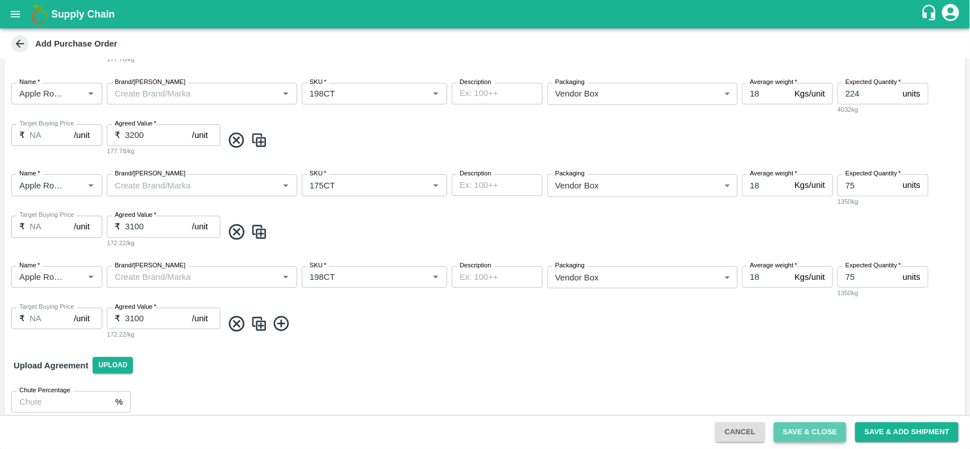
click at [797, 431] on button "Save & Close" at bounding box center [810, 433] width 73 height 20
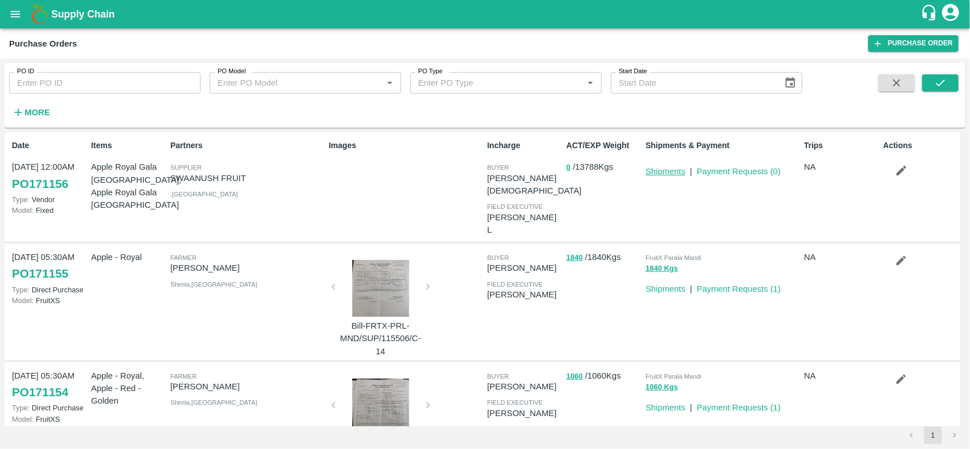
click at [665, 174] on link "Shipments" at bounding box center [665, 171] width 40 height 9
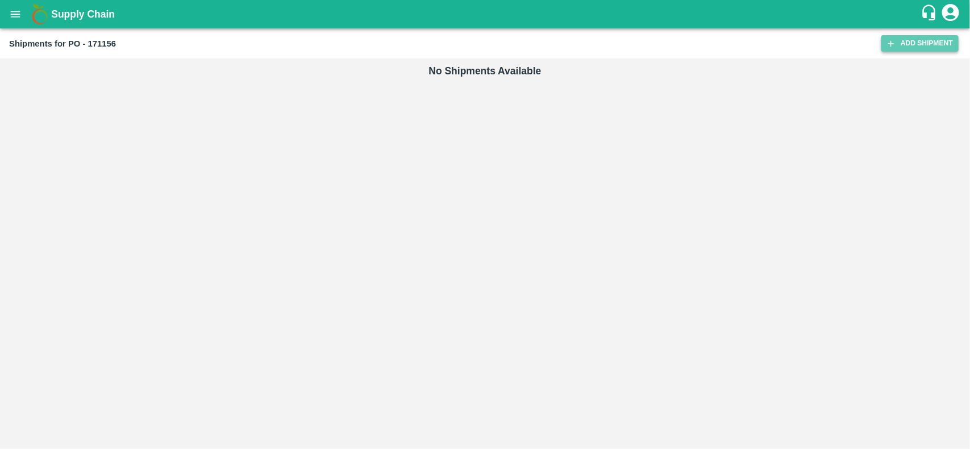
click at [916, 44] on link "Add Shipment" at bounding box center [919, 43] width 77 height 16
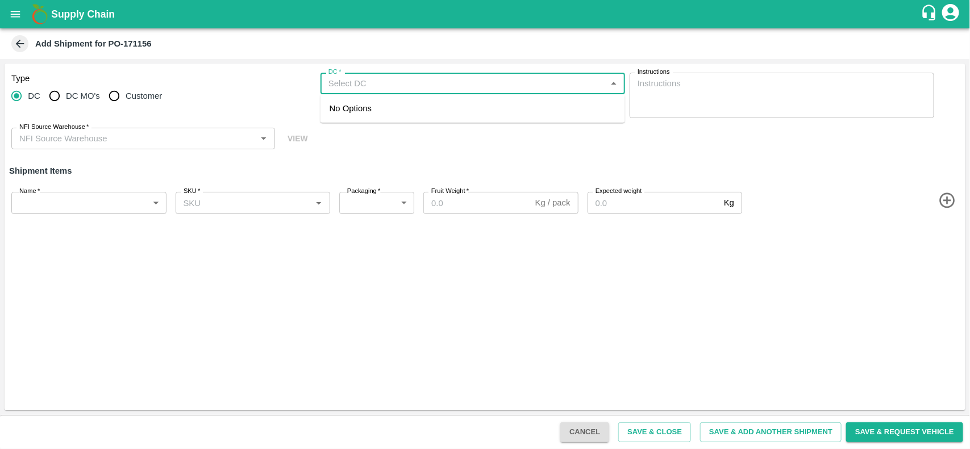
click at [362, 84] on input "DC   *" at bounding box center [463, 83] width 279 height 15
click at [360, 103] on div "23-Chennai DC" at bounding box center [379, 108] width 100 height 12
type input "23-Chennai DC"
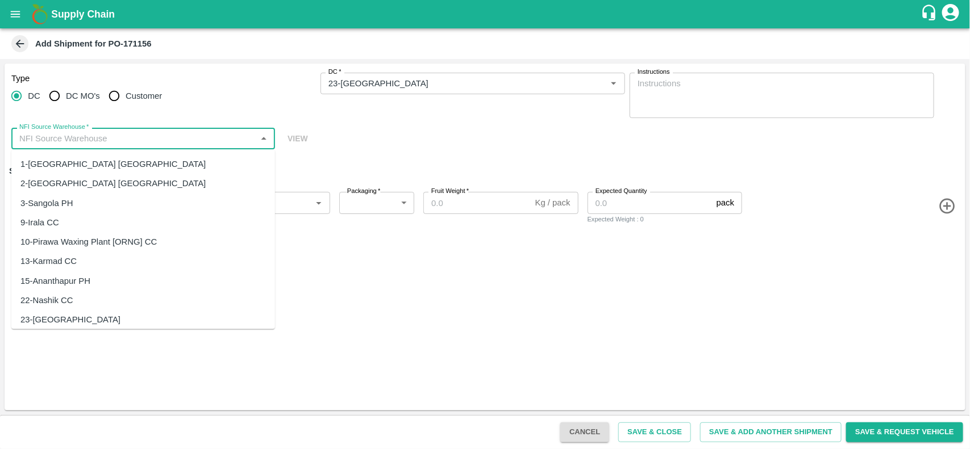
click at [98, 139] on input "NFI Source Warehouse   *" at bounding box center [134, 138] width 238 height 15
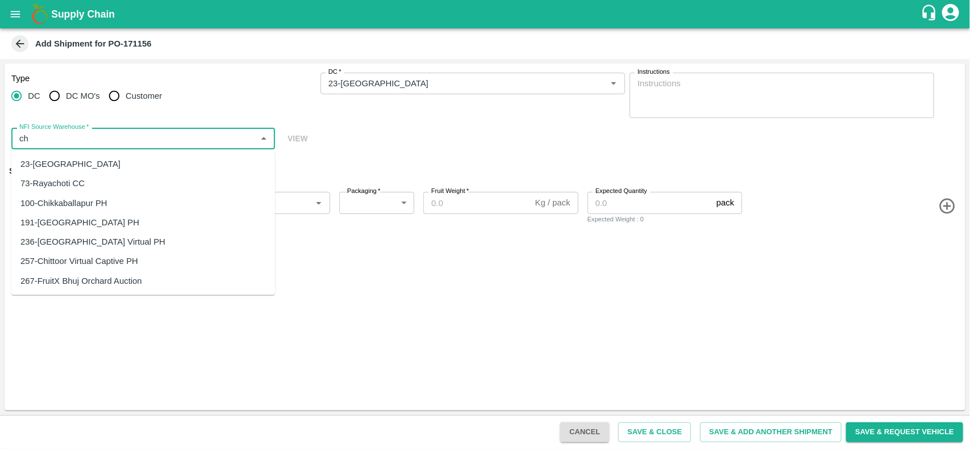
click at [78, 158] on div "23-Chennai DC" at bounding box center [143, 163] width 264 height 19
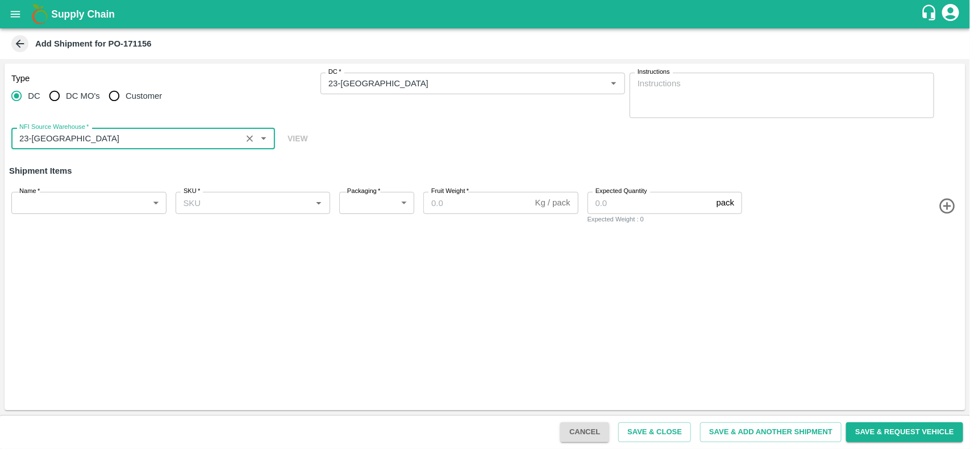
type input "23-Chennai DC"
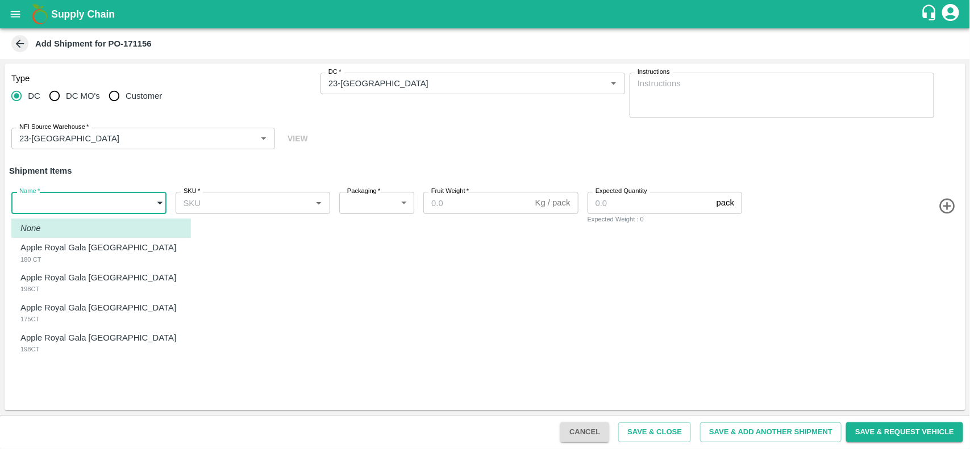
click at [86, 205] on body "Supply Chain Add Shipment for PO-171156 Type DC DC MO's Customer DC   * DC   * …" at bounding box center [485, 224] width 970 height 449
click at [55, 243] on p "Apple Royal Gala [GEOGRAPHIC_DATA]" at bounding box center [98, 247] width 156 height 12
type input "1940437"
type input "276"
type input "18"
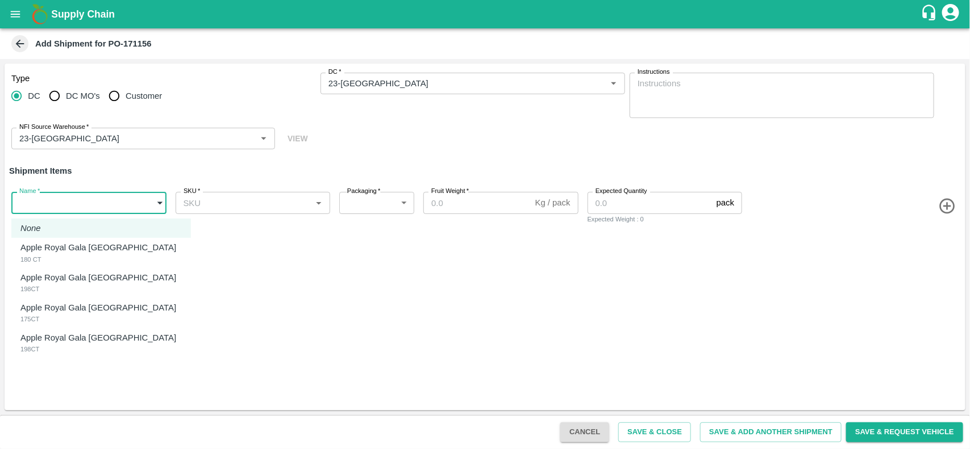
type input "392"
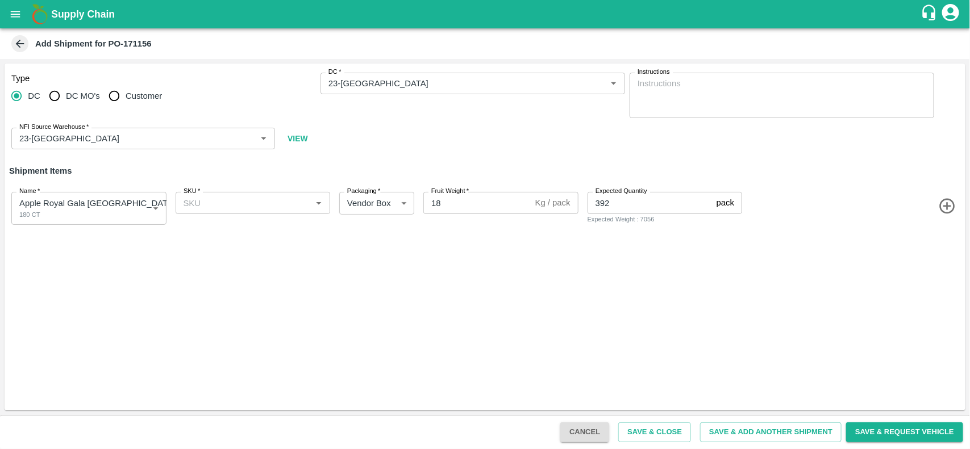
click at [950, 203] on icon "button" at bounding box center [947, 206] width 19 height 19
click at [946, 262] on icon "button" at bounding box center [947, 257] width 19 height 19
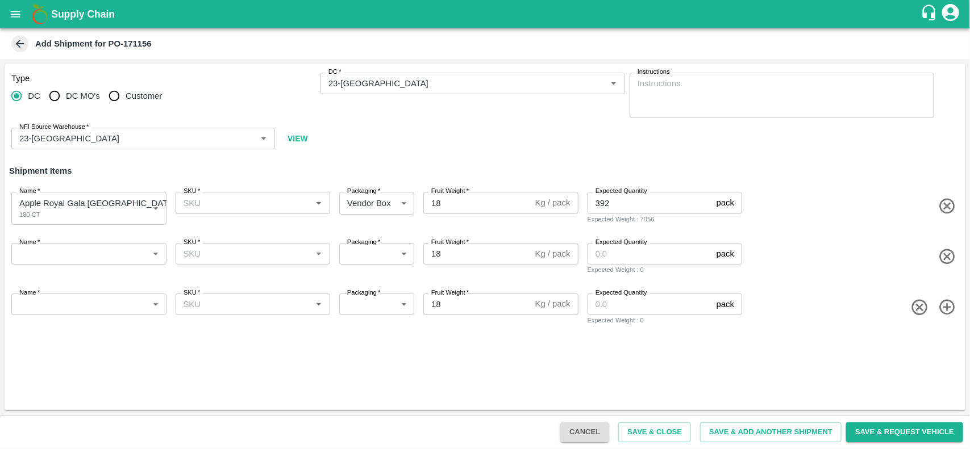
click at [946, 310] on icon "button" at bounding box center [947, 307] width 19 height 19
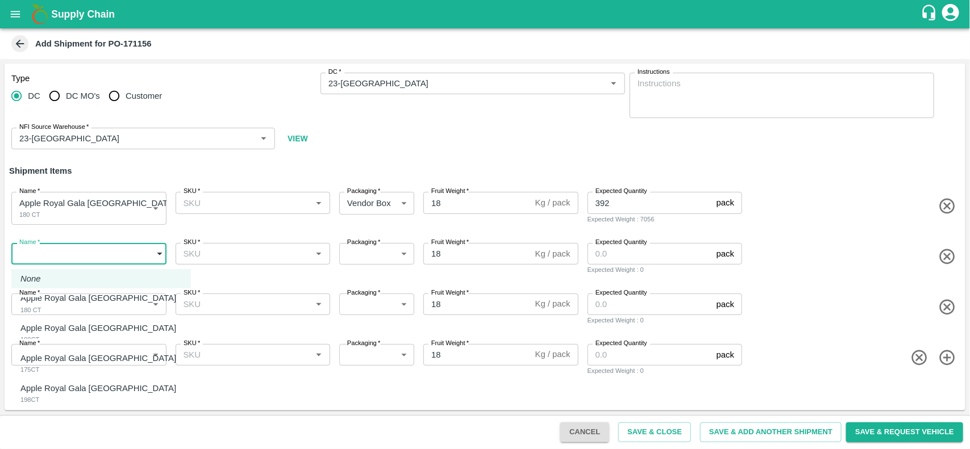
click at [66, 256] on body "Supply Chain Add Shipment for PO-171156 Type DC DC MO's Customer DC   * DC   * …" at bounding box center [485, 224] width 970 height 449
click at [77, 333] on p "Apple Royal Gala [GEOGRAPHIC_DATA]" at bounding box center [98, 328] width 156 height 12
type input "1940438"
type input "276"
type input "224"
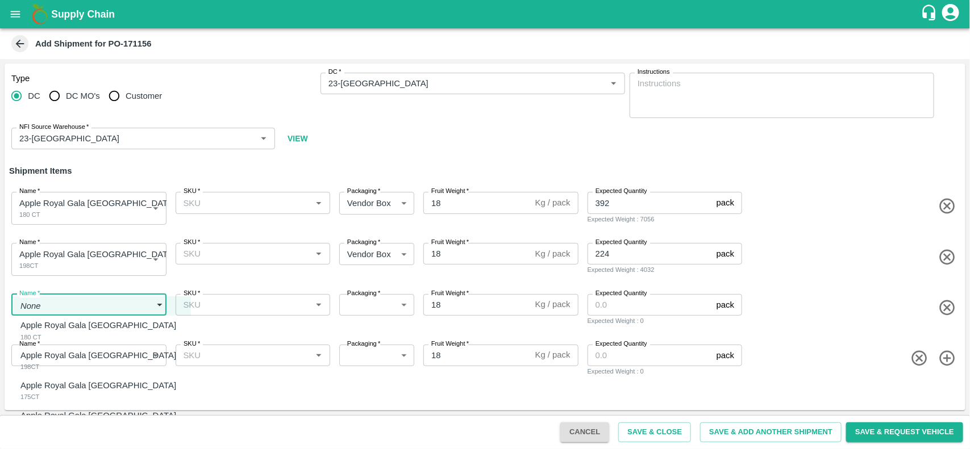
click at [83, 298] on body "Supply Chain Add Shipment for PO-171156 Type DC DC MO's Customer DC   * DC   * …" at bounding box center [485, 224] width 970 height 449
click at [91, 398] on div "Apple Royal Gala Chile 175CT" at bounding box center [100, 390] width 161 height 23
type input "1940439"
type input "276"
type input "75"
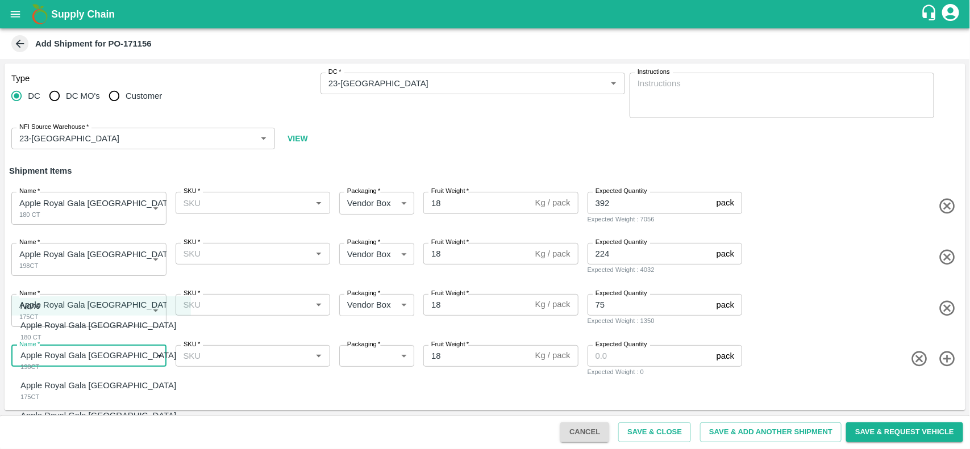
click at [84, 361] on body "Supply Chain Add Shipment for PO-171156 Type DC DC MO's Customer DC   * DC   * …" at bounding box center [485, 224] width 970 height 449
click at [97, 424] on div "Apple Royal Gala Chile 198CT" at bounding box center [100, 421] width 161 height 23
type input "1940440"
type input "276"
type input "75"
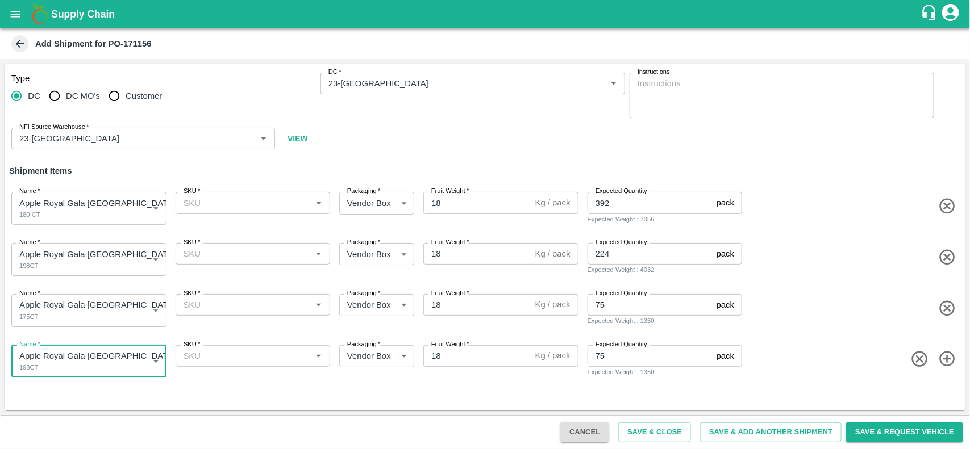
click at [202, 194] on div "SKU   *" at bounding box center [253, 203] width 155 height 22
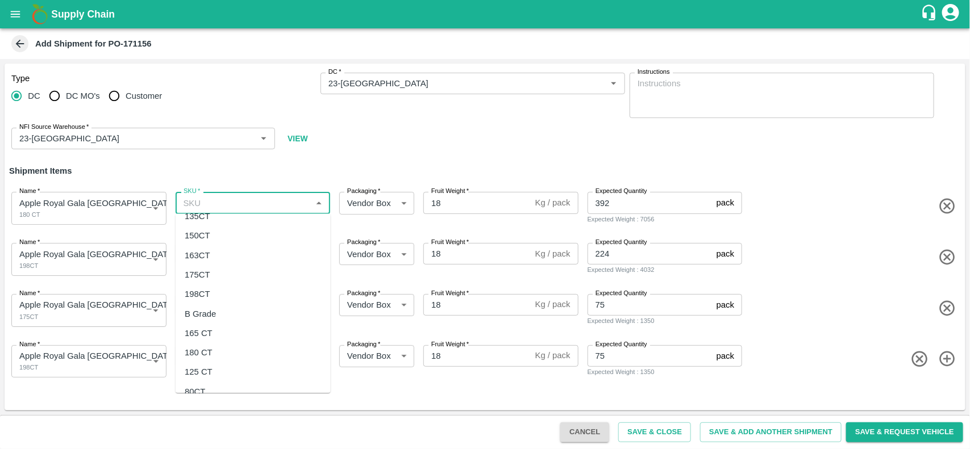
scroll to position [90, 0]
click at [194, 344] on div "180 CT" at bounding box center [253, 352] width 155 height 19
type input "180 CT"
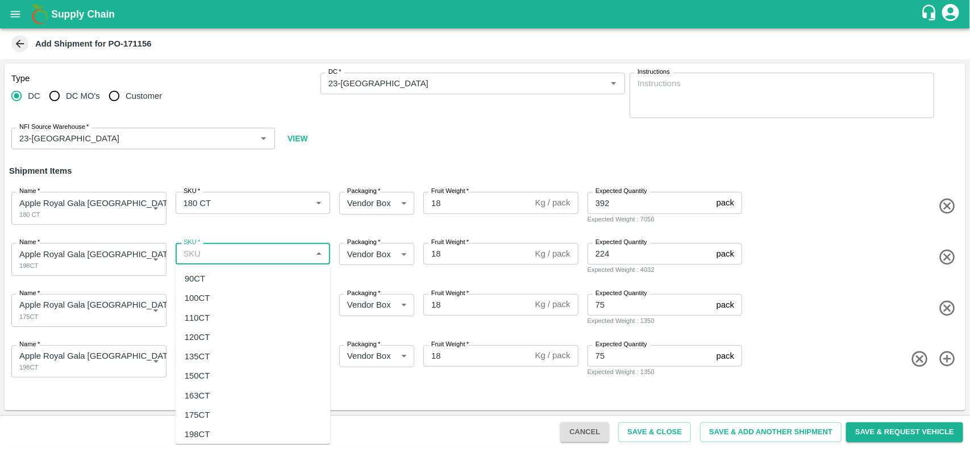
click at [226, 254] on input "SKU   *" at bounding box center [244, 254] width 130 height 15
click at [215, 280] on div "198CT" at bounding box center [253, 278] width 155 height 19
type input "198CT"
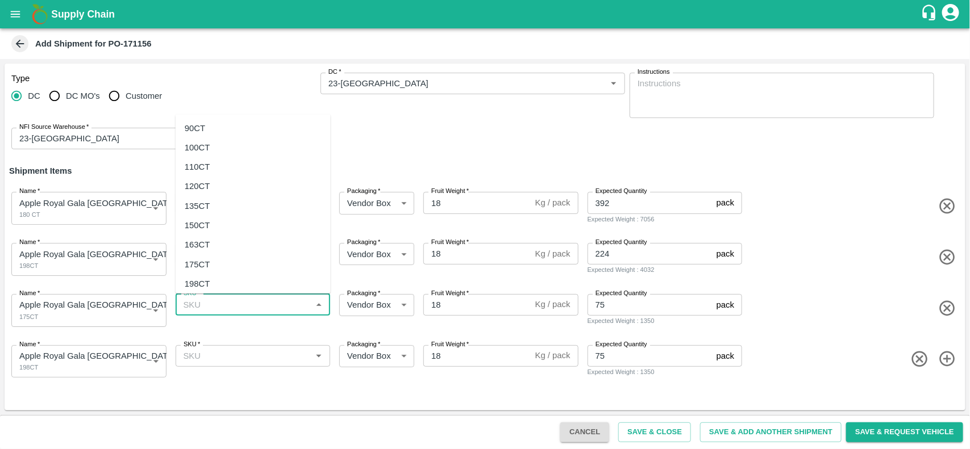
click at [214, 300] on input "SKU   *" at bounding box center [244, 305] width 130 height 15
click at [208, 325] on div "175CT" at bounding box center [198, 330] width 26 height 12
type input "175CT"
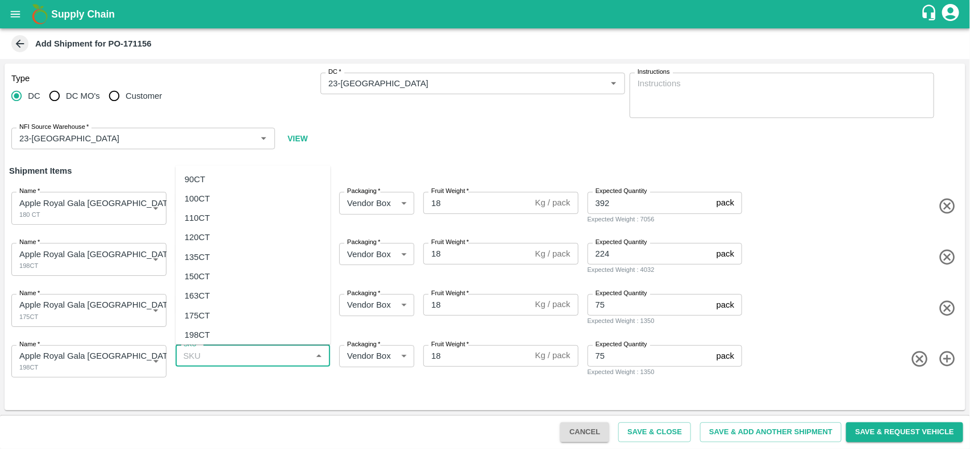
click at [209, 350] on input "SKU   *" at bounding box center [244, 356] width 130 height 15
click at [207, 377] on div "198CT" at bounding box center [198, 381] width 26 height 12
type input "198CT"
click at [657, 428] on button "Save & Close" at bounding box center [654, 433] width 73 height 20
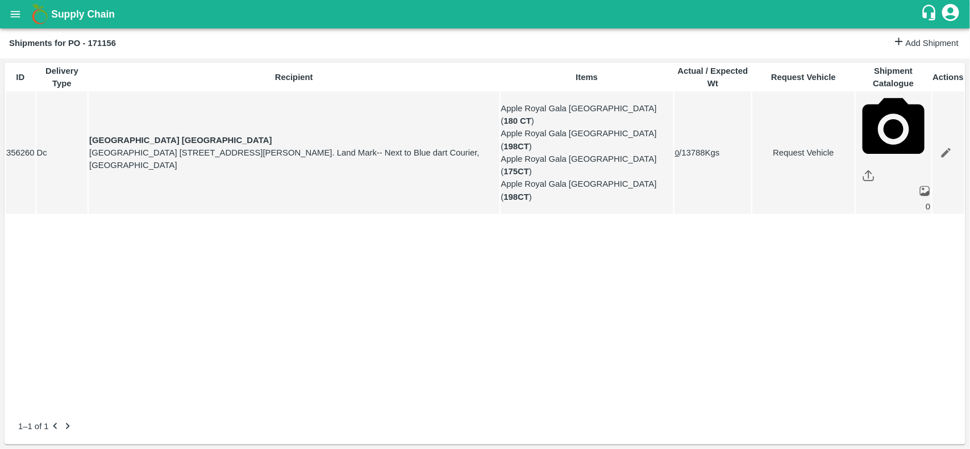
click at [5, 16] on button "open drawer" at bounding box center [15, 14] width 26 height 26
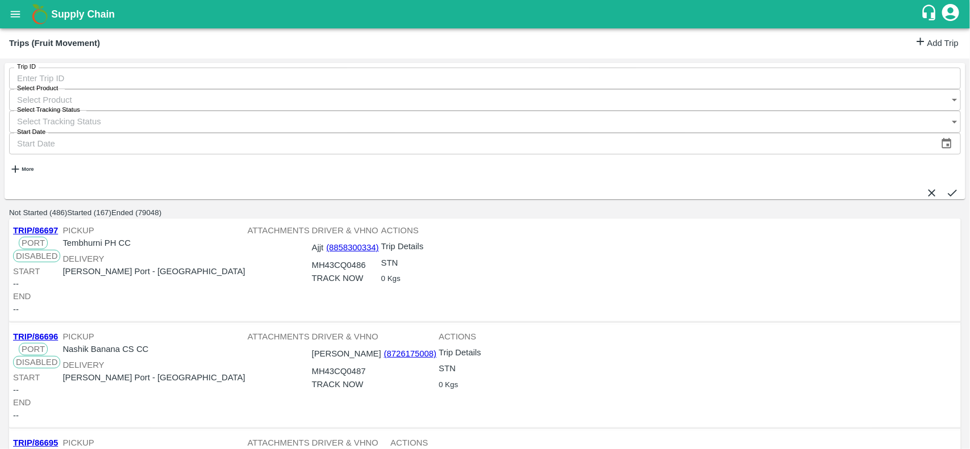
click at [915, 47] on icon at bounding box center [920, 41] width 12 height 12
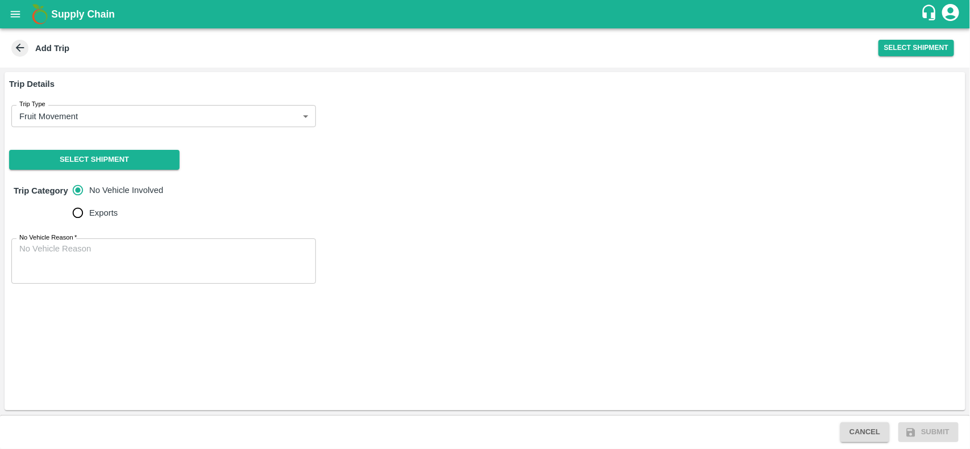
click at [901, 57] on div "Select Shipment" at bounding box center [916, 48] width 85 height 26
click at [882, 49] on button "Select Shipment" at bounding box center [916, 48] width 76 height 16
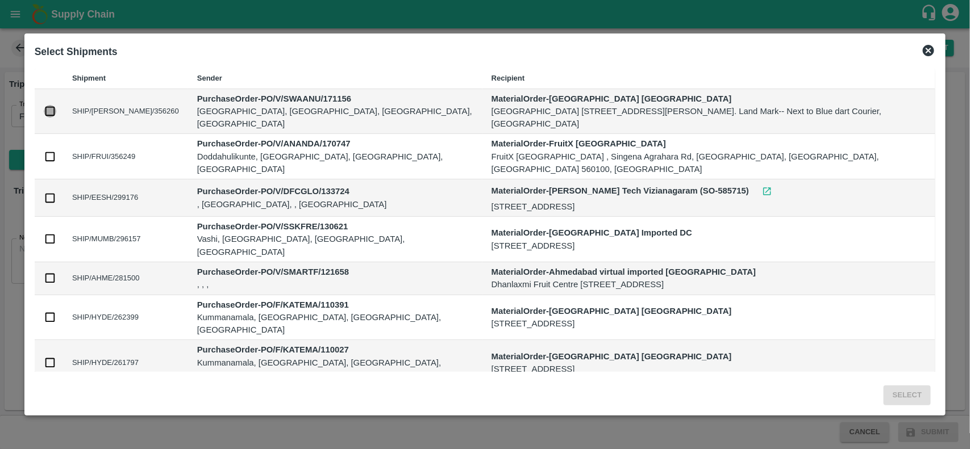
click at [56, 108] on input "checkbox" at bounding box center [50, 111] width 12 height 12
checkbox input "true"
click at [905, 391] on button "Select" at bounding box center [906, 396] width 47 height 20
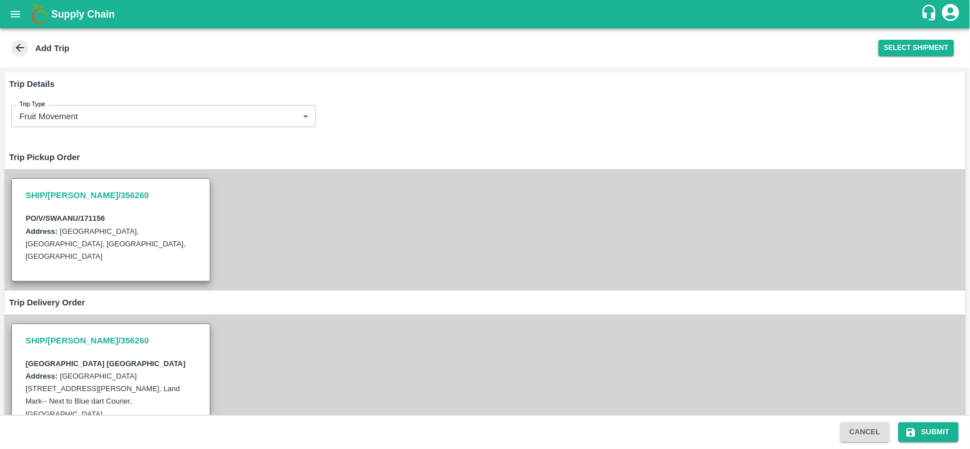
scroll to position [153, 0]
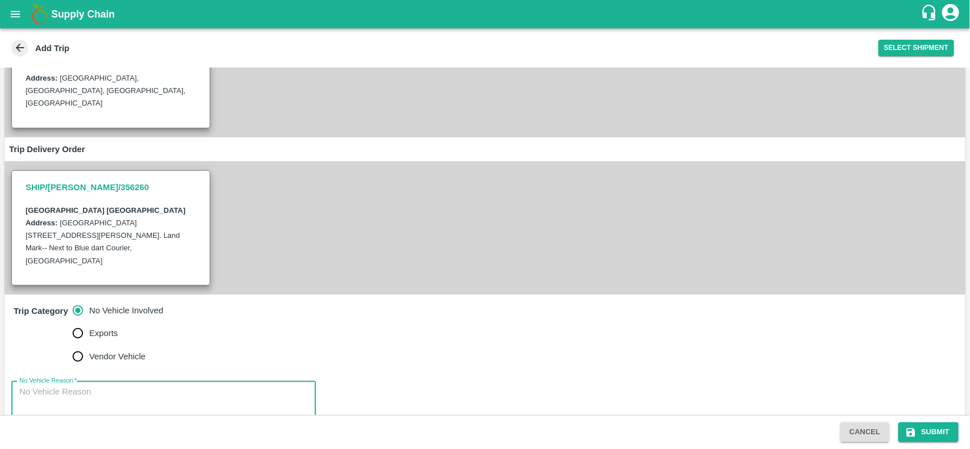
click at [94, 386] on textarea "No Vehicle Reason   *" at bounding box center [163, 404] width 289 height 36
type textarea "na"
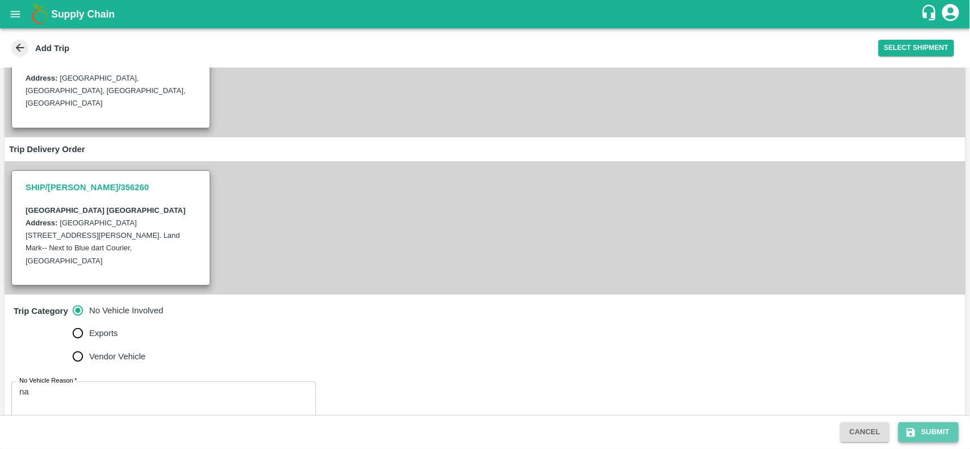
click at [938, 433] on button "Submit" at bounding box center [928, 433] width 60 height 20
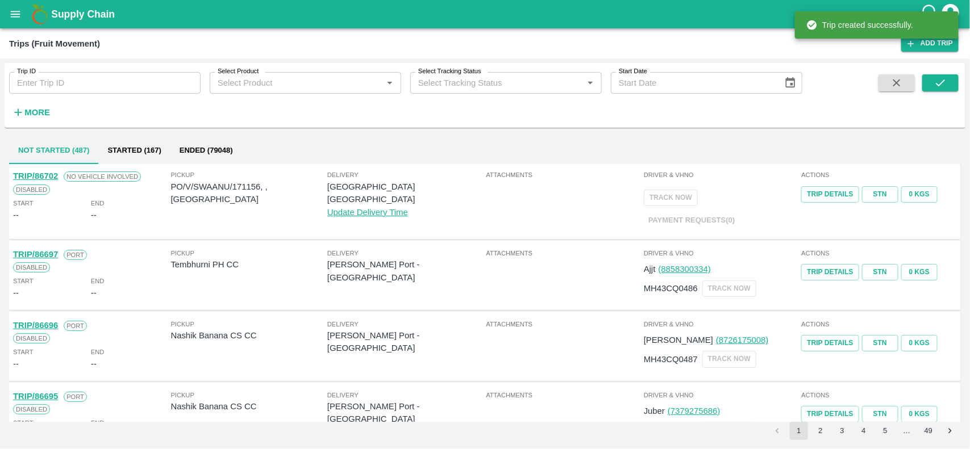
click at [248, 186] on p "PO/V/SWAANU/171156, , [GEOGRAPHIC_DATA]" at bounding box center [249, 194] width 156 height 26
copy p "171156"
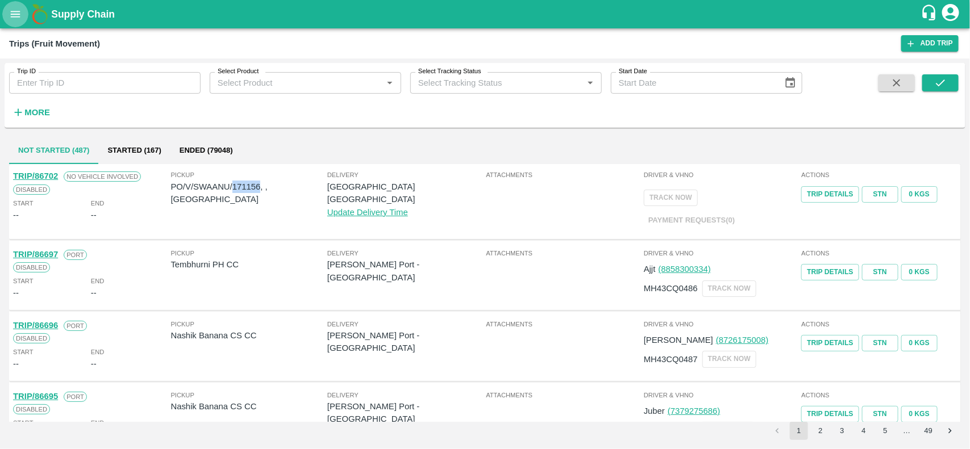
click at [16, 21] on button "open drawer" at bounding box center [15, 14] width 26 height 26
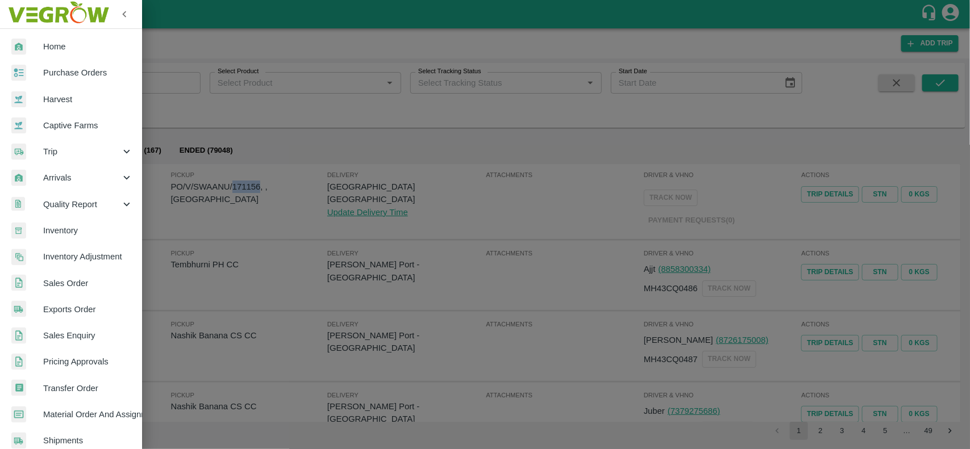
click at [45, 68] on span "Purchase Orders" at bounding box center [88, 72] width 90 height 12
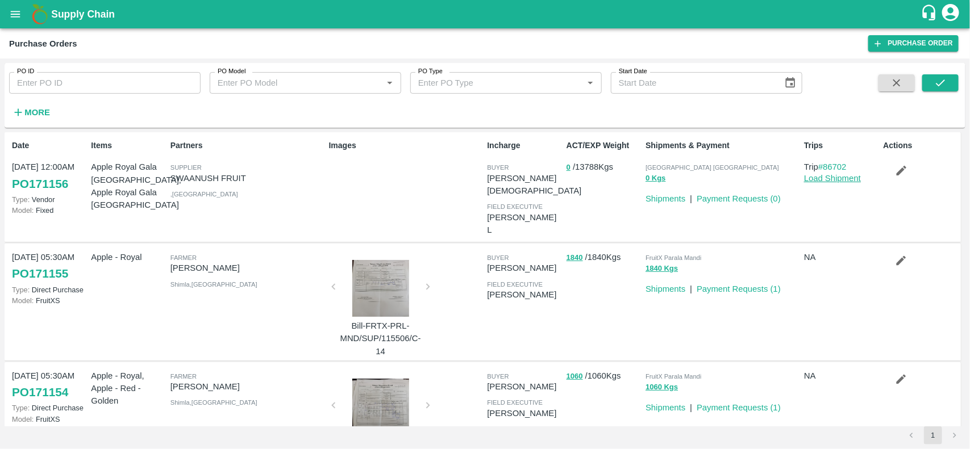
click at [821, 176] on link "Load Shipment" at bounding box center [832, 178] width 57 height 9
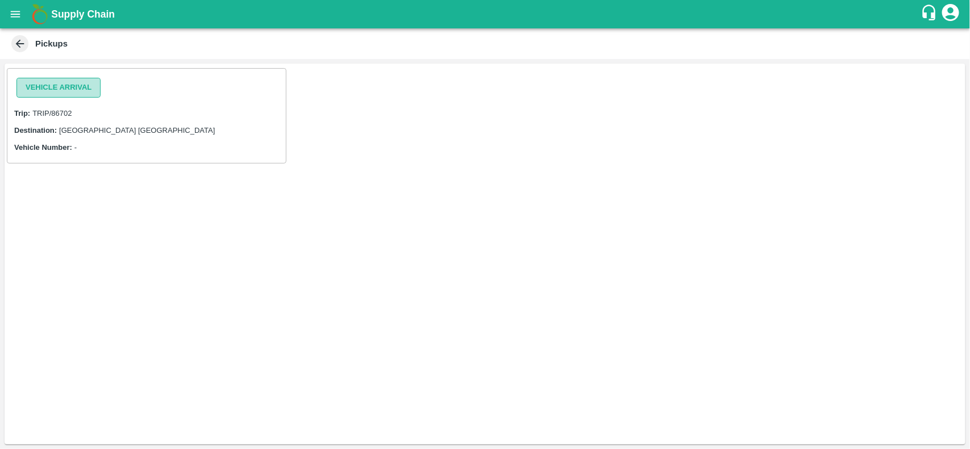
click at [36, 89] on button "Vehicle Arrival" at bounding box center [58, 88] width 84 height 20
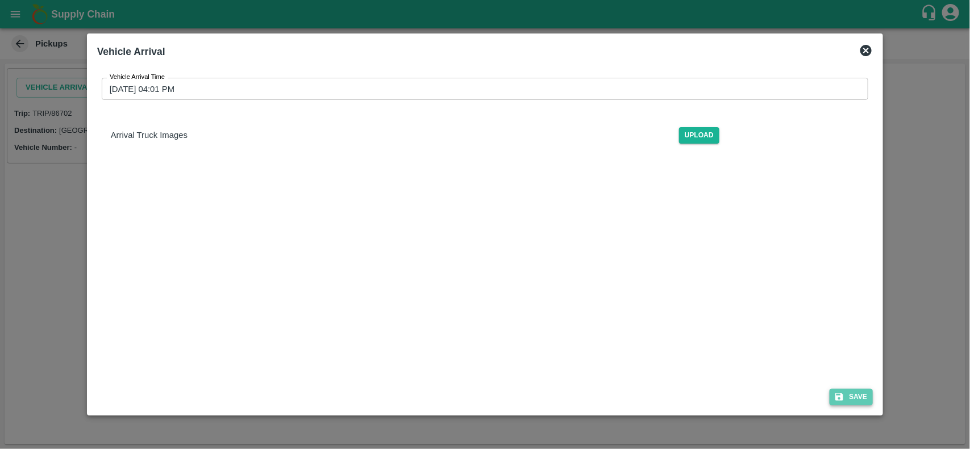
click at [861, 395] on button "Save" at bounding box center [850, 397] width 43 height 16
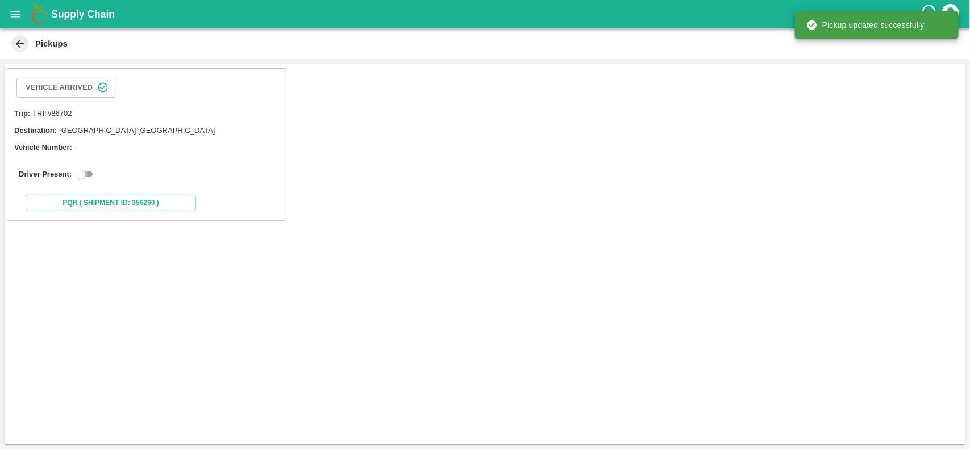
click at [89, 177] on input "checkbox" at bounding box center [80, 175] width 41 height 14
checkbox input "true"
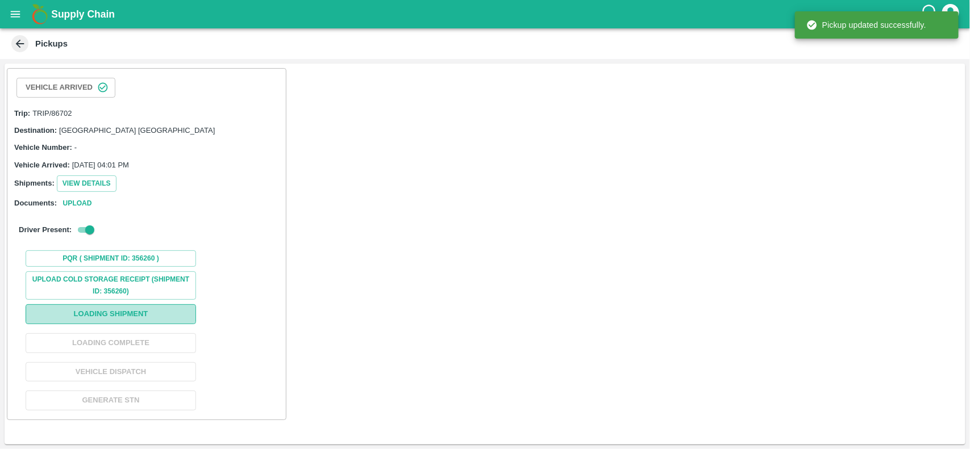
click at [130, 316] on button "Loading Shipment" at bounding box center [111, 314] width 170 height 20
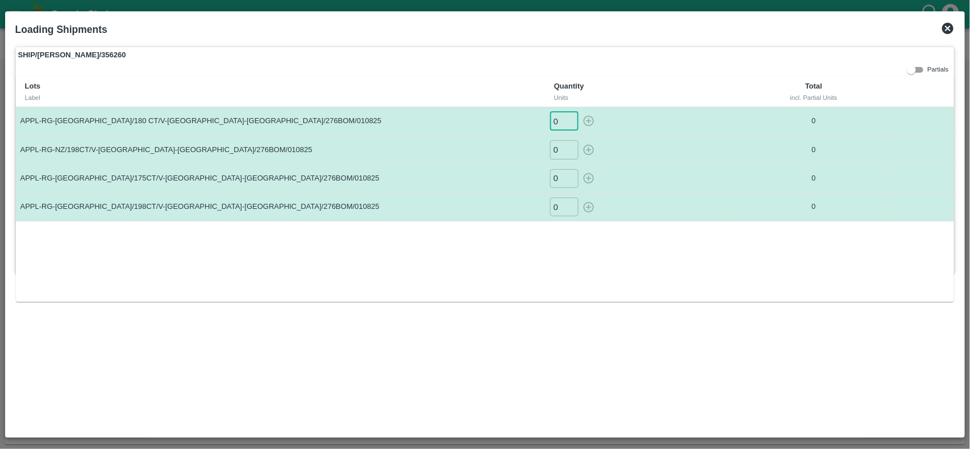
click at [561, 118] on input "0" at bounding box center [564, 121] width 28 height 19
type input "392"
click at [561, 151] on input "0" at bounding box center [564, 149] width 28 height 19
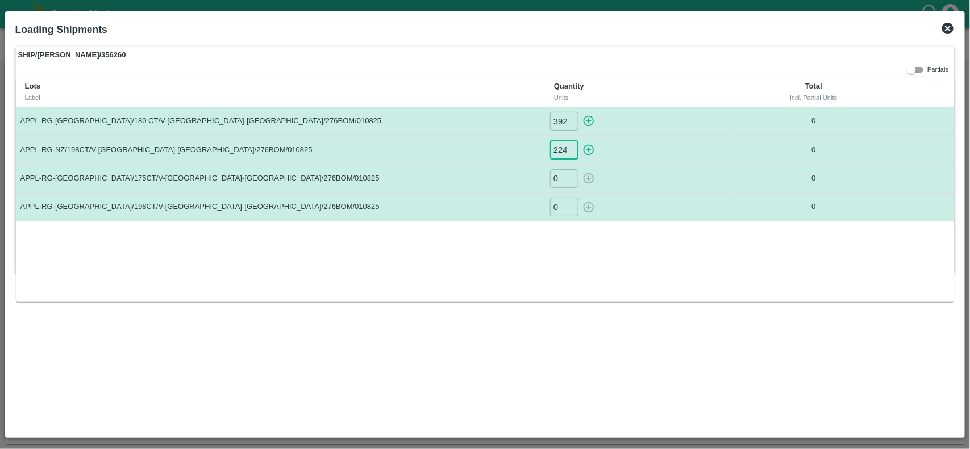
scroll to position [0, 1]
type input "224"
click at [559, 182] on input "0" at bounding box center [564, 178] width 28 height 19
type input "75"
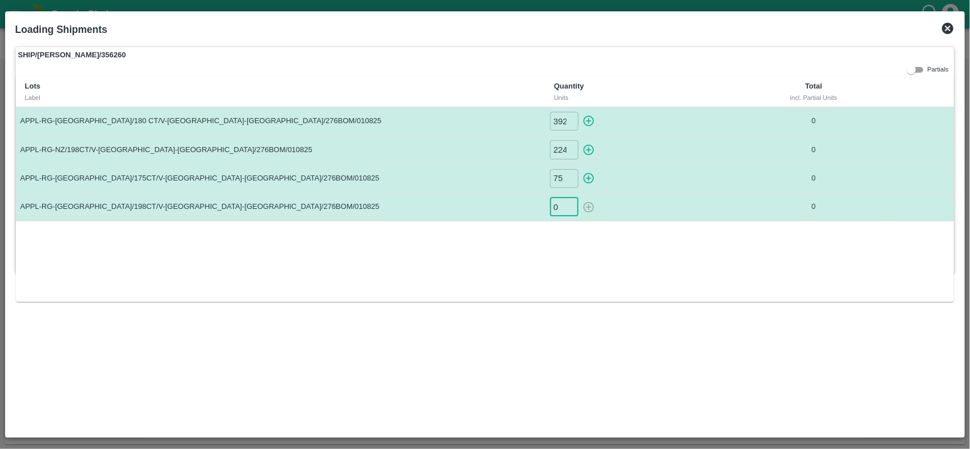
click at [562, 210] on input "0" at bounding box center [564, 207] width 28 height 19
type input "75"
click at [590, 114] on button "button" at bounding box center [588, 121] width 18 height 19
type input "0"
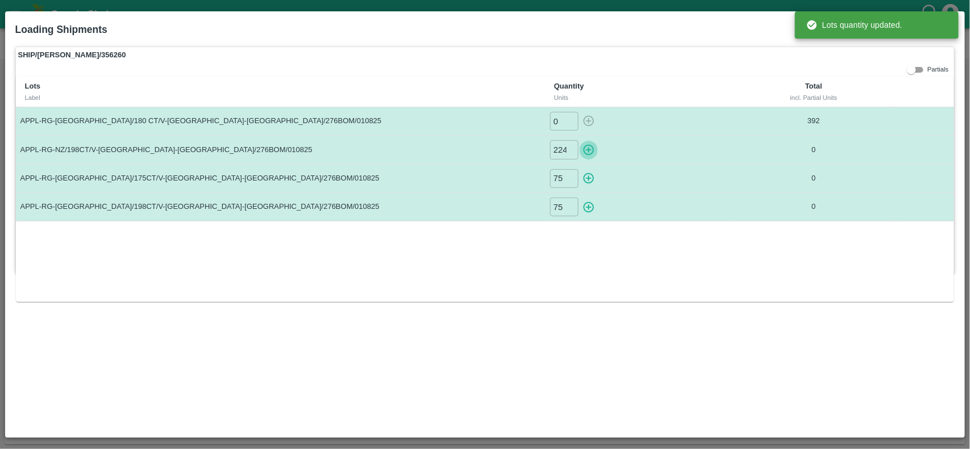
click at [590, 144] on icon "button" at bounding box center [588, 150] width 12 height 12
type input "0"
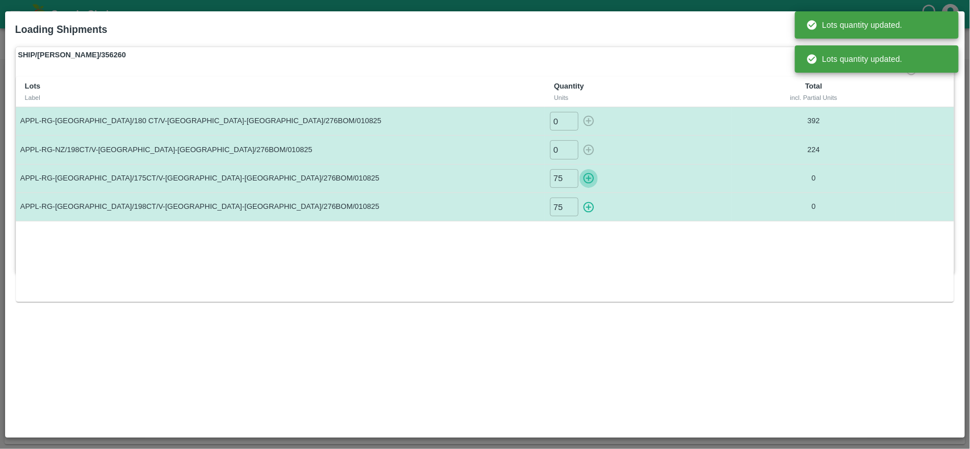
click at [590, 172] on icon "button" at bounding box center [588, 178] width 12 height 12
type input "0"
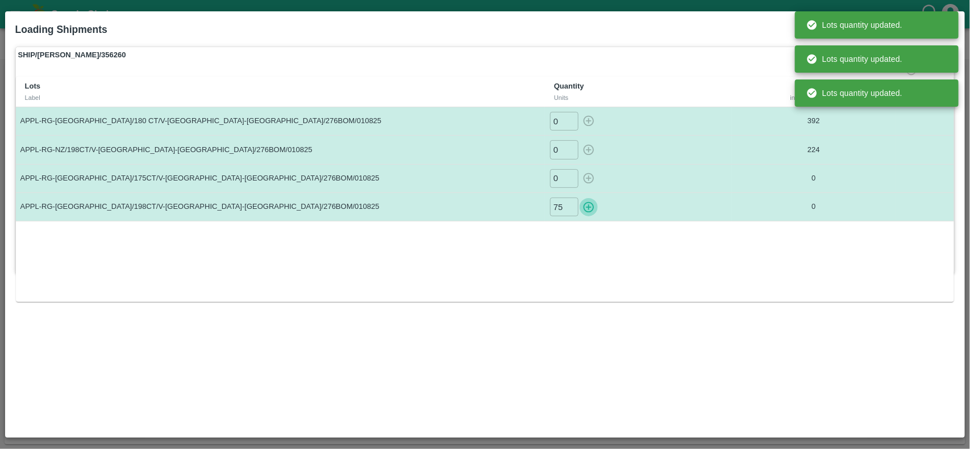
click at [586, 203] on icon "button" at bounding box center [588, 207] width 12 height 12
type input "0"
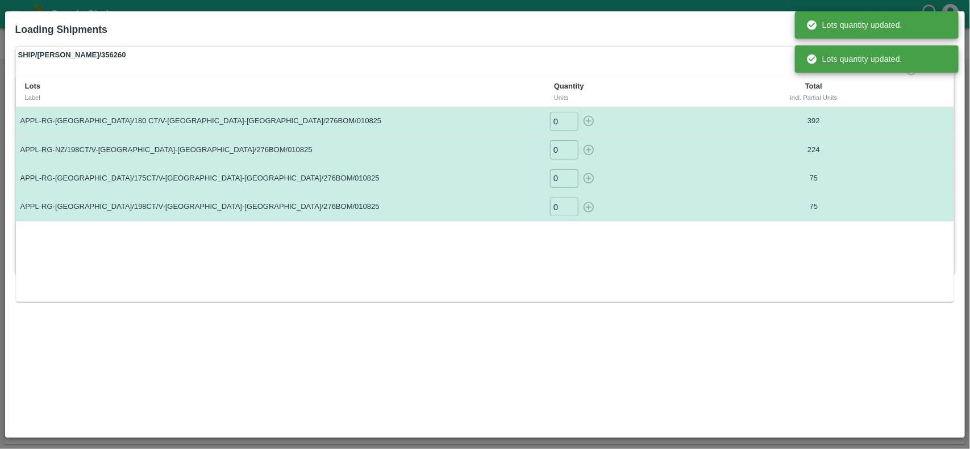
click at [694, 52] on label "SHIP/CHEN/356260" at bounding box center [485, 55] width 938 height 16
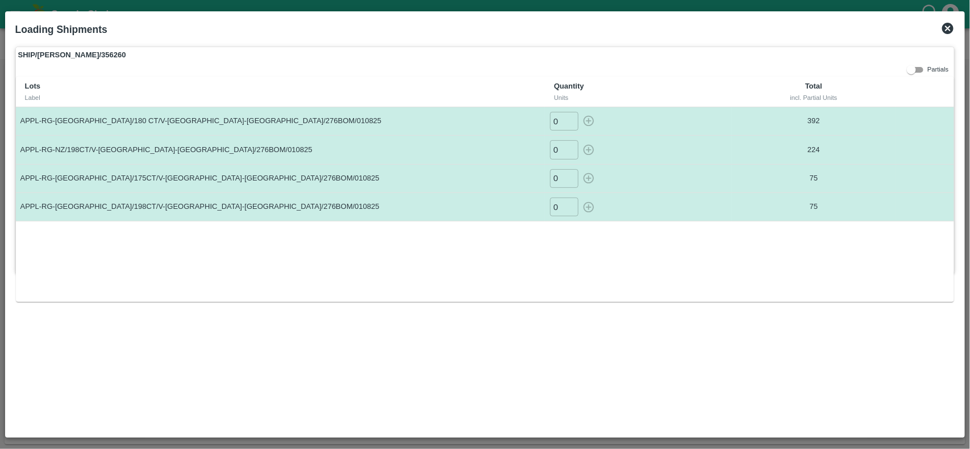
click at [950, 32] on icon at bounding box center [947, 28] width 11 height 11
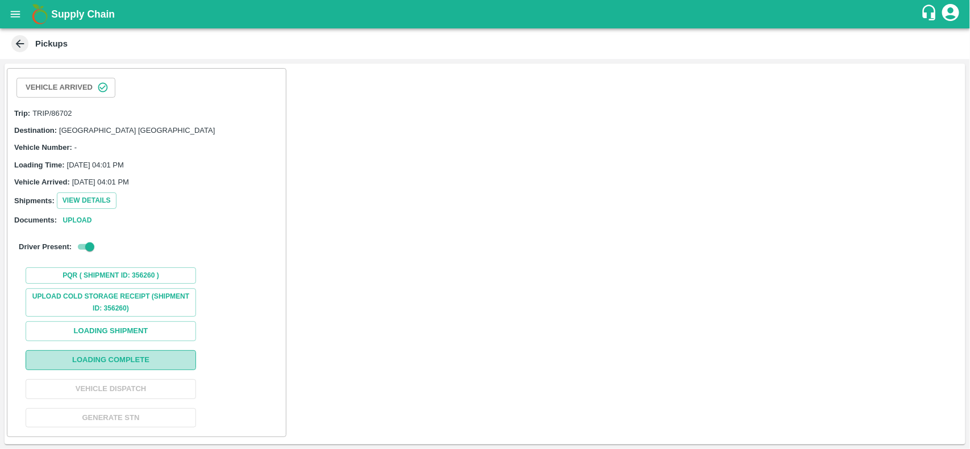
click at [123, 361] on button "Loading Complete" at bounding box center [111, 360] width 170 height 20
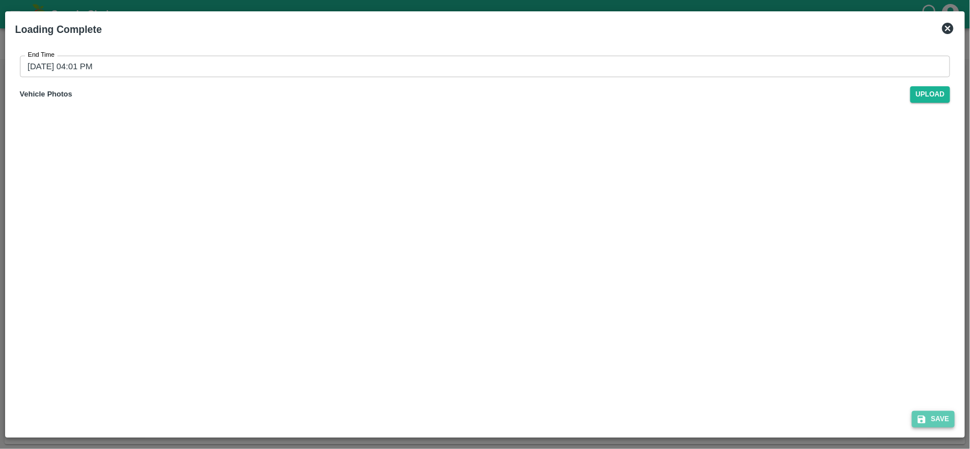
click at [930, 423] on button "Save" at bounding box center [933, 419] width 43 height 16
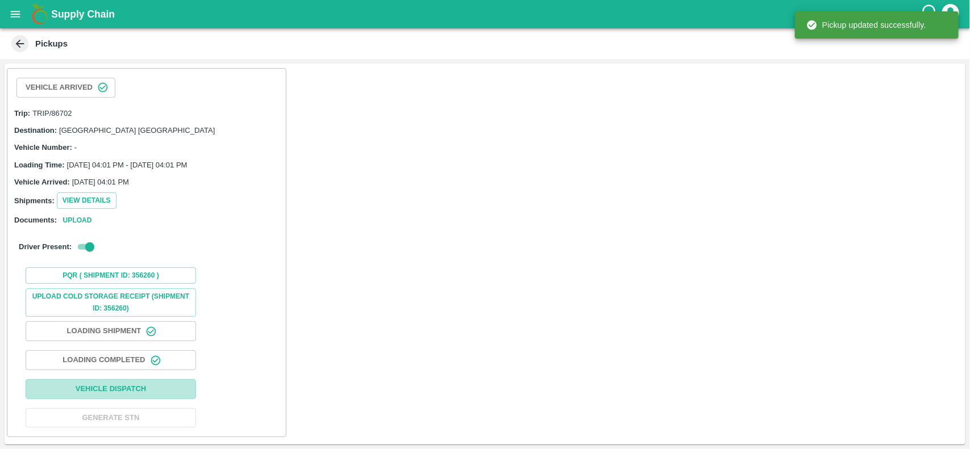
click at [85, 390] on button "Vehicle Dispatch" at bounding box center [111, 389] width 170 height 20
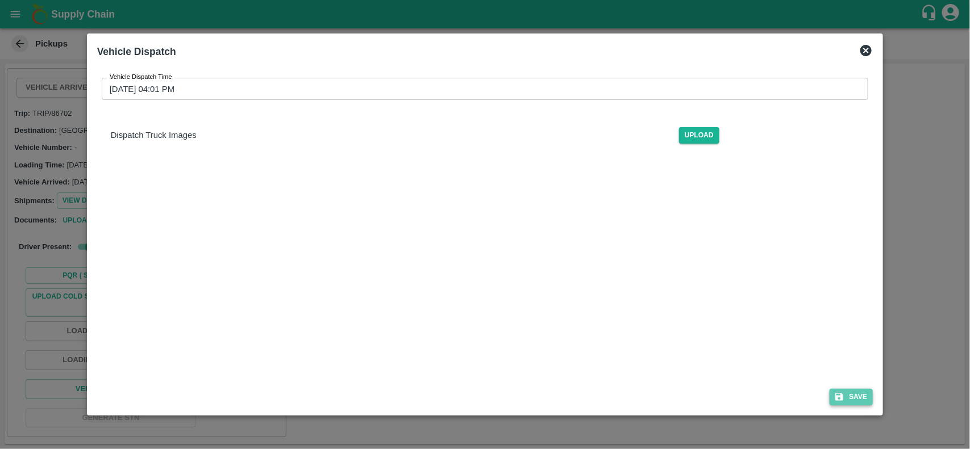
click at [858, 403] on button "Save" at bounding box center [850, 397] width 43 height 16
click at [858, 403] on span "Save" at bounding box center [850, 397] width 43 height 16
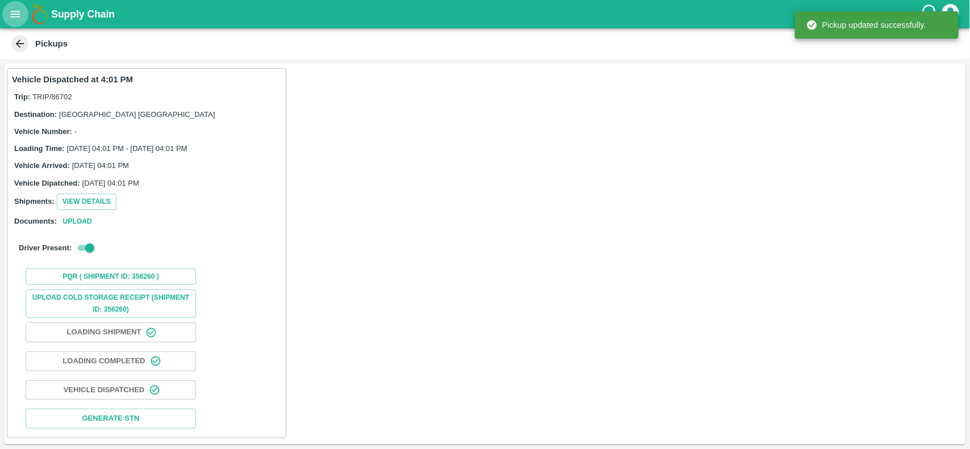
click at [14, 23] on button "open drawer" at bounding box center [15, 14] width 26 height 26
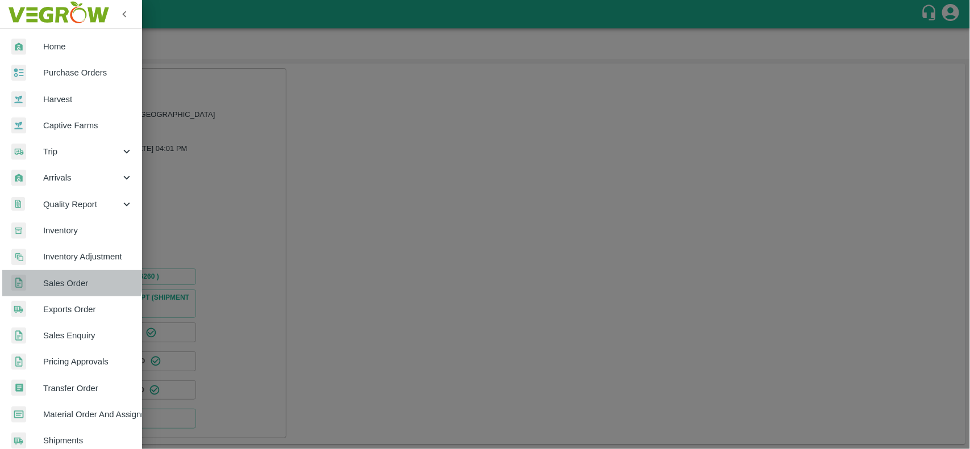
click at [56, 277] on span "Sales Order" at bounding box center [88, 283] width 90 height 12
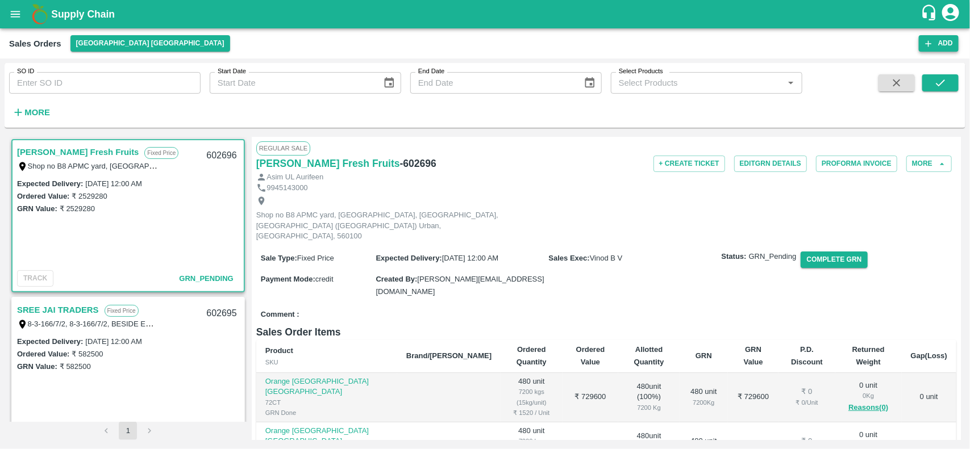
click at [933, 48] on button "Add" at bounding box center [938, 43] width 40 height 16
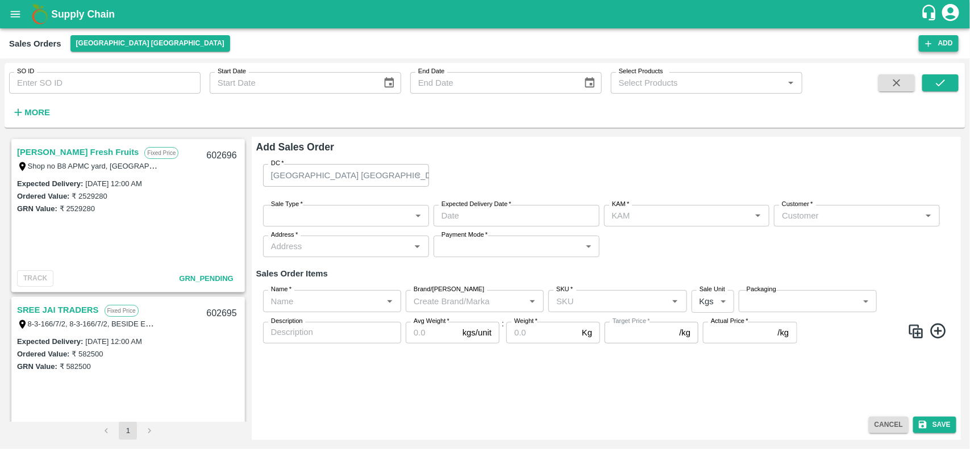
type input "[PERSON_NAME]"
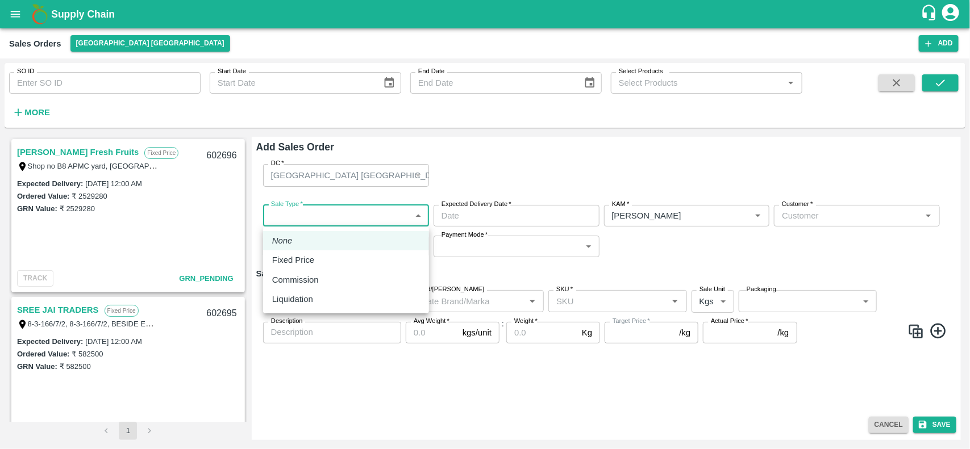
click at [341, 219] on body "Supply Chain Sales Orders Chennai DC Add SO ID SO ID Start Date Start Date End …" at bounding box center [485, 224] width 970 height 449
click at [317, 256] on div "Fixed Price" at bounding box center [296, 260] width 48 height 12
type input "1"
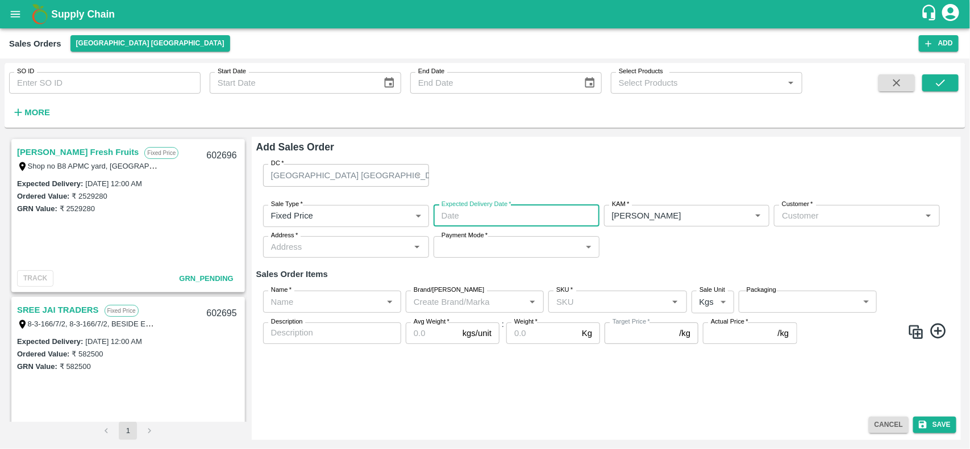
type input "DD/MM/YYYY hh:mm aa"
click at [490, 216] on input "DD/MM/YYYY hh:mm aa" at bounding box center [512, 216] width 158 height 22
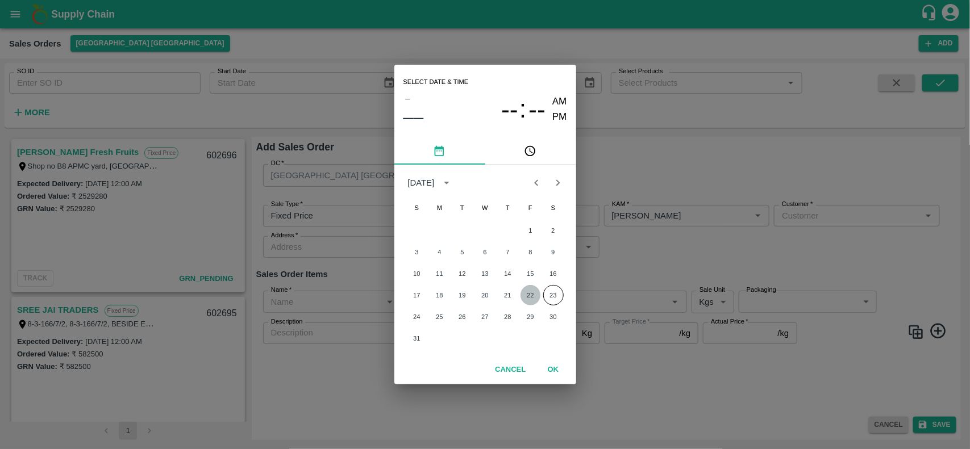
click at [523, 289] on button "22" at bounding box center [530, 295] width 20 height 20
type input "22/08/2025 12:00 AM"
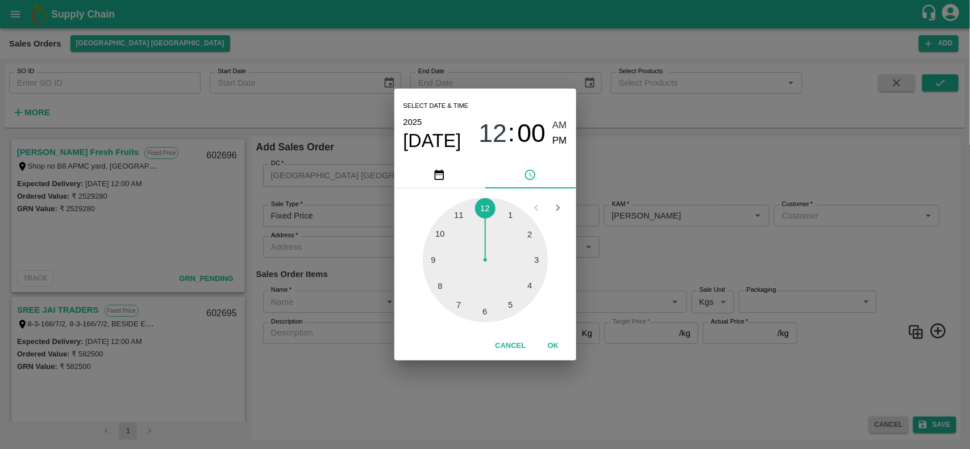
click at [680, 225] on div "Select date & time 2025 Aug 22 12 : 00 AM PM 1 2 3 4 5 6 7 8 9 10 11 12 Cancel …" at bounding box center [485, 224] width 970 height 449
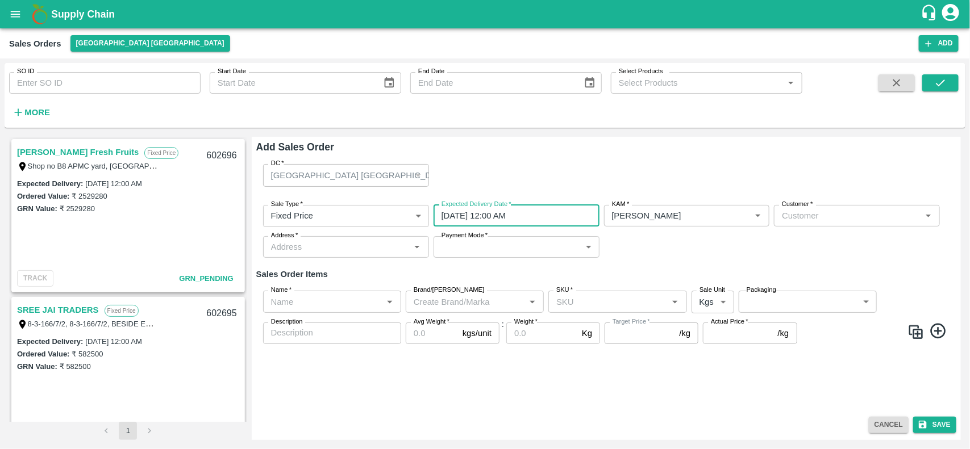
click at [680, 225] on div "KAM   *" at bounding box center [687, 216] width 166 height 22
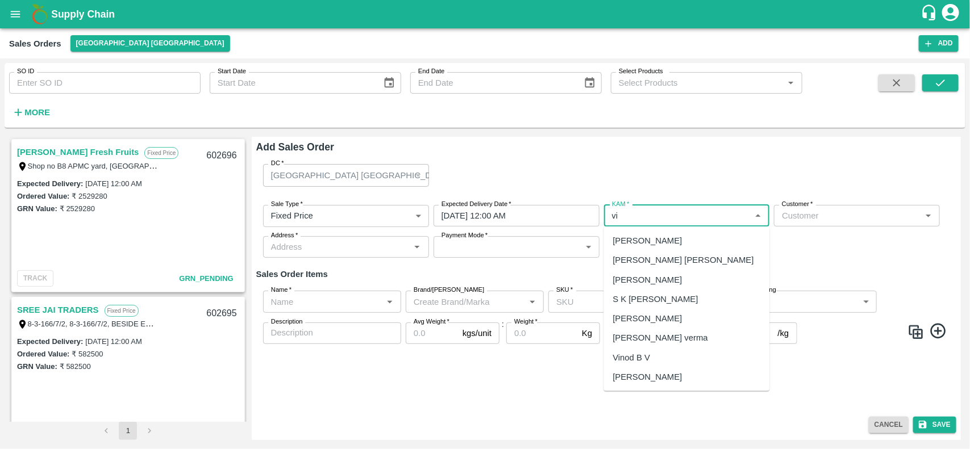
click at [634, 351] on div "Vinod B V" at bounding box center [631, 357] width 37 height 12
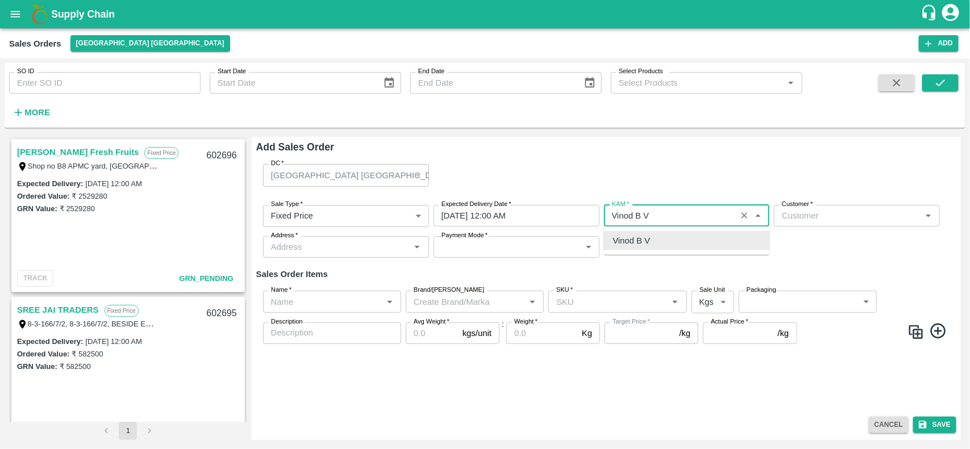
click at [711, 248] on div "Vinod B V" at bounding box center [687, 240] width 166 height 19
type input "Vinod B V"
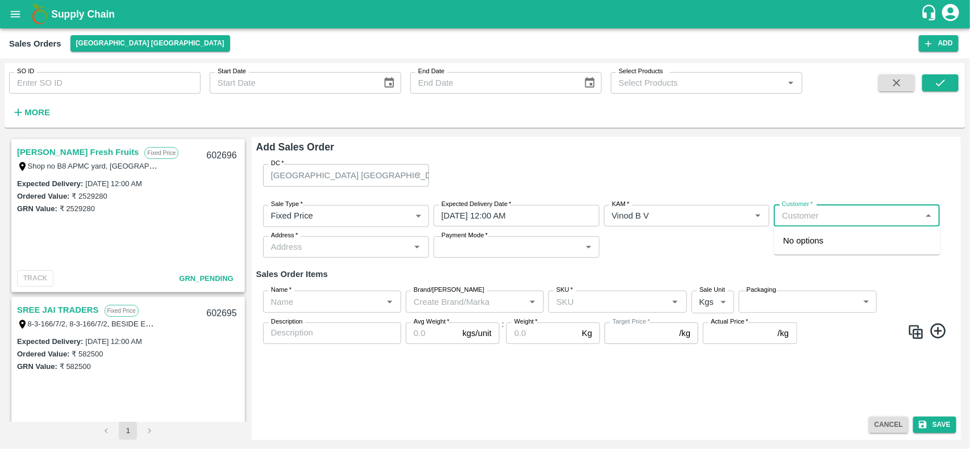
click at [812, 214] on input "Customer   *" at bounding box center [847, 215] width 140 height 15
click at [807, 254] on ul "Prabath Traders" at bounding box center [857, 241] width 166 height 28
click at [802, 247] on p "Prabath Traders" at bounding box center [813, 241] width 60 height 12
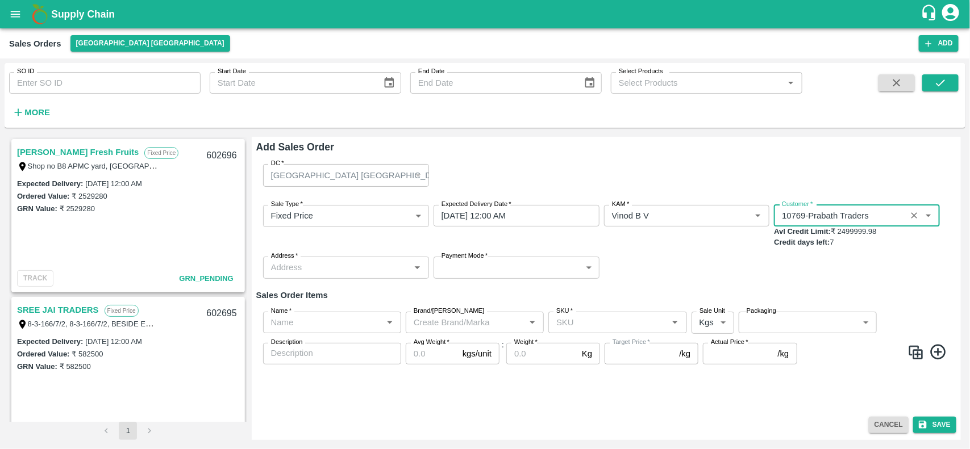
type input "10769-Prabath Traders"
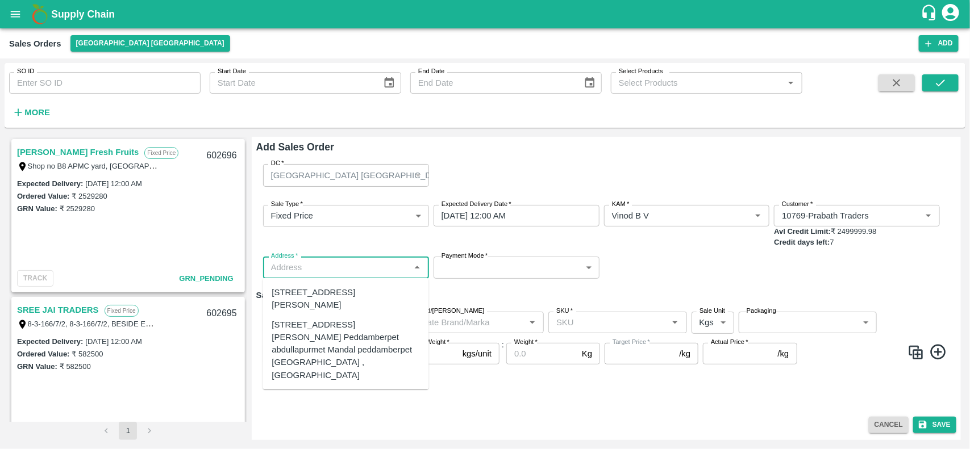
click at [340, 269] on input "Address   *" at bounding box center [336, 267] width 140 height 15
click at [331, 297] on div "[STREET_ADDRESS][PERSON_NAME]" at bounding box center [346, 299] width 148 height 26
type input "[STREET_ADDRESS][PERSON_NAME]"
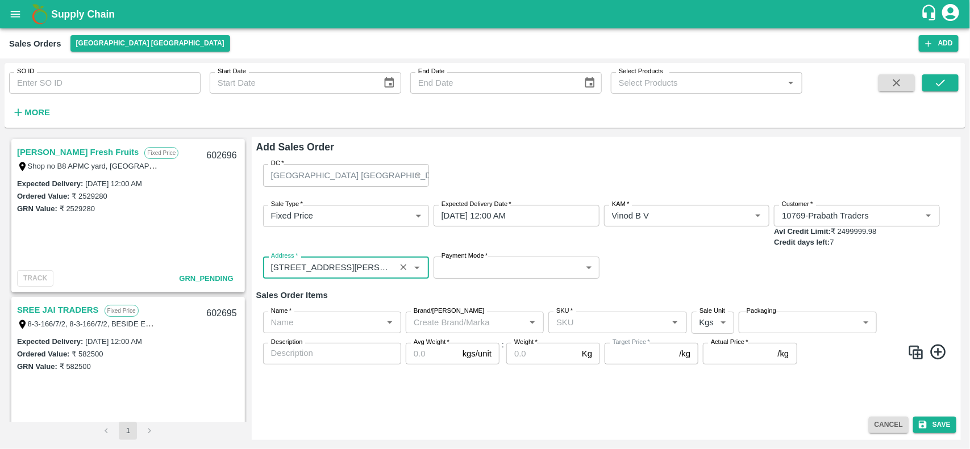
click at [490, 270] on body "Supply Chain Sales Orders Chennai DC Add SO ID SO ID Start Date Start Date End …" at bounding box center [485, 224] width 970 height 449
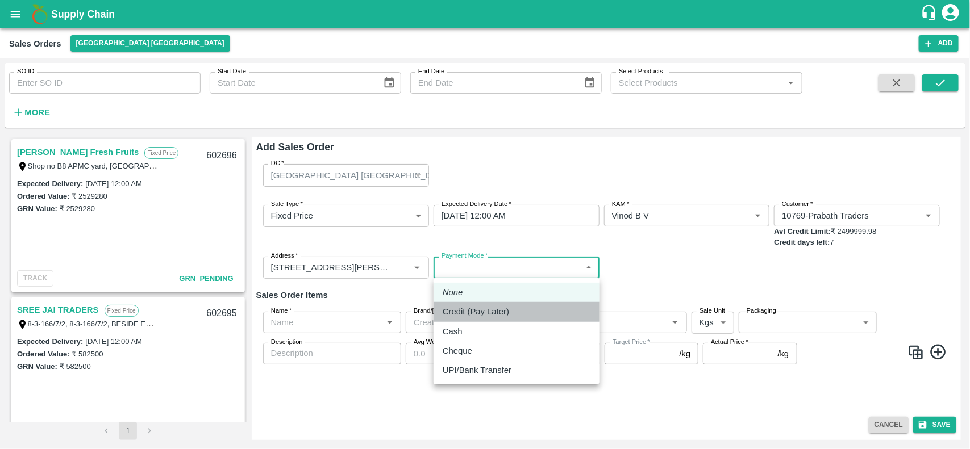
click at [485, 302] on li "Credit (Pay Later)" at bounding box center [516, 311] width 166 height 19
type input "credit"
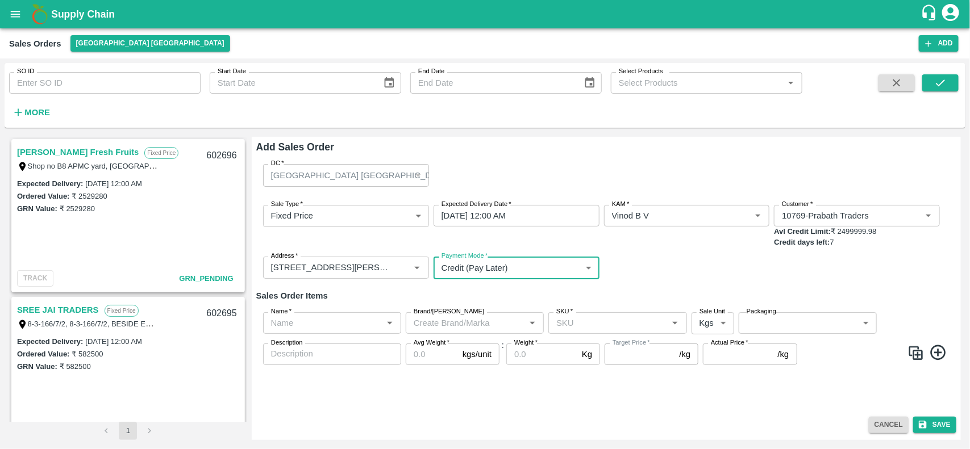
click at [331, 331] on div "Name   *" at bounding box center [332, 323] width 138 height 22
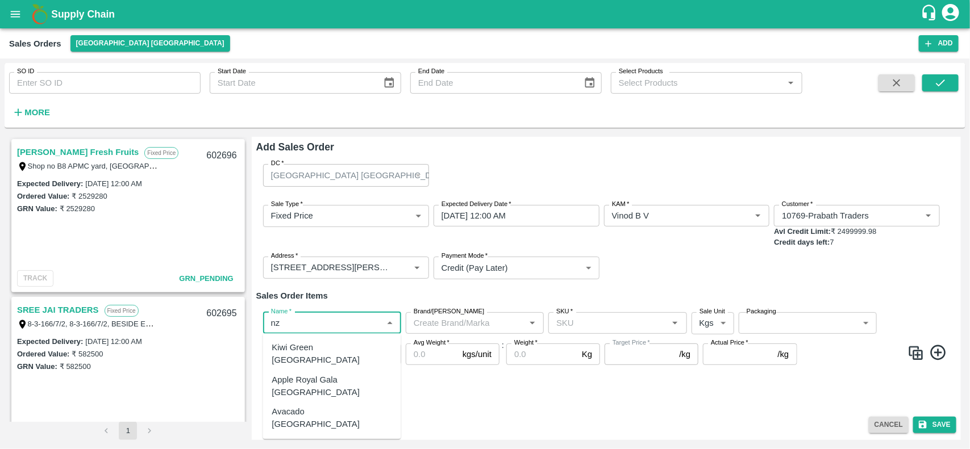
click at [327, 374] on div "Apple Royal Gala [GEOGRAPHIC_DATA]" at bounding box center [332, 387] width 120 height 26
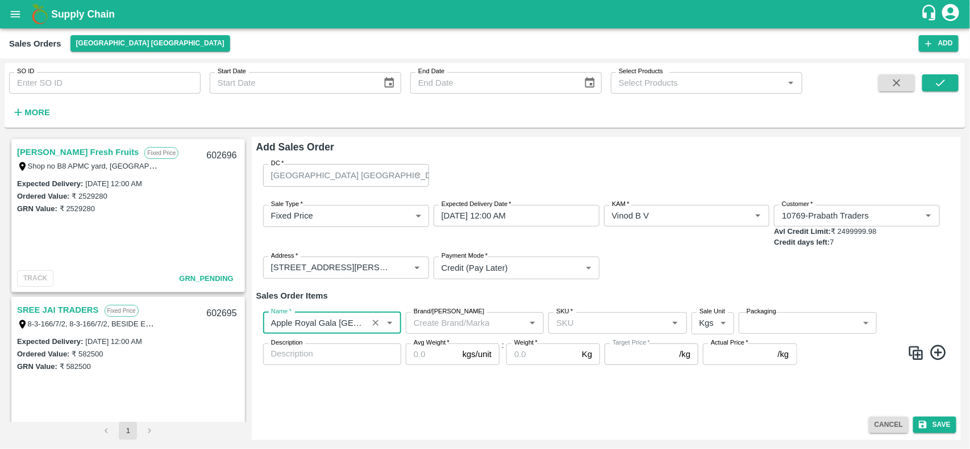
type input "Apple Royal Gala [GEOGRAPHIC_DATA]"
click at [944, 348] on icon at bounding box center [937, 352] width 15 height 15
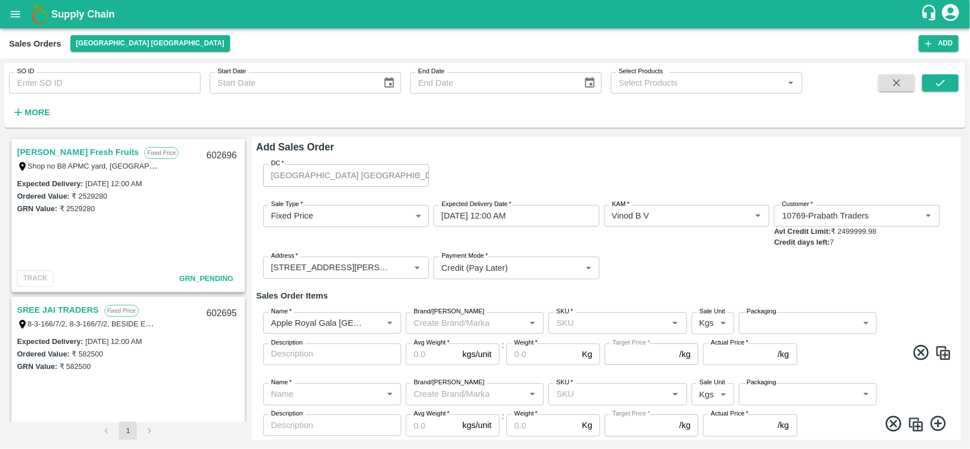
scroll to position [33, 0]
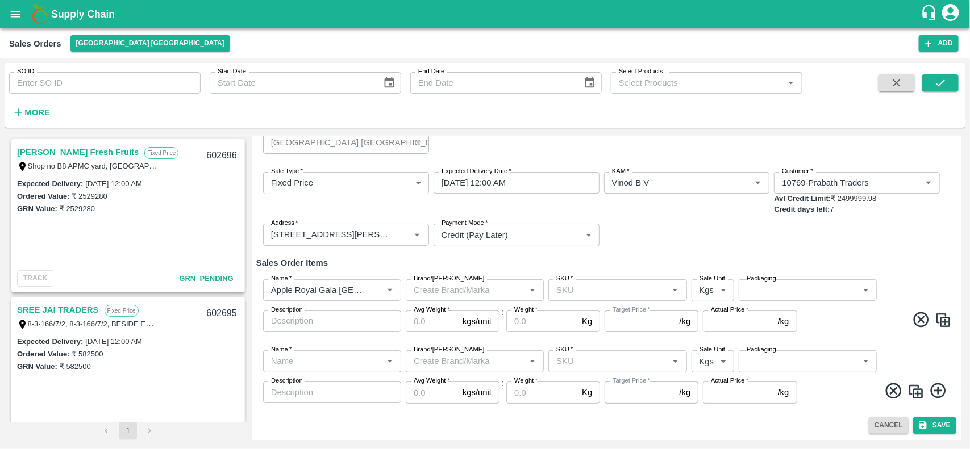
click at [888, 395] on icon at bounding box center [893, 390] width 15 height 15
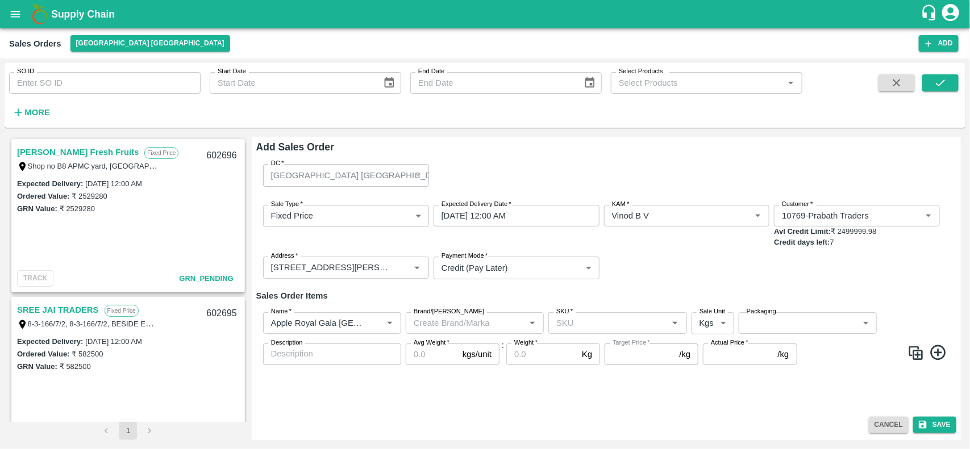
scroll to position [0, 0]
click at [922, 361] on img at bounding box center [915, 353] width 17 height 17
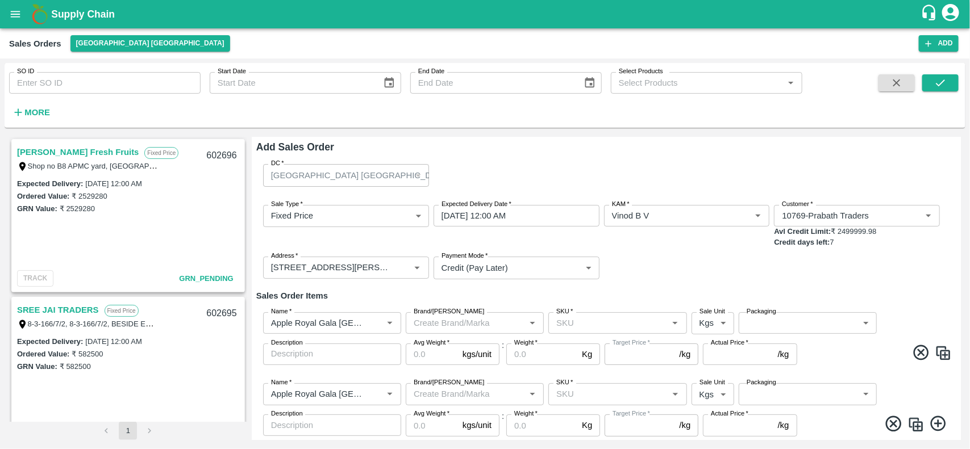
scroll to position [33, 0]
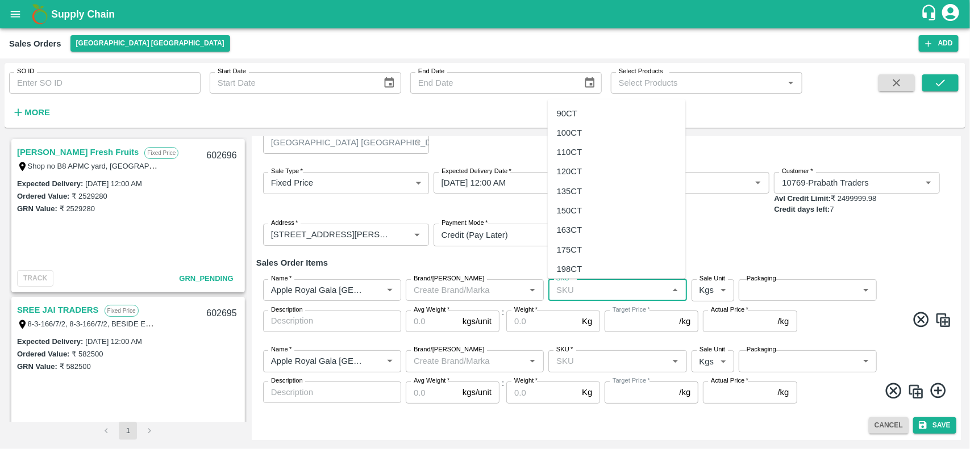
click at [585, 290] on input "SKU   *" at bounding box center [608, 290] width 112 height 15
click at [578, 256] on div "180 CT" at bounding box center [571, 252] width 28 height 12
type input "180 CT"
type input "NA"
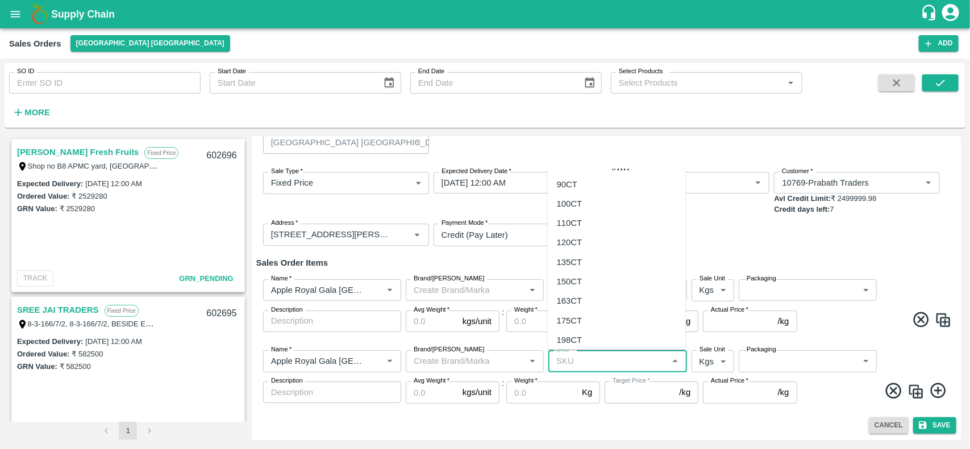
click at [577, 362] on input "SKU   *" at bounding box center [608, 361] width 112 height 15
click at [577, 340] on div "198CT" at bounding box center [570, 340] width 26 height 12
type input "198CT"
type input "NA"
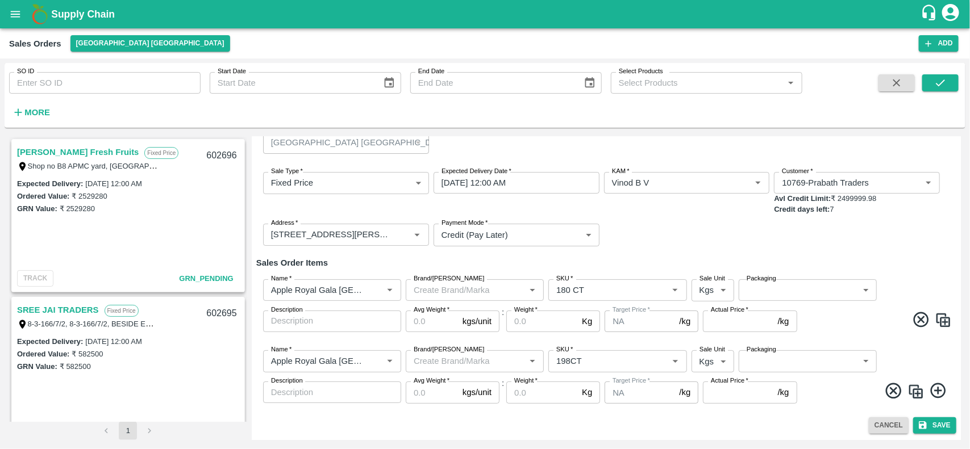
click at [916, 392] on img at bounding box center [915, 391] width 17 height 17
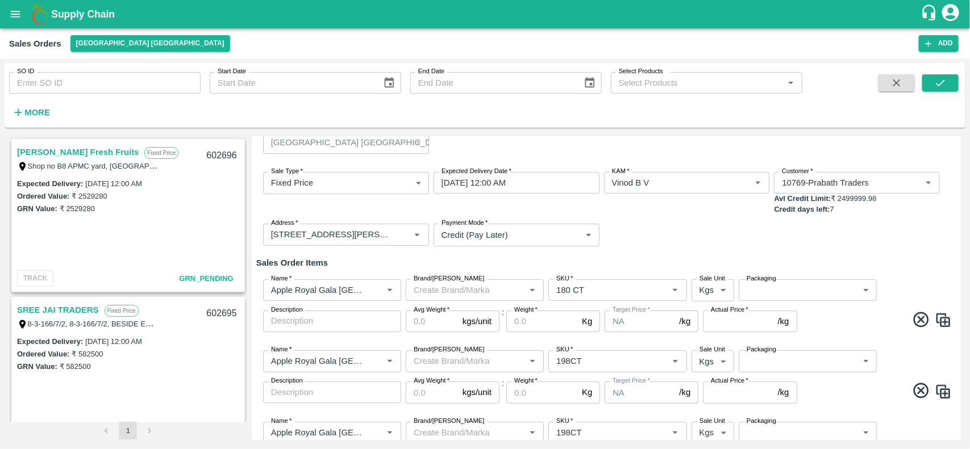
scroll to position [104, 0]
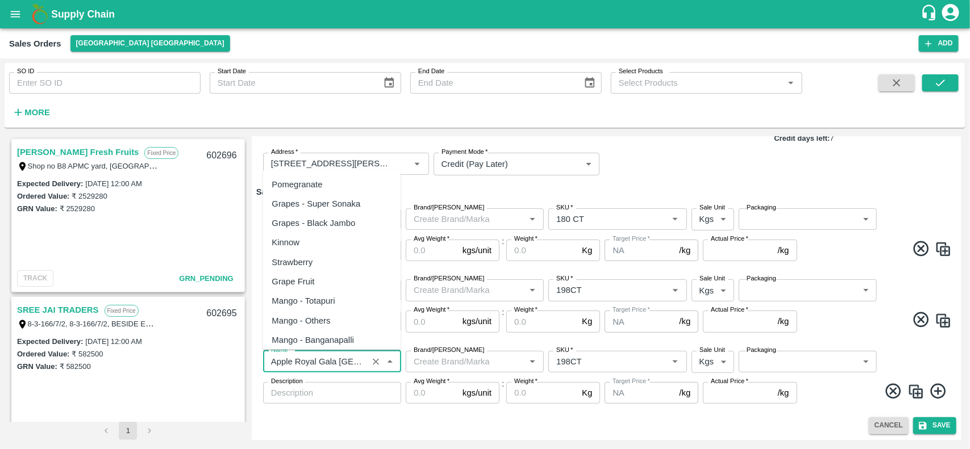
click at [364, 365] on input "Name   *" at bounding box center [315, 361] width 98 height 15
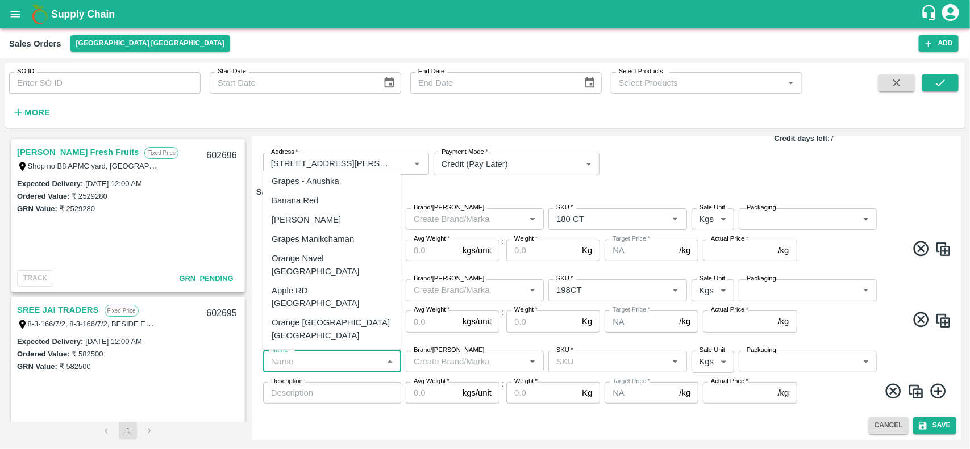
scroll to position [0, 0]
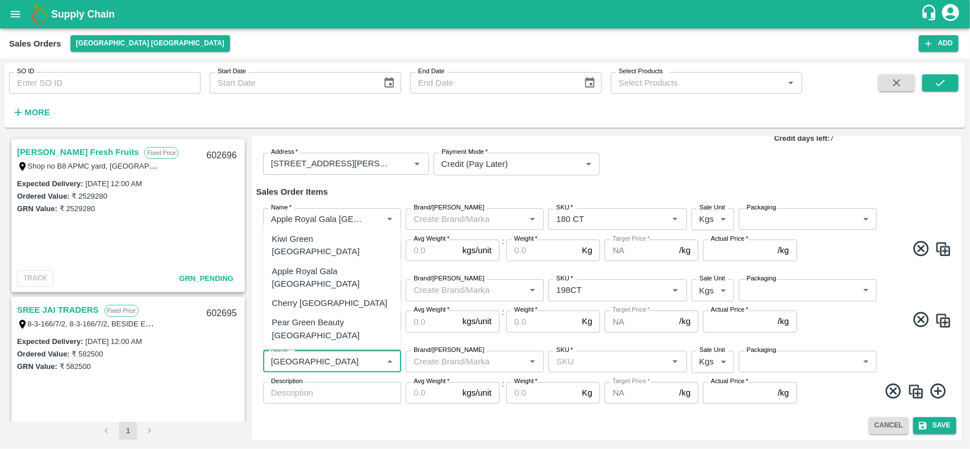
click at [330, 291] on div "Apple Royal Gala [GEOGRAPHIC_DATA]" at bounding box center [332, 278] width 120 height 26
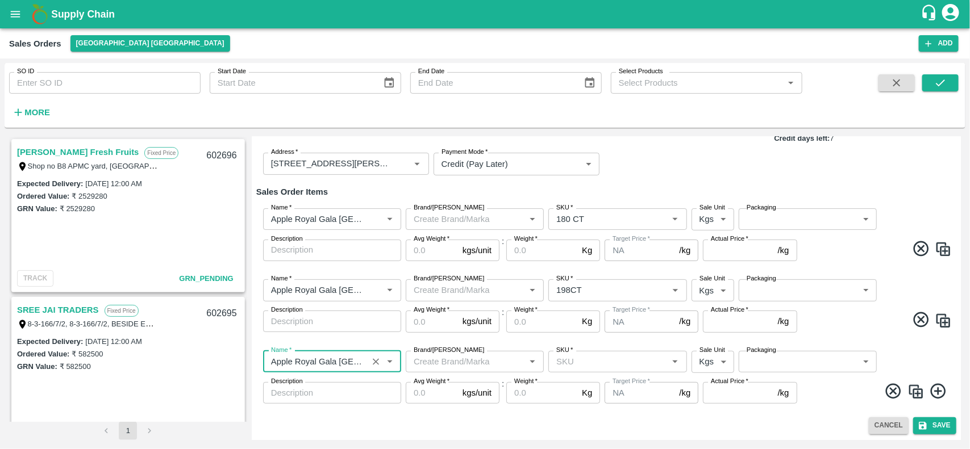
type input "Apple Royal Gala [GEOGRAPHIC_DATA]"
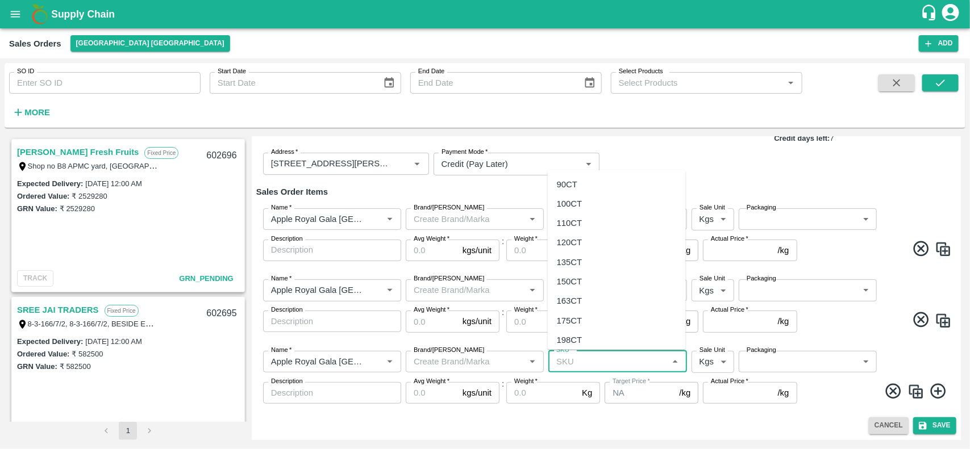
click at [609, 359] on input "SKU   *" at bounding box center [608, 361] width 112 height 15
click at [578, 287] on div "175CT" at bounding box center [570, 283] width 26 height 12
type input "175CT"
click at [917, 387] on img at bounding box center [915, 391] width 17 height 17
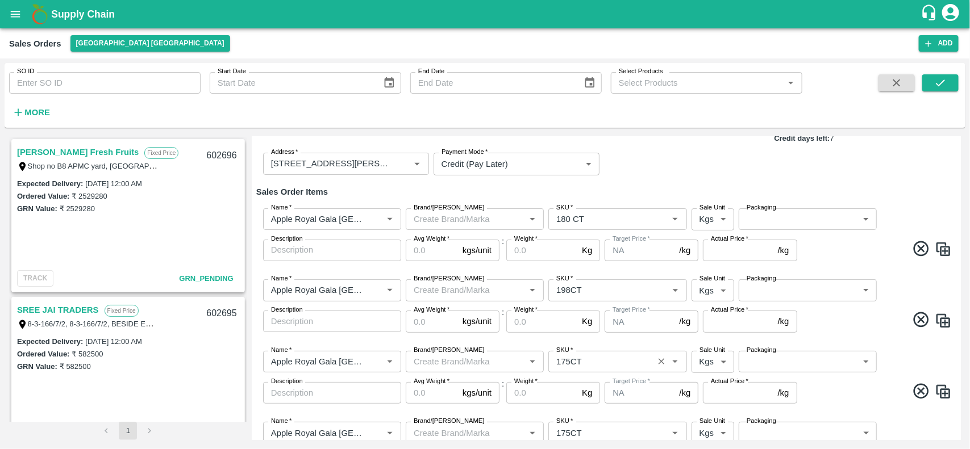
scroll to position [176, 0]
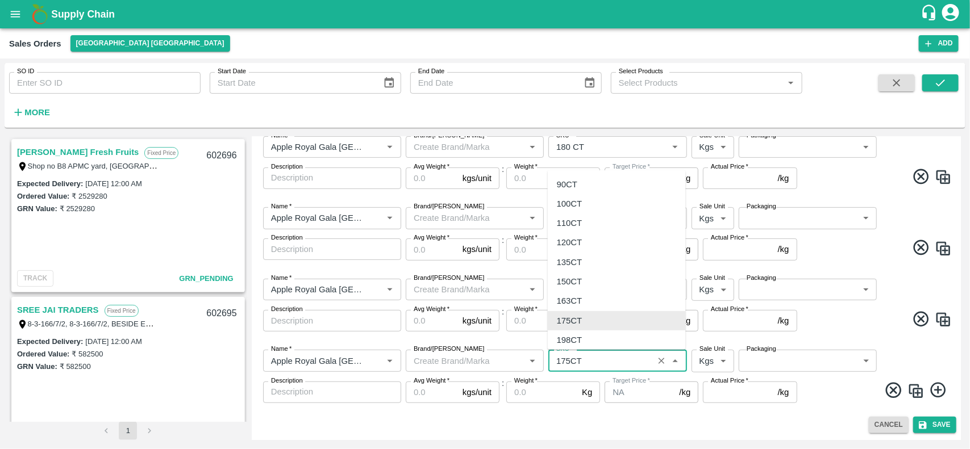
click at [584, 357] on input "SKU   *" at bounding box center [601, 360] width 98 height 15
click at [584, 338] on div "198CT" at bounding box center [617, 340] width 138 height 19
type input "198CT"
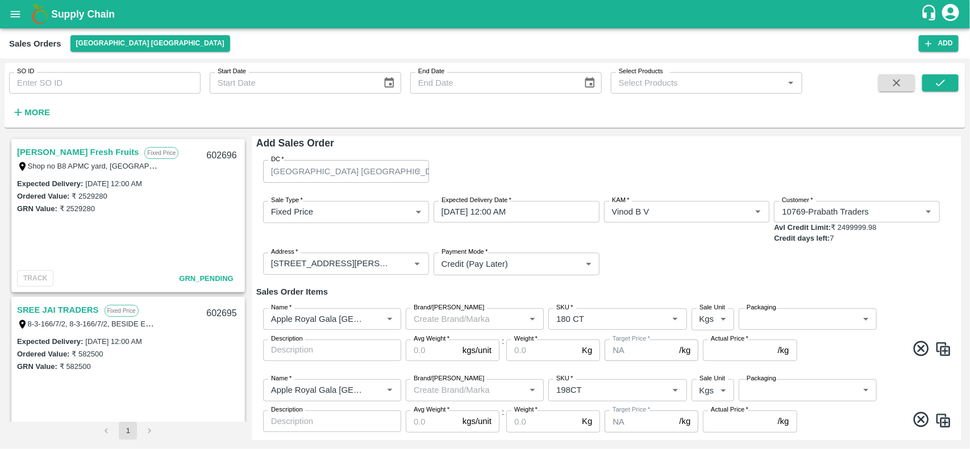
scroll to position [3, 0]
click at [714, 317] on body "Supply Chain Sales Orders Chennai DC Add SO ID SO ID Start Date Start Date End …" at bounding box center [485, 224] width 970 height 449
click at [719, 364] on div "Units" at bounding box center [711, 364] width 25 height 12
type input "2"
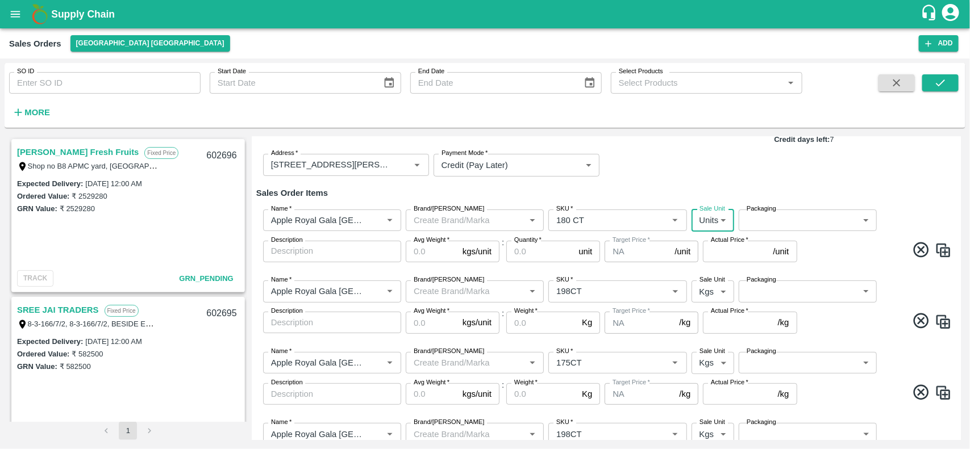
scroll to position [114, 0]
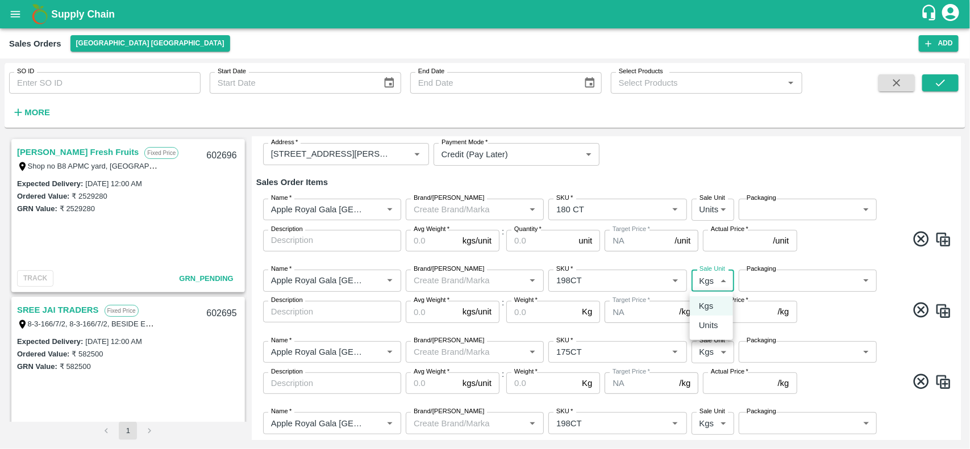
click at [716, 277] on body "Supply Chain Sales Orders Chennai DC Add SO ID SO ID Start Date Start Date End …" at bounding box center [485, 224] width 970 height 449
click at [714, 321] on p "Units" at bounding box center [708, 325] width 19 height 12
type input "2"
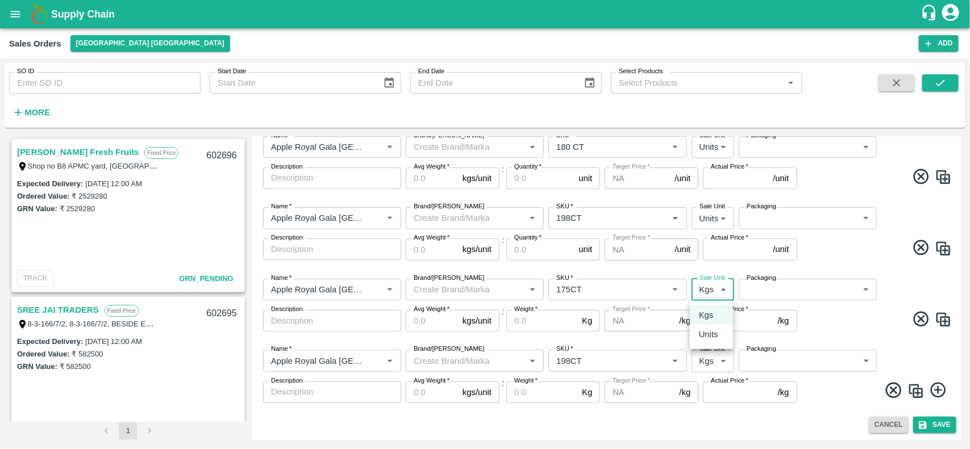
click at [706, 291] on body "Supply Chain Sales Orders Chennai DC Add SO ID SO ID Start Date Start Date End …" at bounding box center [485, 224] width 970 height 449
click at [717, 344] on li "Units" at bounding box center [711, 334] width 43 height 19
type input "2"
click at [716, 353] on label "Sale Unit" at bounding box center [712, 349] width 26 height 9
click at [711, 364] on body "Supply Chain Sales Orders Chennai DC Add SO ID SO ID Start Date Start Date End …" at bounding box center [485, 224] width 970 height 449
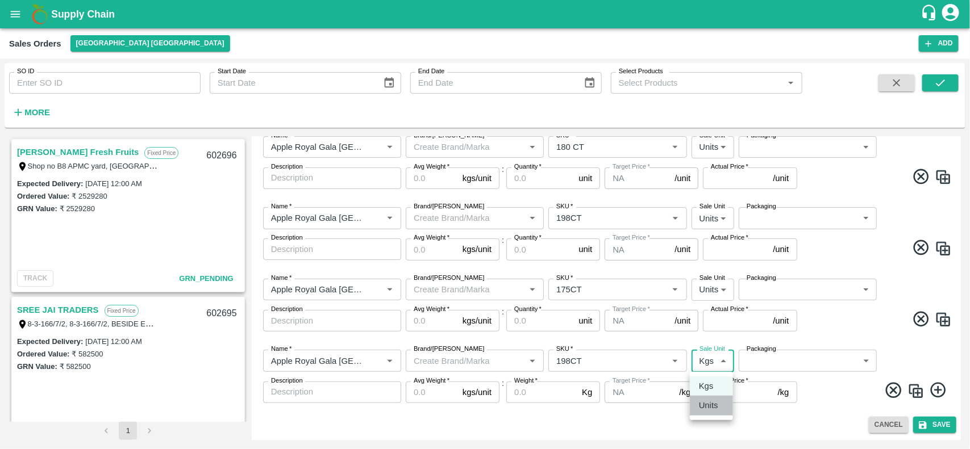
click at [713, 407] on p "Units" at bounding box center [708, 405] width 19 height 12
type input "2"
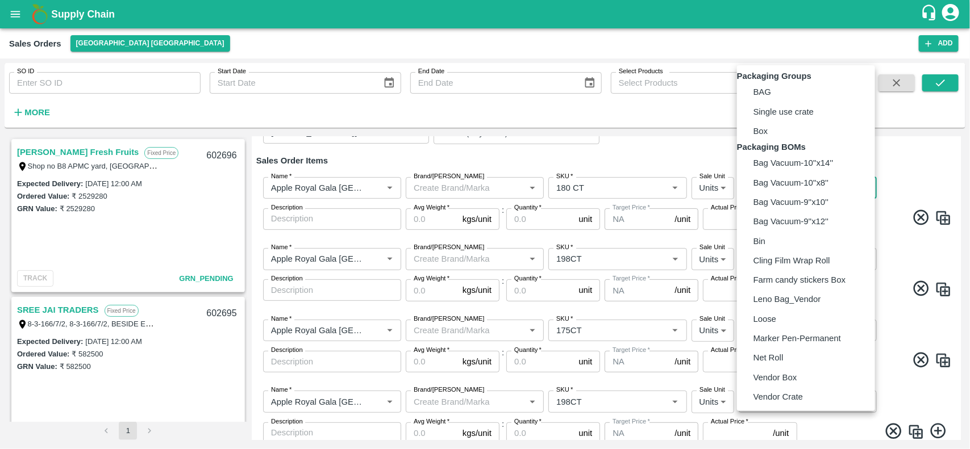
click at [784, 189] on body "Supply Chain Sales Orders Chennai DC Add SO ID SO ID Start Date Start Date End …" at bounding box center [485, 224] width 970 height 449
click at [773, 387] on li "Vendor Box" at bounding box center [806, 377] width 138 height 19
type input "BOM/276"
click at [788, 254] on body "Supply Chain Sales Orders Chennai DC Add SO ID SO ID Start Date Start Date End …" at bounding box center [485, 224] width 970 height 449
click at [767, 387] on li "Vendor Box" at bounding box center [806, 377] width 138 height 19
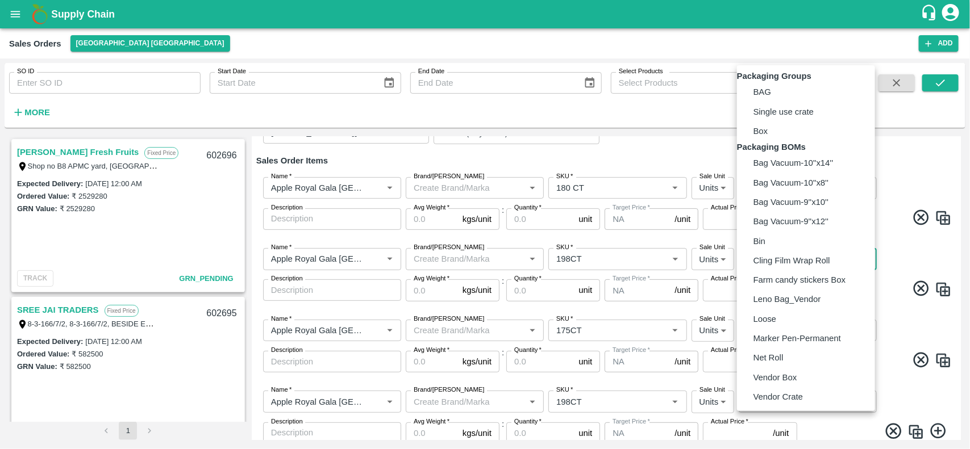
type input "BOM/276"
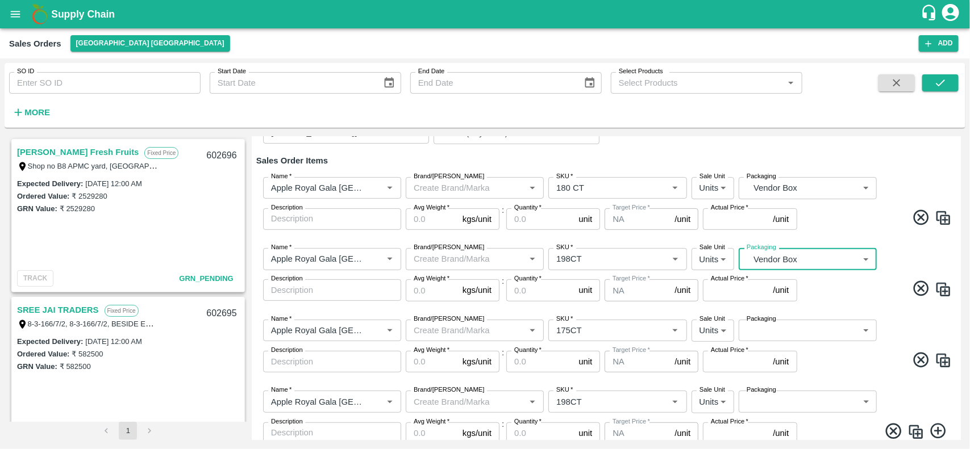
scroll to position [176, 0]
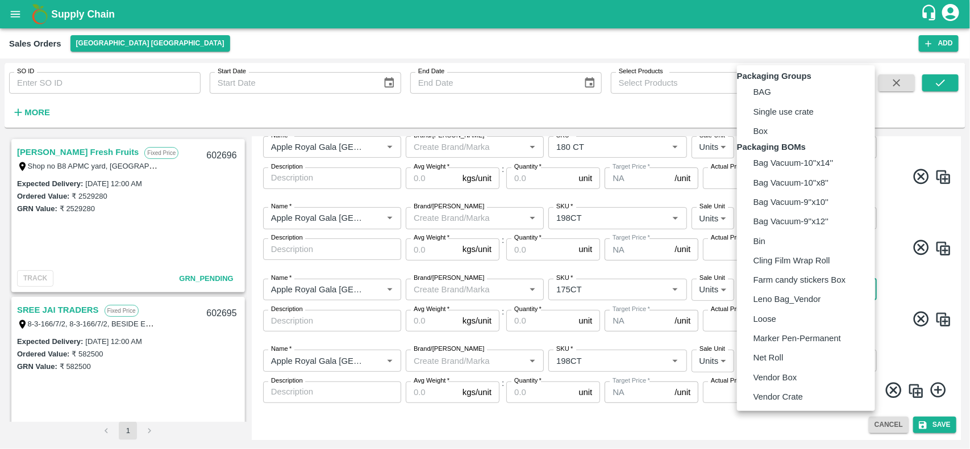
click at [774, 289] on body "Supply Chain Sales Orders Chennai DC Add SO ID SO ID Start Date Start Date End …" at bounding box center [485, 224] width 970 height 449
click at [774, 384] on p "Vendor Box" at bounding box center [775, 377] width 44 height 12
type input "BOM/276"
click at [779, 362] on body "Supply Chain Sales Orders Chennai DC Add SO ID SO ID Start Date Start Date End …" at bounding box center [485, 224] width 970 height 449
click at [777, 384] on p "Vendor Box" at bounding box center [775, 377] width 44 height 12
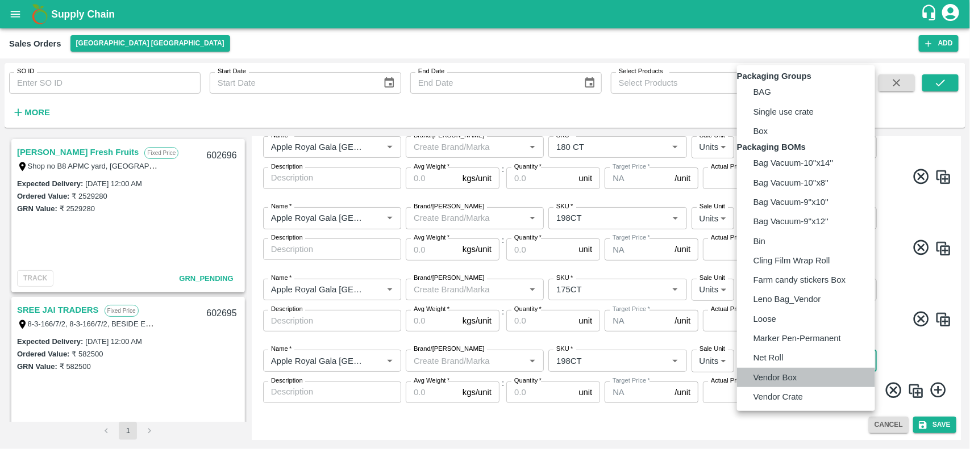
type input "BOM/276"
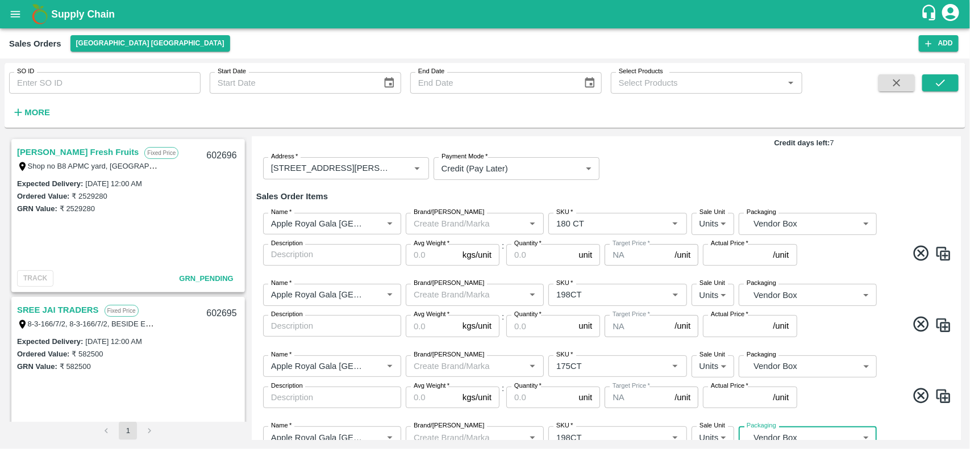
scroll to position [97, 0]
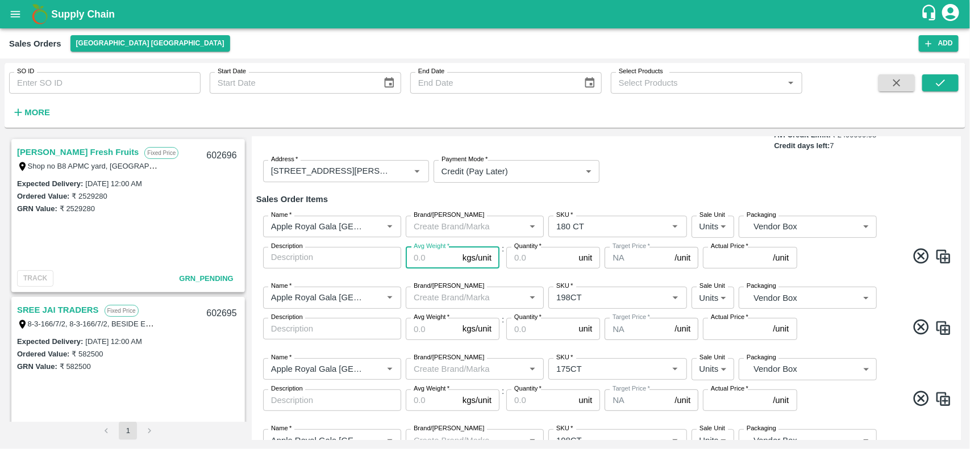
click at [416, 267] on input "Avg Weight   *" at bounding box center [432, 258] width 52 height 22
click at [416, 267] on input "18" at bounding box center [432, 258] width 52 height 22
type input "18"
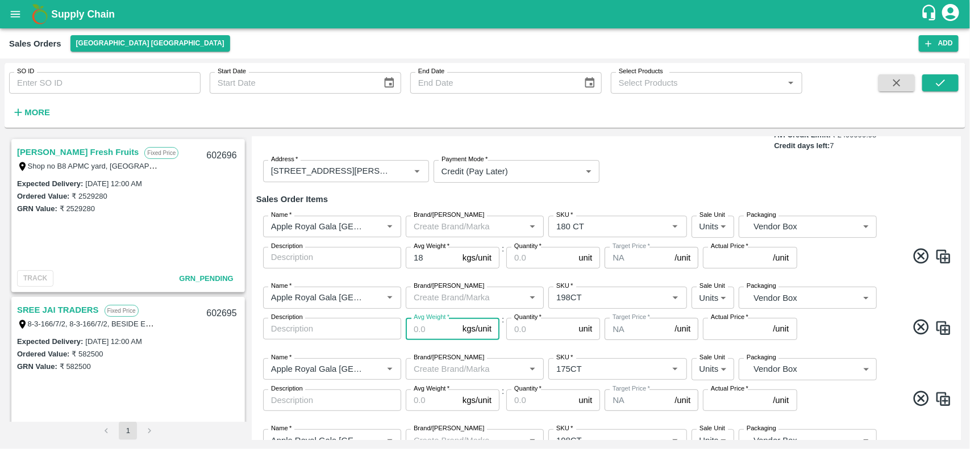
click at [416, 333] on input "Avg Weight   *" at bounding box center [432, 329] width 52 height 22
paste input "18"
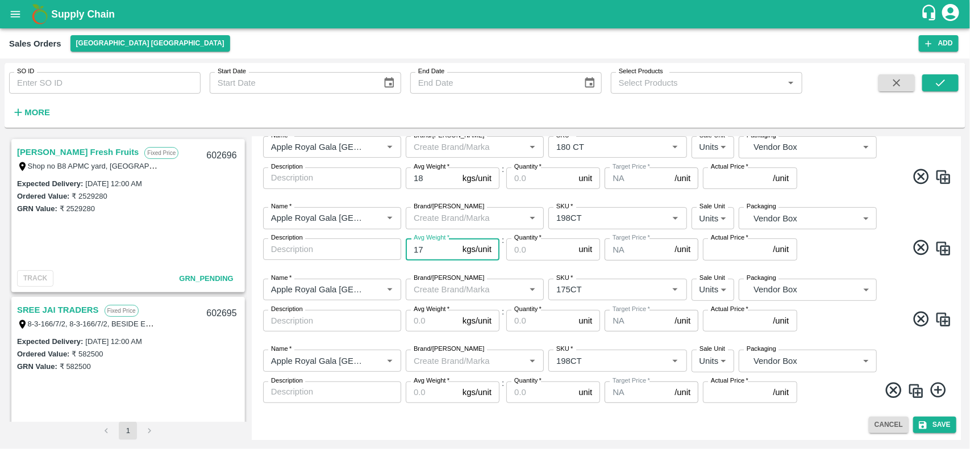
type input "17"
click at [421, 313] on label "Avg Weight   *" at bounding box center [432, 309] width 36 height 9
click at [421, 313] on input "Avg Weight   *" at bounding box center [432, 321] width 52 height 22
paste input "18"
type input "18"
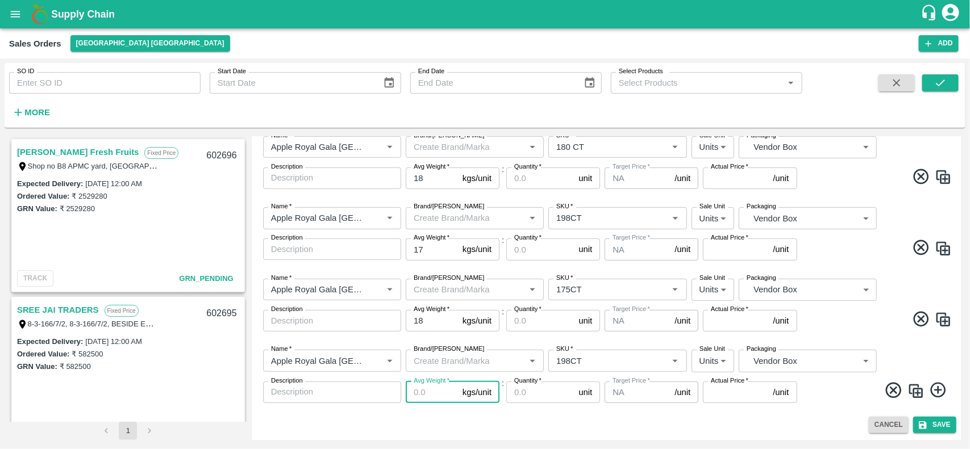
click at [414, 392] on input "Avg Weight   *" at bounding box center [432, 393] width 52 height 22
paste input "18"
type input "18"
click at [415, 252] on input "17" at bounding box center [432, 250] width 52 height 22
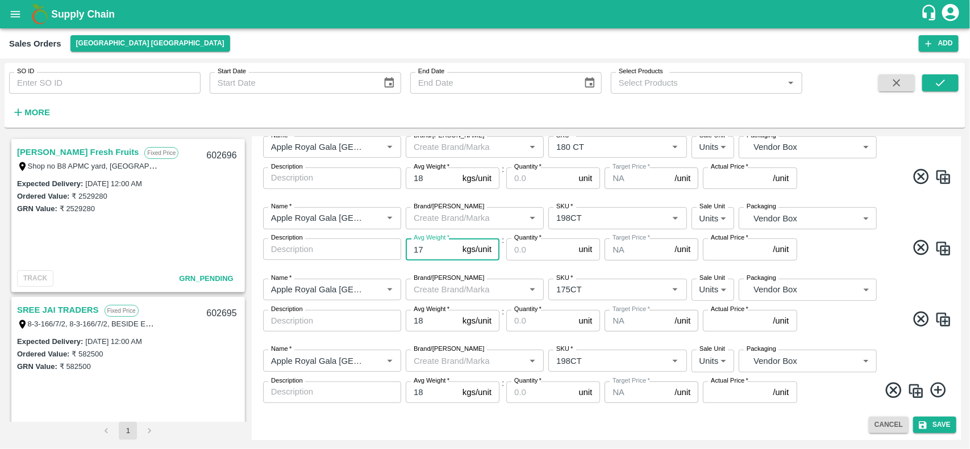
paste input "8"
type input "18"
click at [543, 170] on input "Quantity   *" at bounding box center [540, 179] width 68 height 22
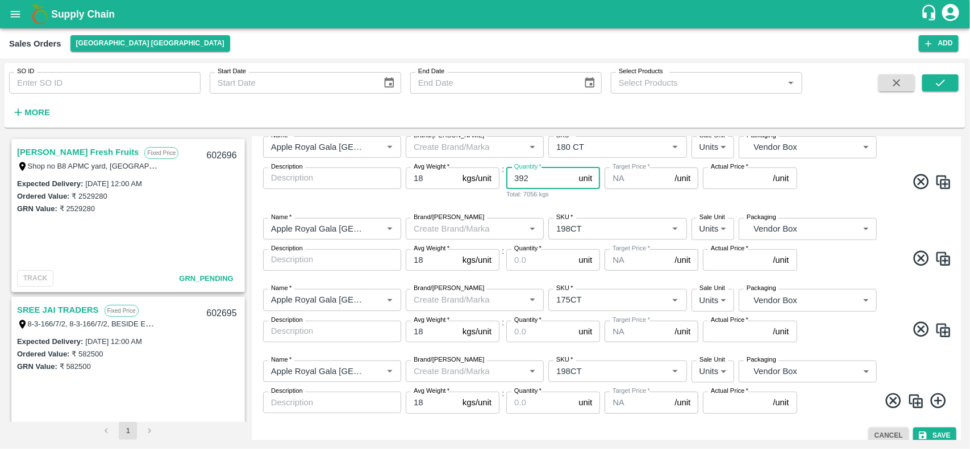
type input "392"
click at [549, 254] on input "Quantity   *" at bounding box center [540, 260] width 68 height 22
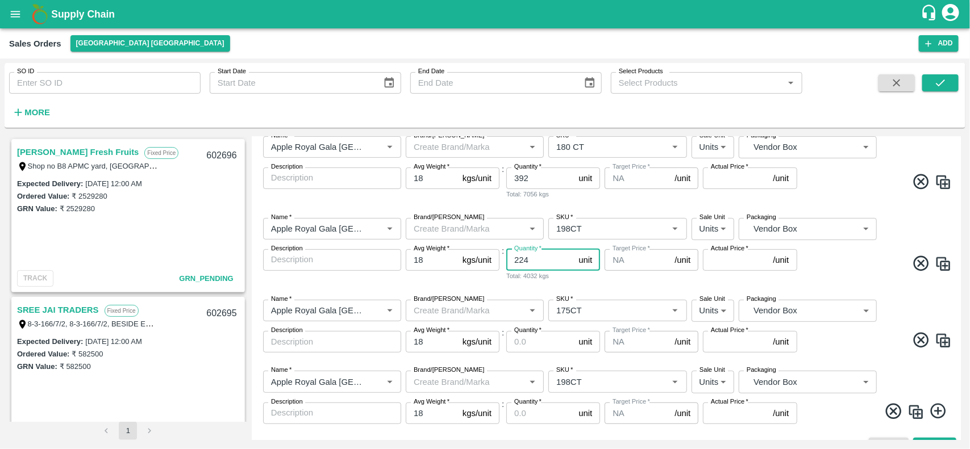
type input "224"
click at [544, 331] on input "Quantity   *" at bounding box center [540, 342] width 68 height 22
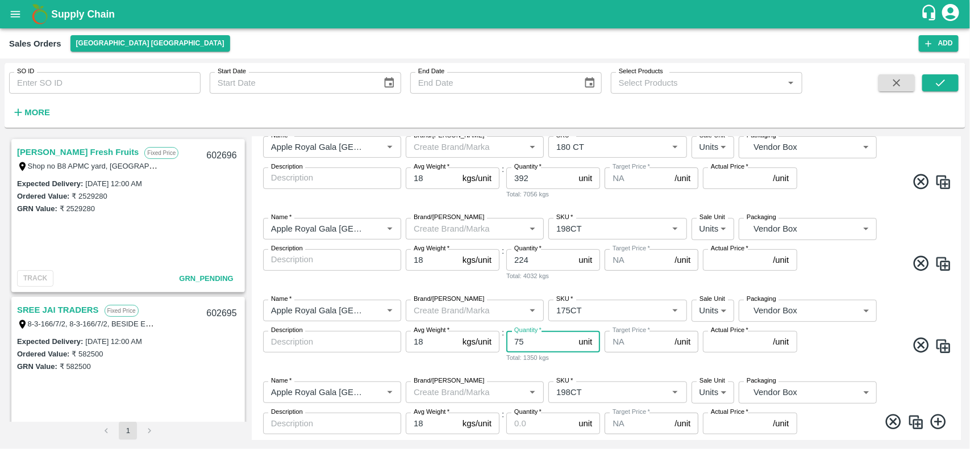
click at [520, 341] on input "75" at bounding box center [540, 342] width 68 height 22
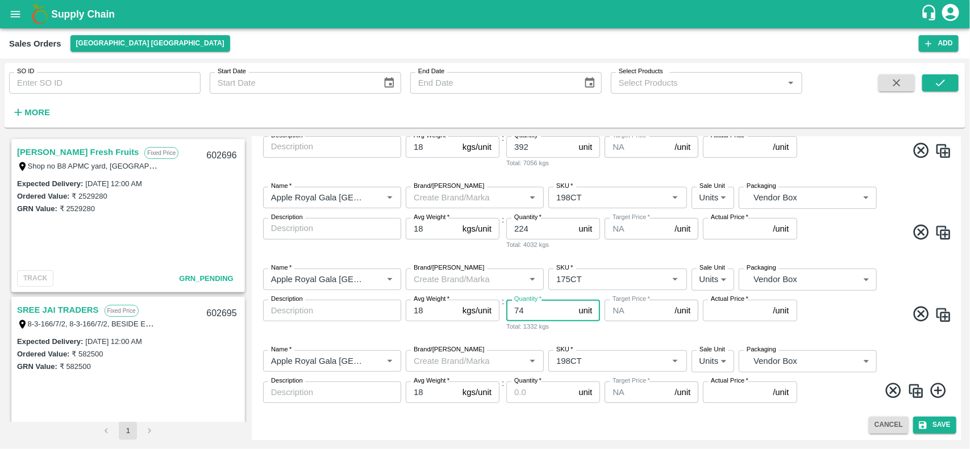
type input "74"
click at [526, 389] on input "Quantity   *" at bounding box center [540, 393] width 68 height 22
paste input "75"
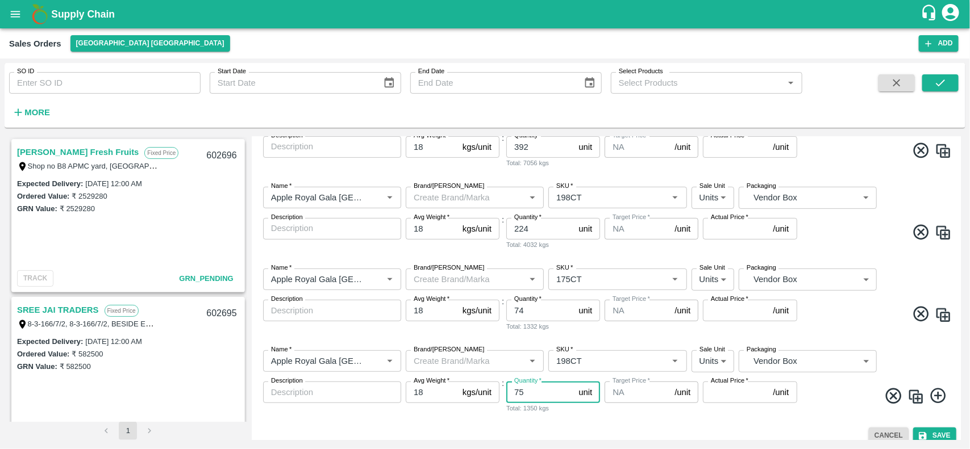
type input "75"
click at [520, 310] on input "74" at bounding box center [540, 311] width 68 height 22
paste input "5"
type input "75"
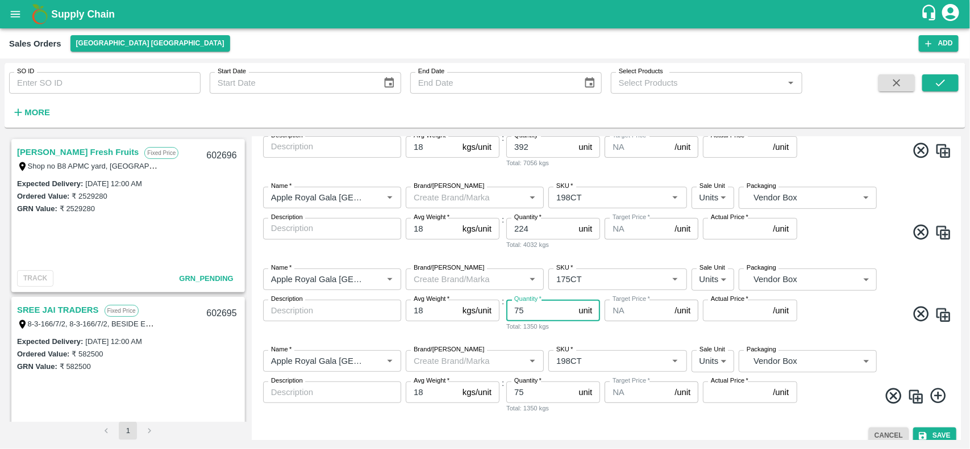
click at [744, 396] on input "Actual Price   *" at bounding box center [735, 393] width 65 height 22
click at [711, 396] on input "3150" at bounding box center [735, 393] width 65 height 22
type input "3150"
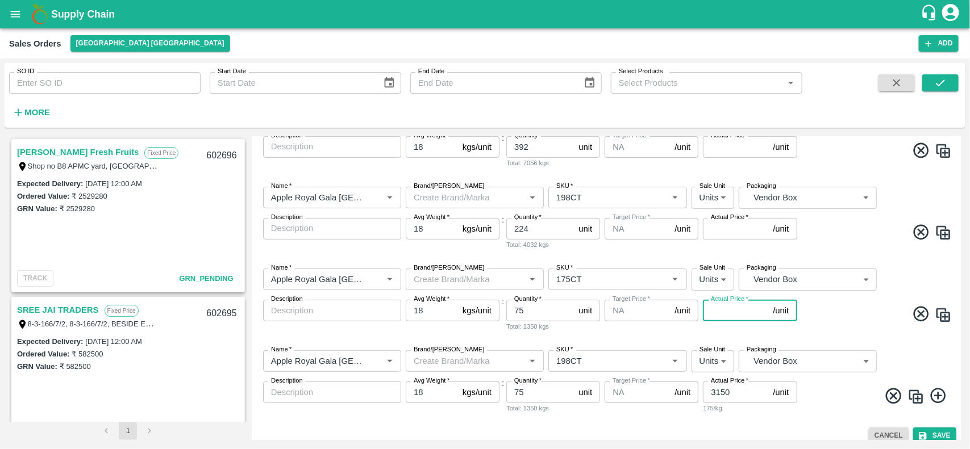
click at [717, 317] on input "Actual Price   *" at bounding box center [735, 311] width 65 height 22
paste input "3150"
type input "3150"
click at [720, 226] on input "Actual Price   *" at bounding box center [735, 229] width 65 height 22
click at [720, 226] on input "3250" at bounding box center [735, 229] width 65 height 22
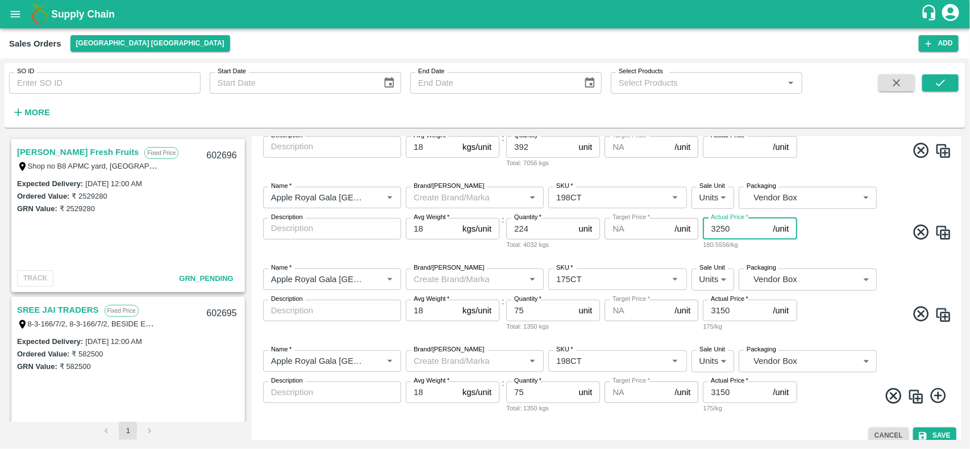
click at [720, 226] on input "3250" at bounding box center [735, 229] width 65 height 22
type input "3250"
click at [720, 147] on input "Actual Price   *" at bounding box center [735, 147] width 65 height 22
paste input "3250"
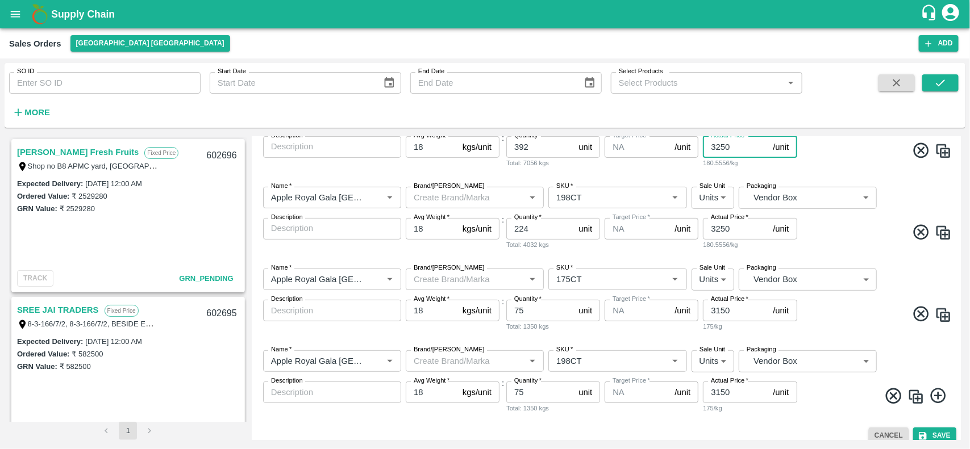
type input "3250"
click at [846, 148] on span at bounding box center [875, 152] width 153 height 22
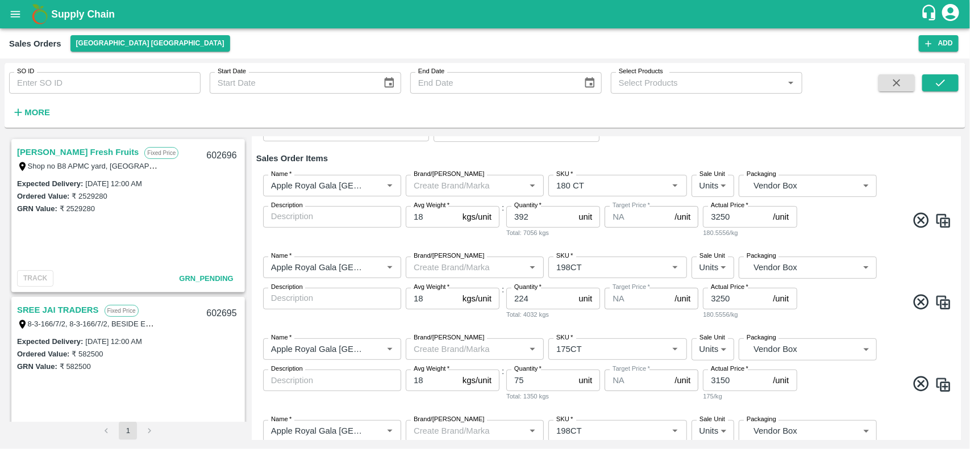
scroll to position [218, 0]
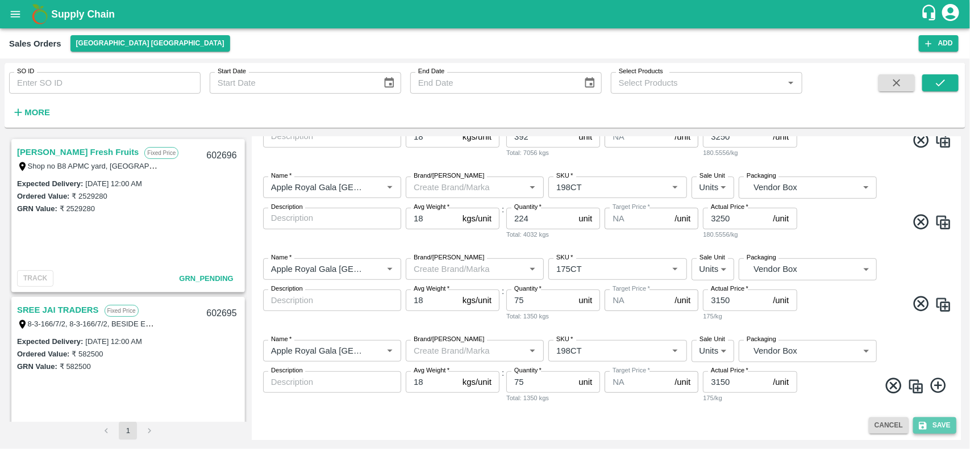
click at [928, 426] on button "Save" at bounding box center [934, 425] width 43 height 16
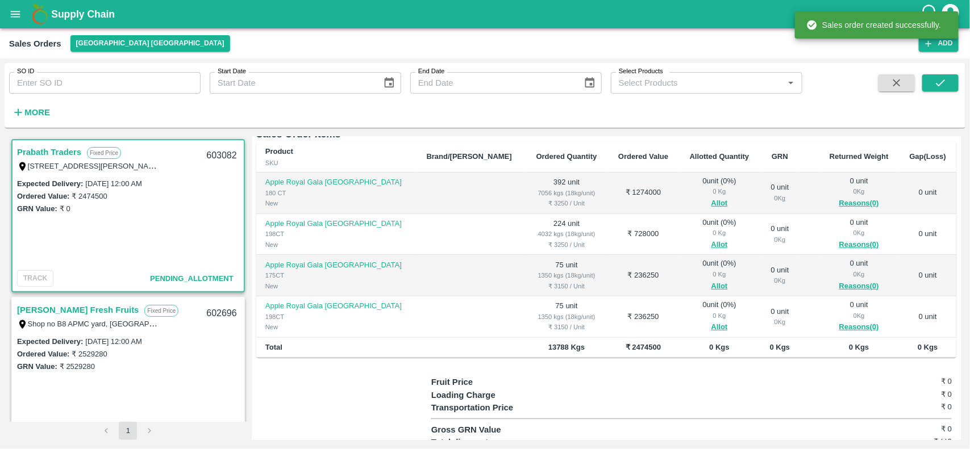
scroll to position [222, 0]
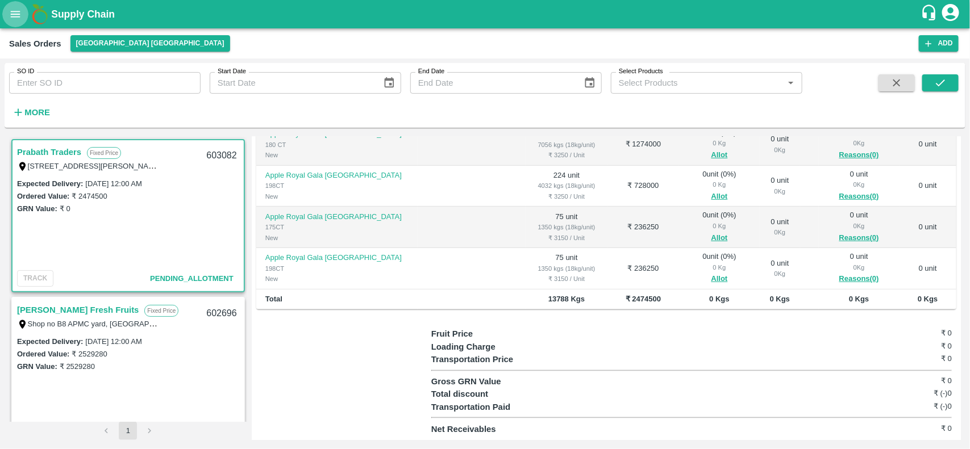
click at [9, 13] on icon "open drawer" at bounding box center [15, 14] width 12 height 12
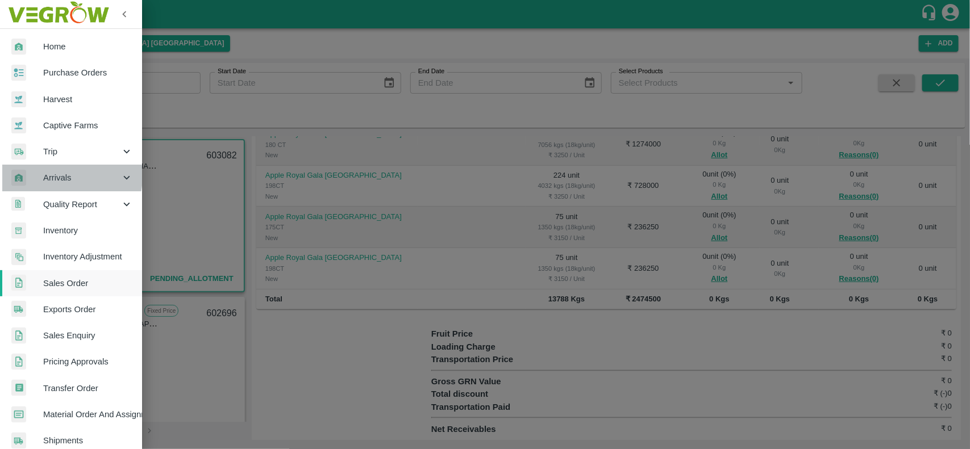
click at [60, 176] on span "Arrivals" at bounding box center [81, 178] width 77 height 12
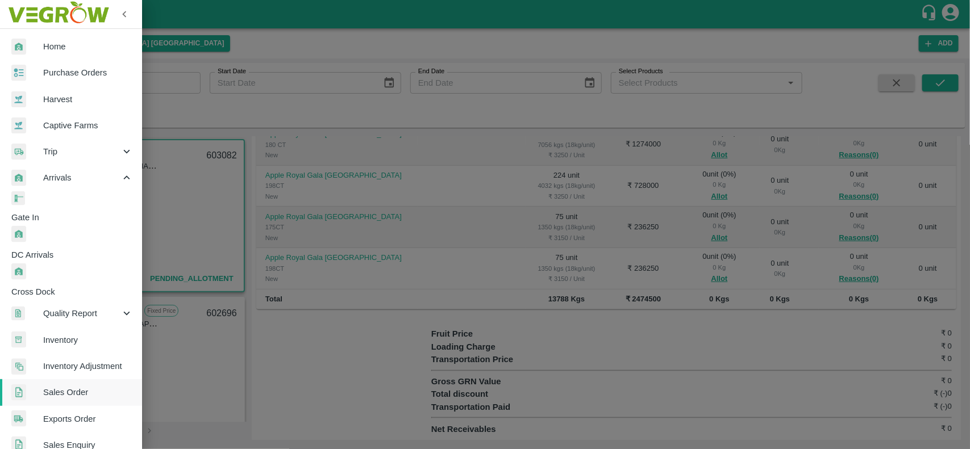
click at [61, 249] on span "DC Arrivals" at bounding box center [76, 255] width 131 height 12
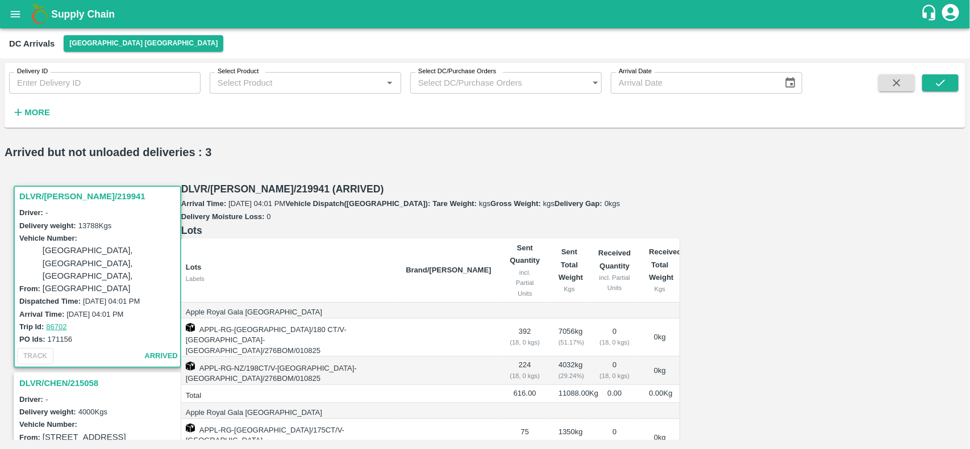
click at [84, 189] on h3 "DLVR/CHEN/219941" at bounding box center [99, 196] width 160 height 15
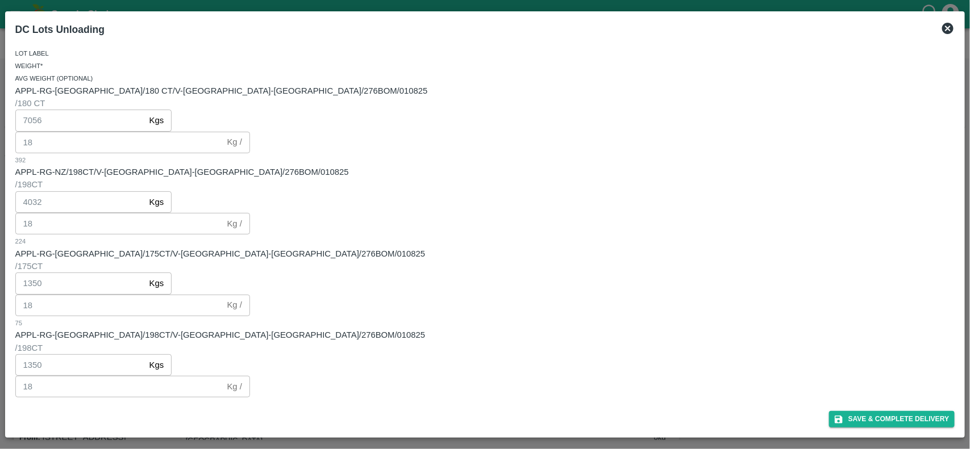
click at [884, 408] on div "Save & Complete Delivery" at bounding box center [485, 417] width 949 height 30
click at [882, 414] on button "Save & Complete Delivery" at bounding box center [892, 419] width 126 height 16
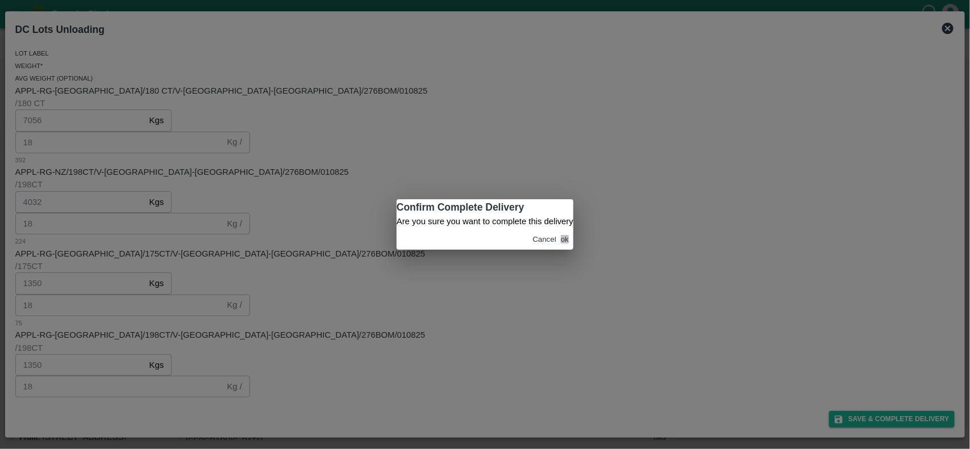
click at [561, 244] on button "ok" at bounding box center [565, 239] width 8 height 9
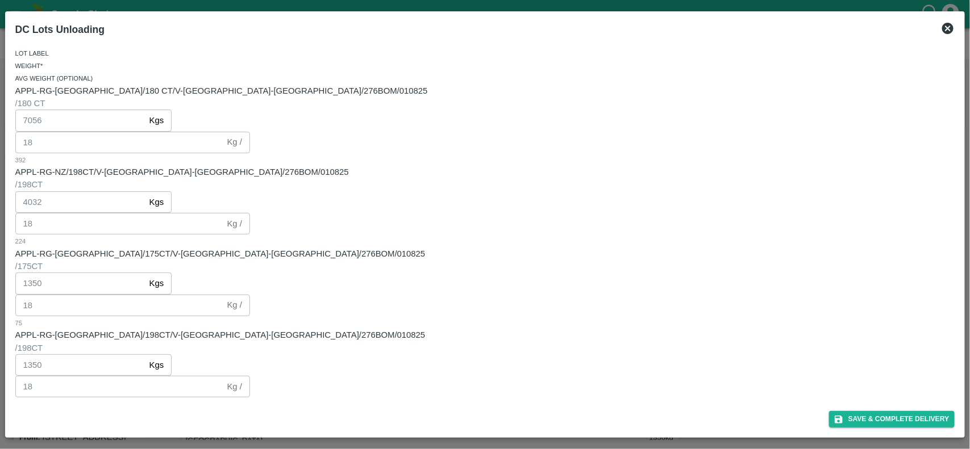
click at [949, 29] on icon at bounding box center [948, 29] width 14 height 14
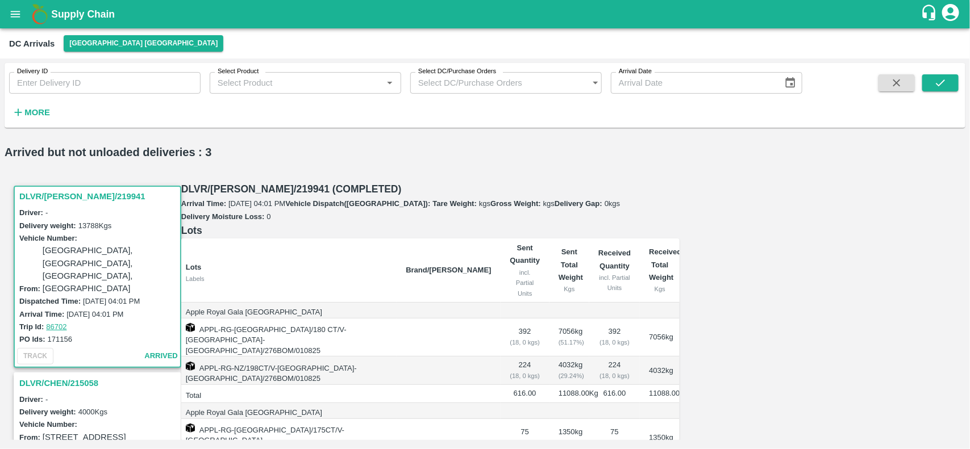
scroll to position [140, 0]
click at [85, 41] on button "[GEOGRAPHIC_DATA] [GEOGRAPHIC_DATA]" at bounding box center [144, 43] width 160 height 16
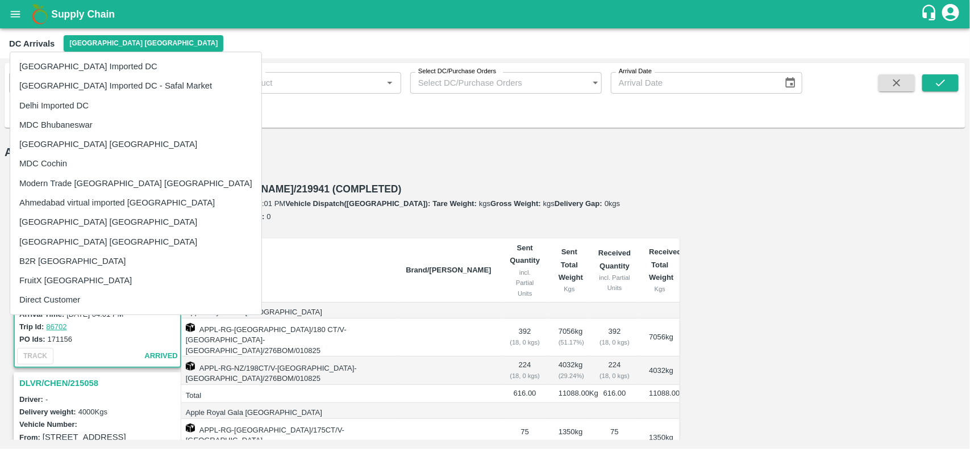
click at [250, 141] on div at bounding box center [485, 224] width 970 height 449
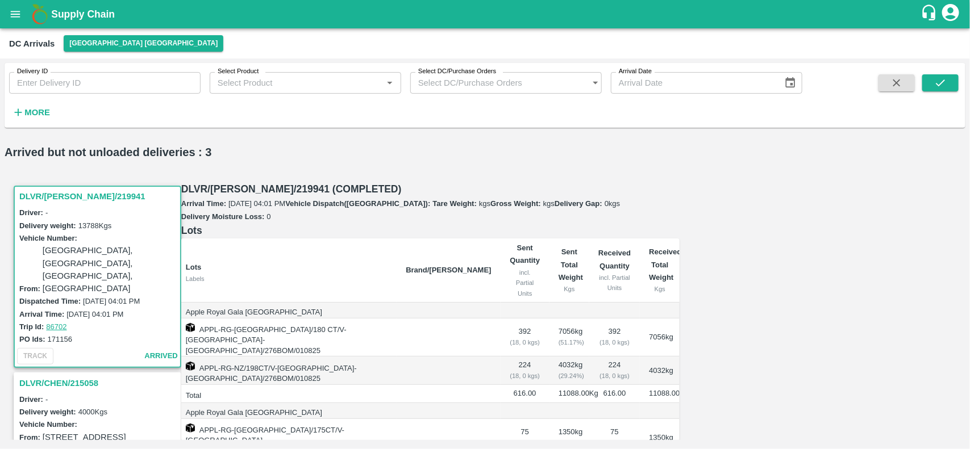
scroll to position [0, 0]
click at [67, 189] on h3 "DLVR/CHEN/219941" at bounding box center [99, 196] width 160 height 15
click at [11, 17] on icon "open drawer" at bounding box center [16, 14] width 10 height 6
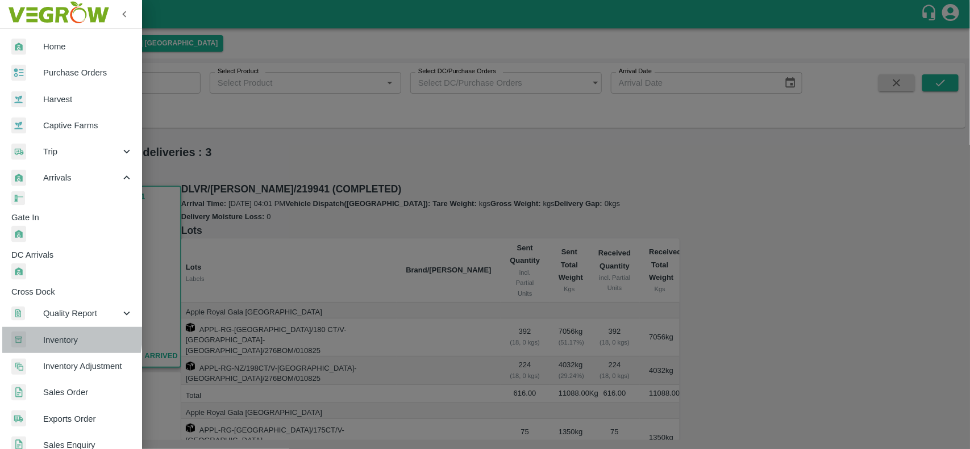
click at [50, 334] on span "Inventory" at bounding box center [88, 340] width 90 height 12
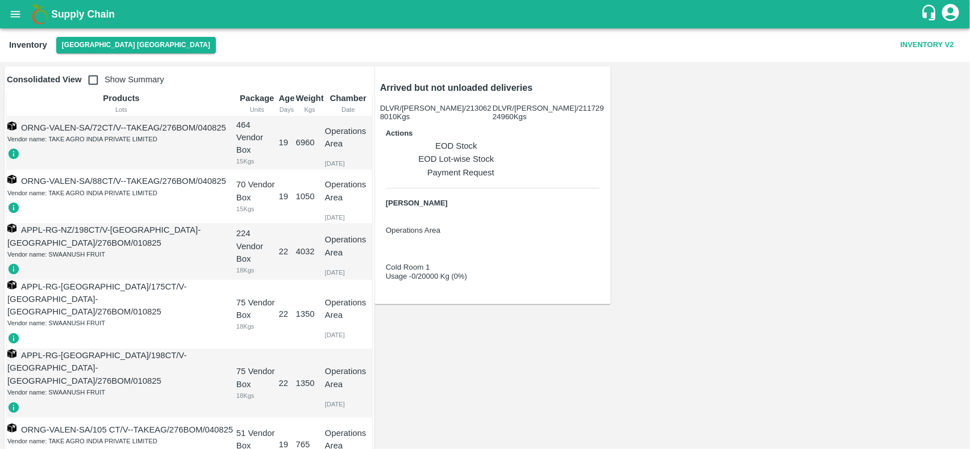
scroll to position [257, 0]
click at [17, 10] on icon "open drawer" at bounding box center [15, 14] width 12 height 12
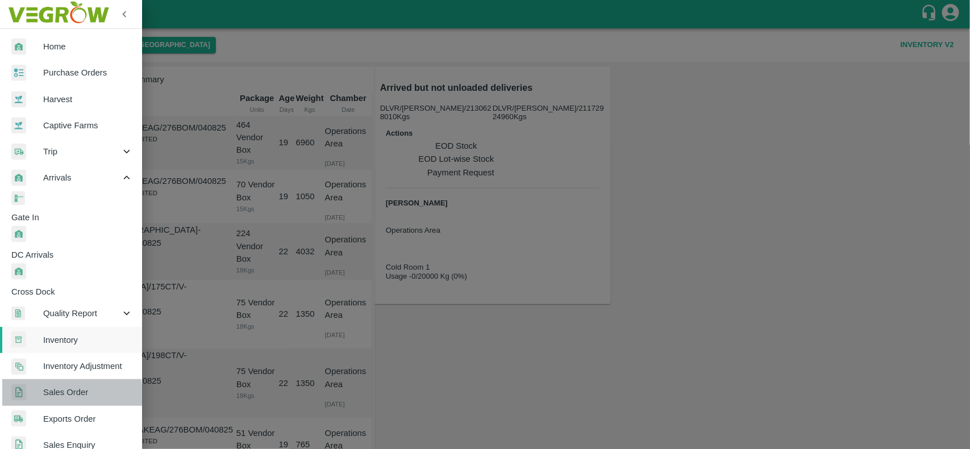
click at [52, 386] on span "Sales Order" at bounding box center [88, 392] width 90 height 12
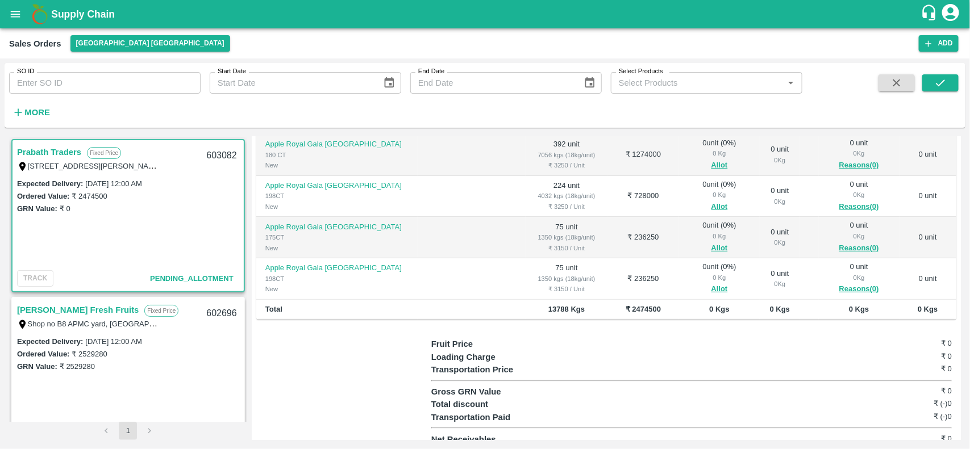
scroll to position [142, 0]
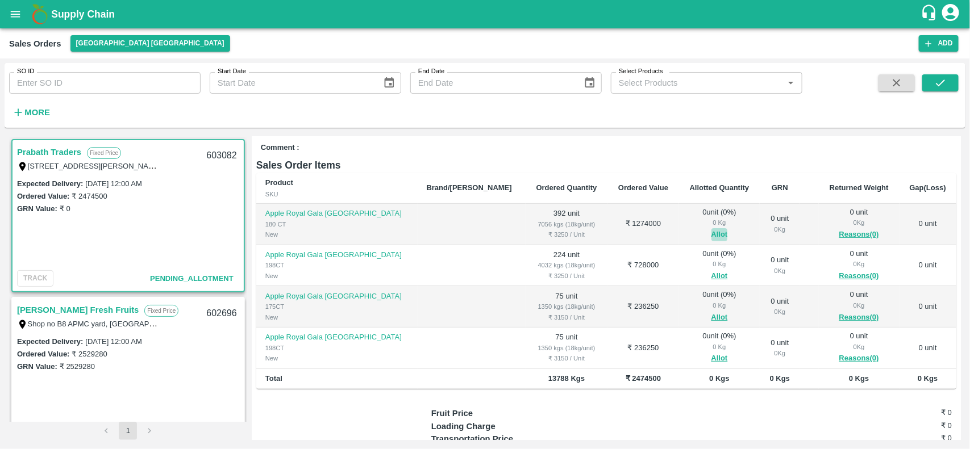
click at [711, 228] on button "Allot" at bounding box center [719, 234] width 16 height 13
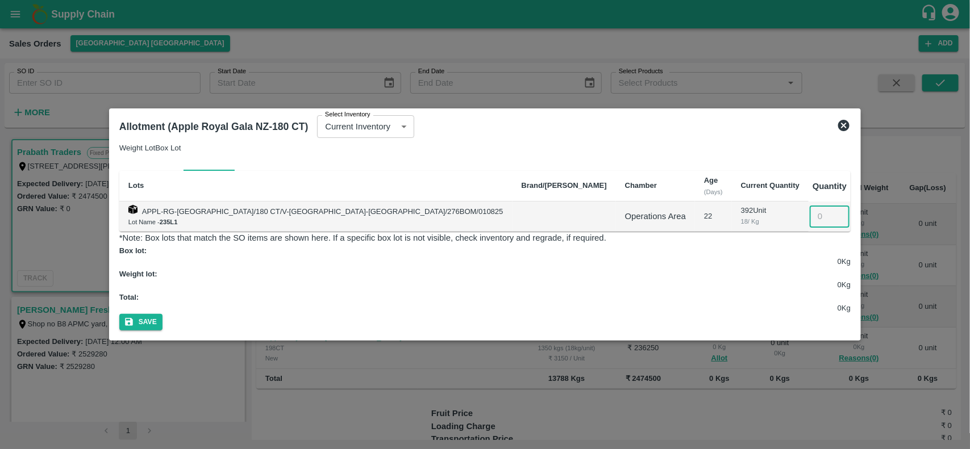
click at [809, 227] on input "number" at bounding box center [829, 217] width 40 height 22
type input "392"
click at [162, 314] on button "Save" at bounding box center [140, 322] width 43 height 16
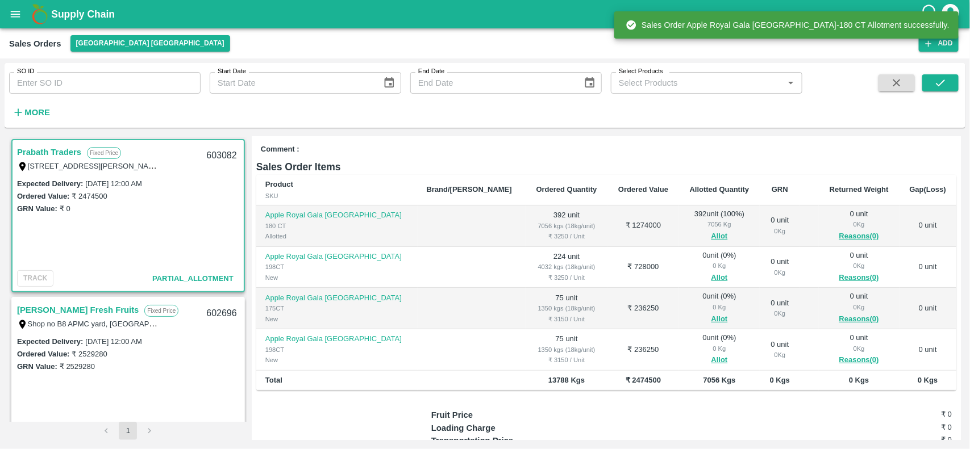
scroll to position [143, 0]
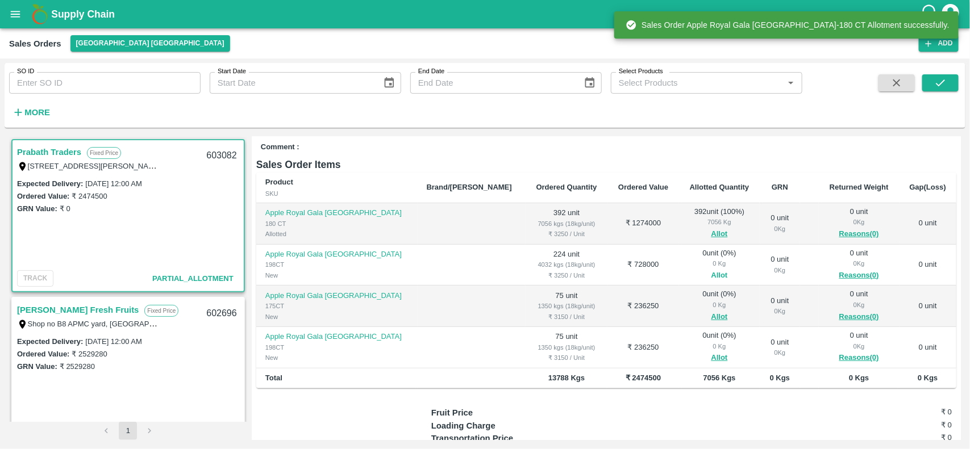
click at [711, 277] on button "Allot" at bounding box center [719, 275] width 16 height 13
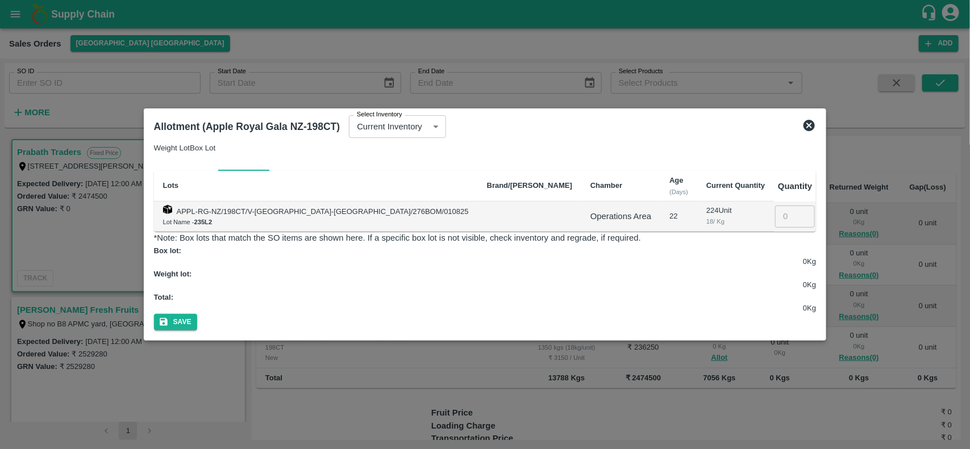
click at [775, 227] on input "number" at bounding box center [795, 217] width 40 height 22
type input "224"
click at [197, 314] on button "Save" at bounding box center [175, 322] width 43 height 16
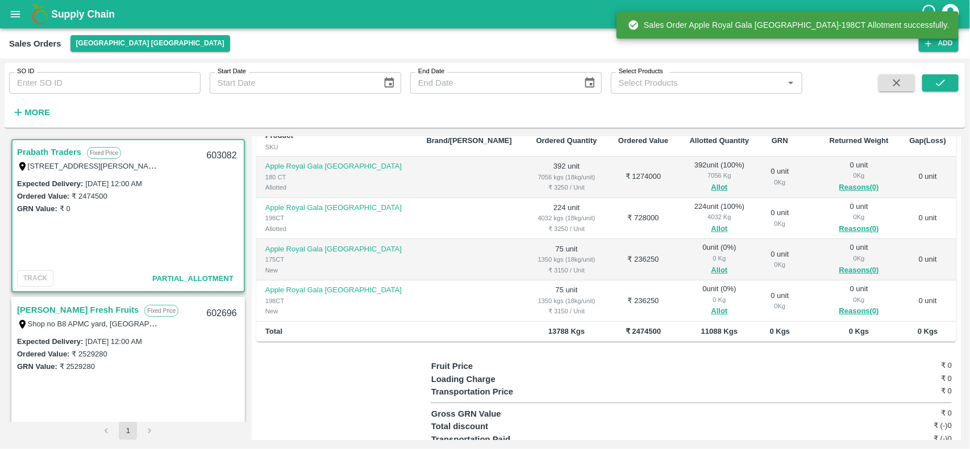
scroll to position [190, 0]
click at [688, 268] on span "Allot" at bounding box center [719, 269] width 63 height 13
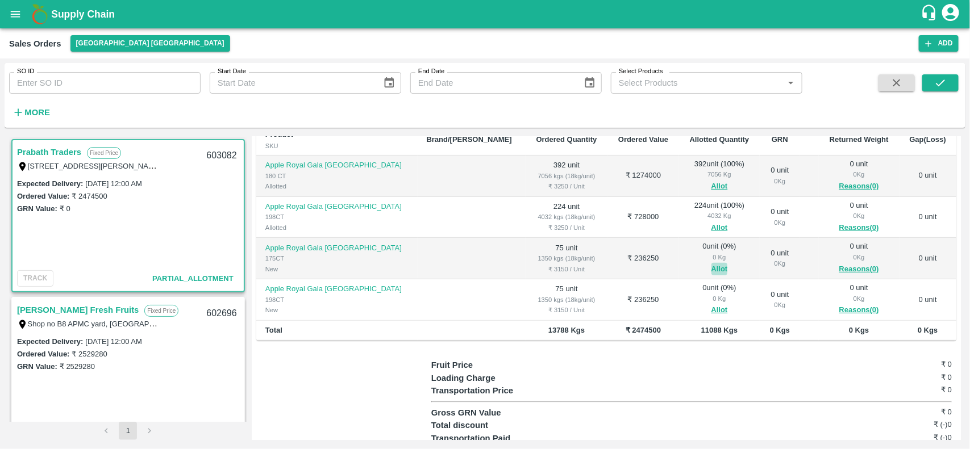
click at [711, 268] on button "Allot" at bounding box center [719, 269] width 16 height 13
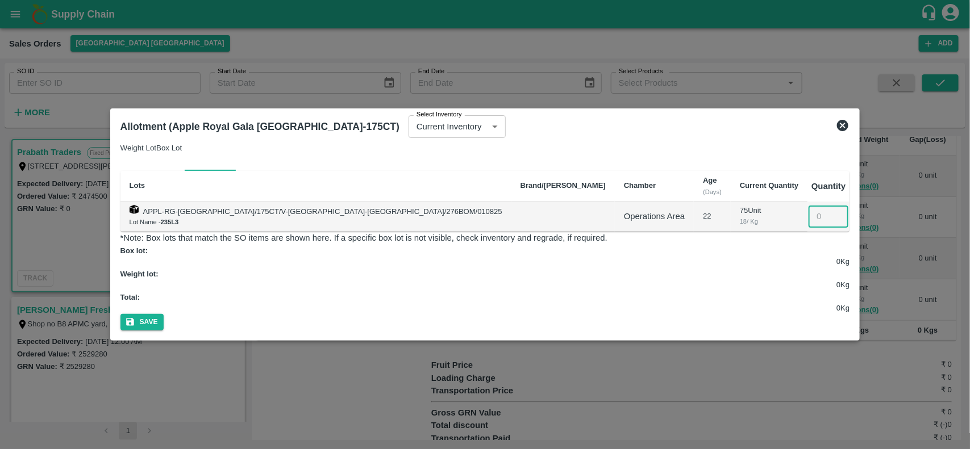
click at [808, 226] on input "number" at bounding box center [828, 217] width 40 height 22
type input "75"
click at [164, 314] on button "Save" at bounding box center [141, 322] width 43 height 16
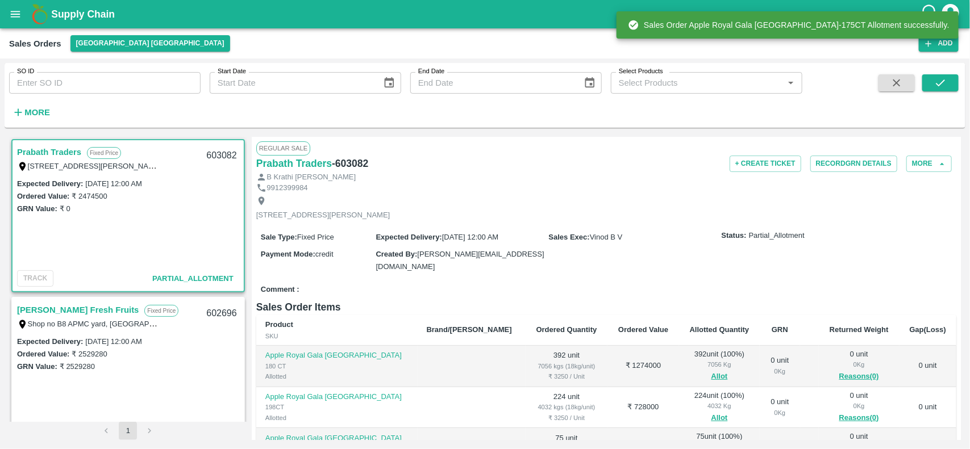
scroll to position [222, 0]
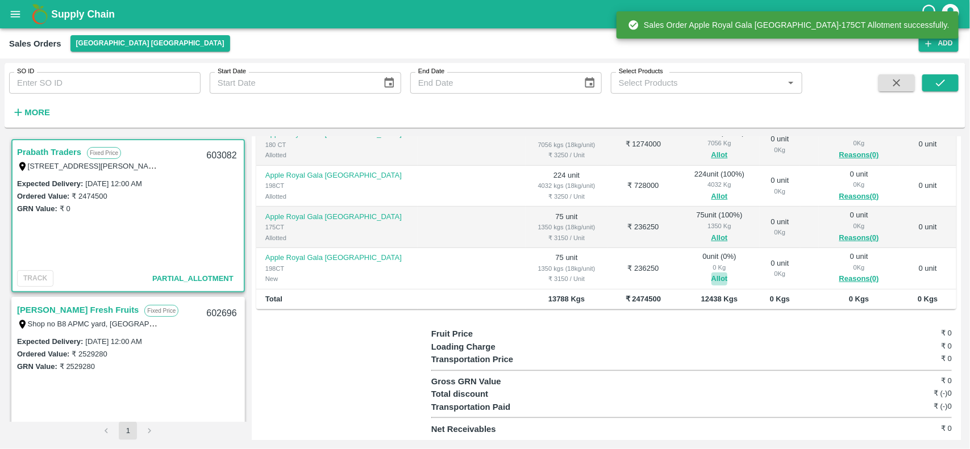
click at [711, 282] on button "Allot" at bounding box center [719, 279] width 16 height 13
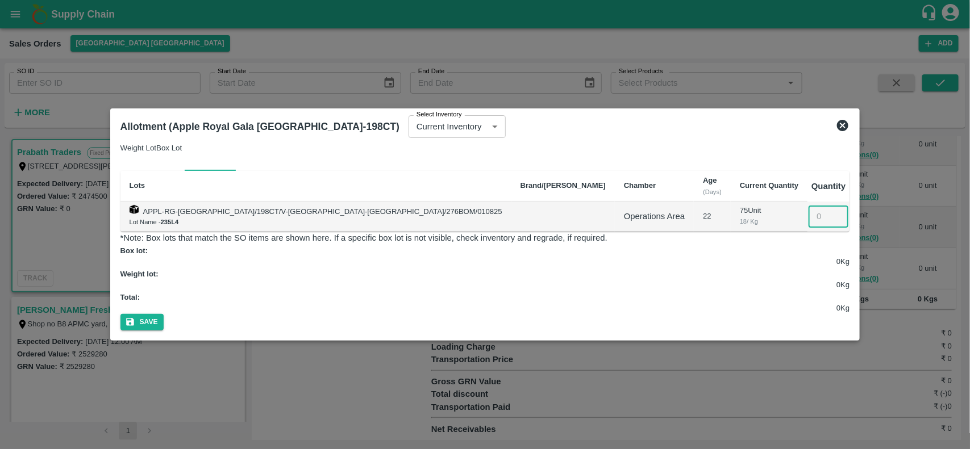
click at [808, 227] on input "number" at bounding box center [828, 217] width 40 height 22
type input "75"
click at [164, 314] on button "Save" at bounding box center [141, 322] width 43 height 16
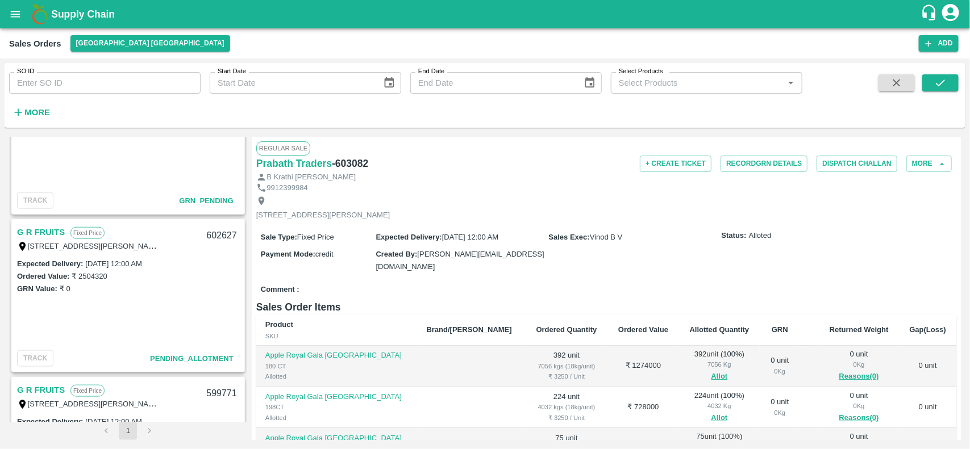
scroll to position [537, 0]
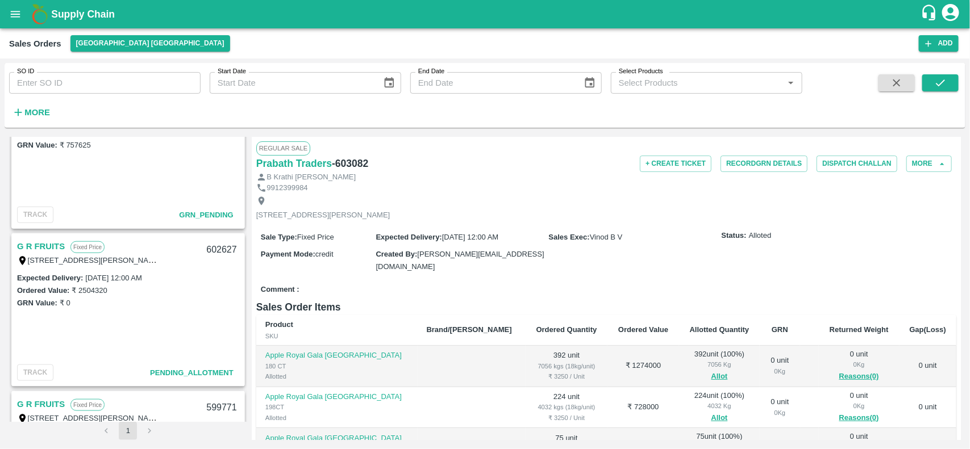
click at [40, 245] on link "G R FRUITS" at bounding box center [41, 246] width 48 height 15
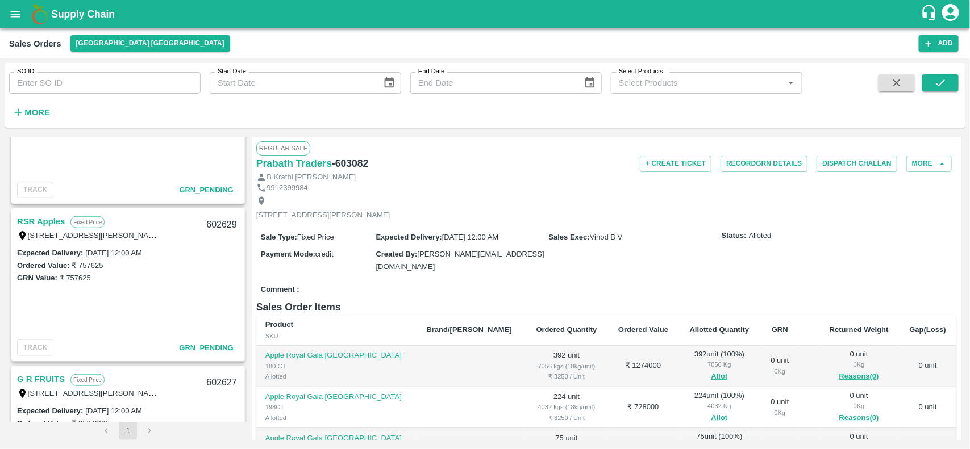
scroll to position [402, 0]
click at [38, 226] on link "RSR Apples" at bounding box center [41, 223] width 48 height 15
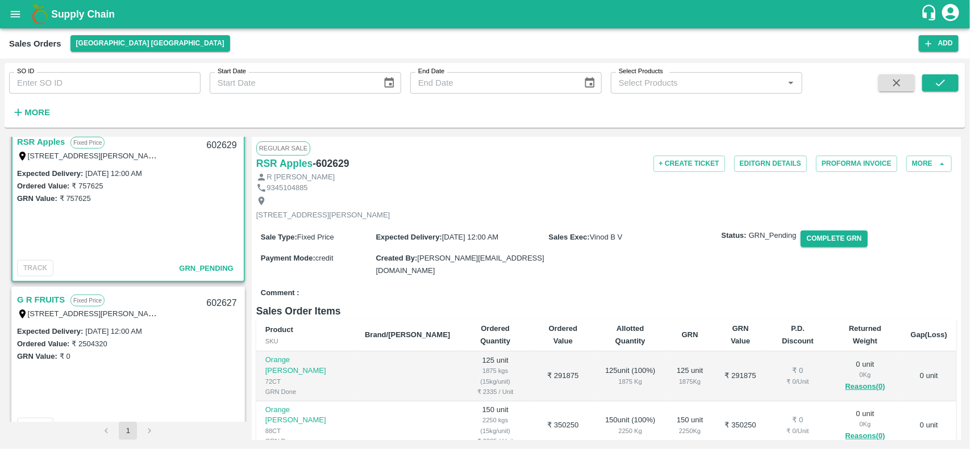
scroll to position [506, 0]
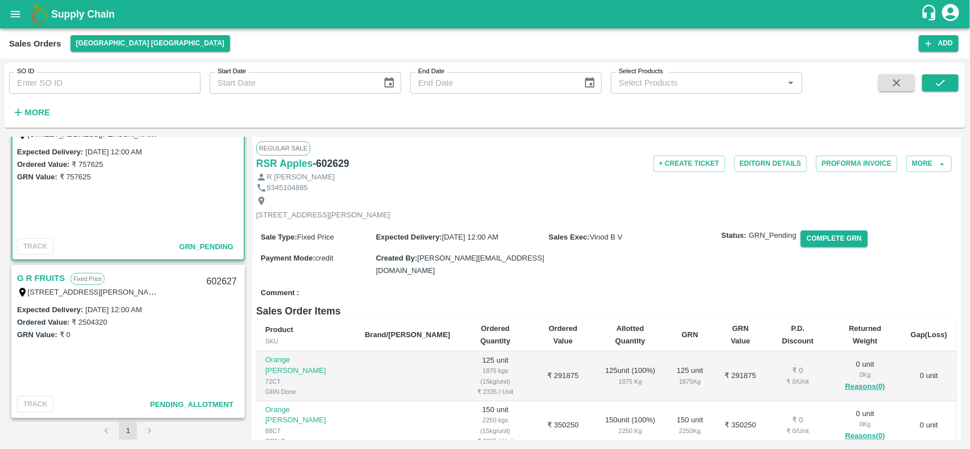
click at [46, 274] on link "G R FRUITS" at bounding box center [41, 278] width 48 height 15
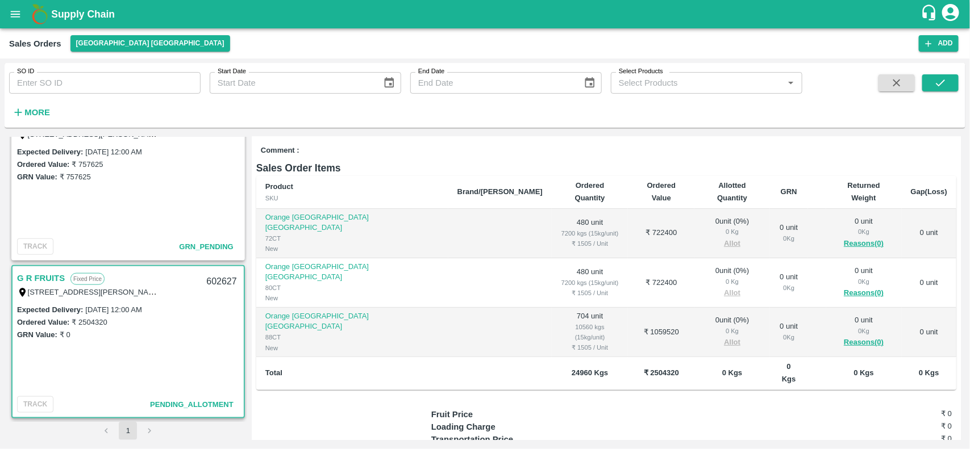
scroll to position [154, 0]
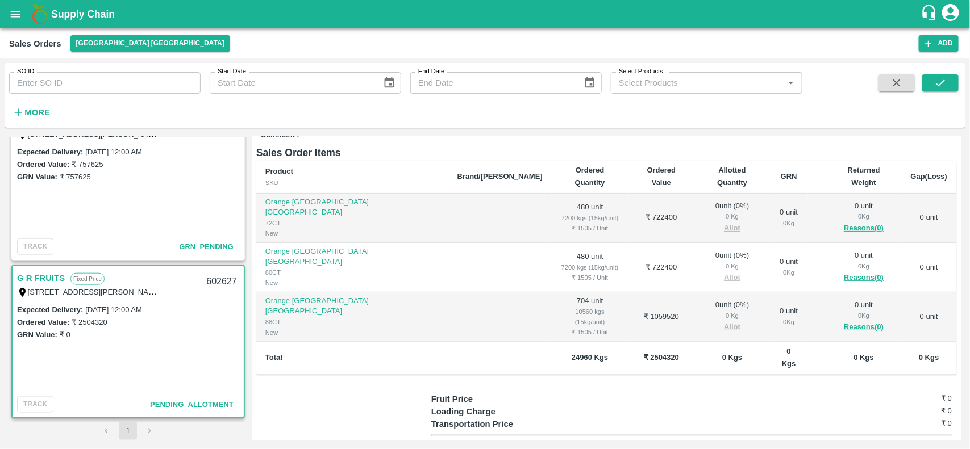
click at [703, 214] on div "0 Kg" at bounding box center [731, 216] width 57 height 10
click at [644, 353] on b "₹ 2504320" at bounding box center [661, 357] width 35 height 9
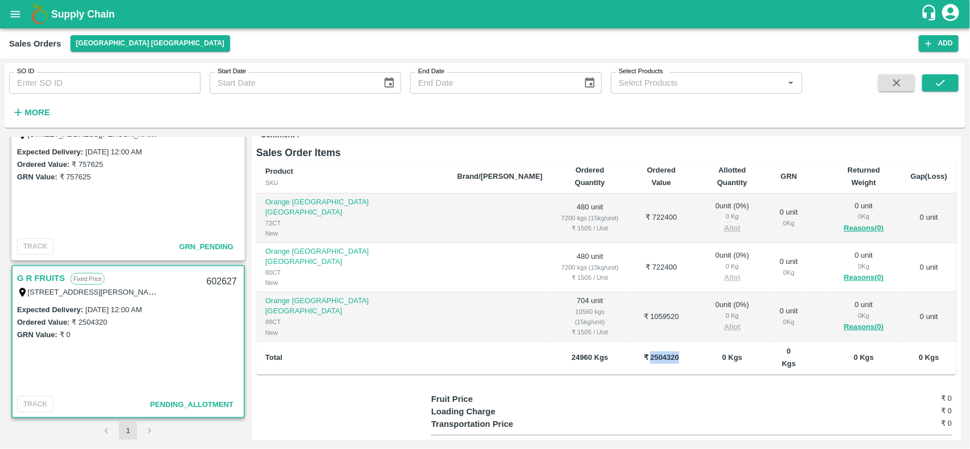
click at [644, 353] on b "₹ 2504320" at bounding box center [661, 357] width 35 height 9
copy b "2504320"
